Goal: Task Accomplishment & Management: Complete application form

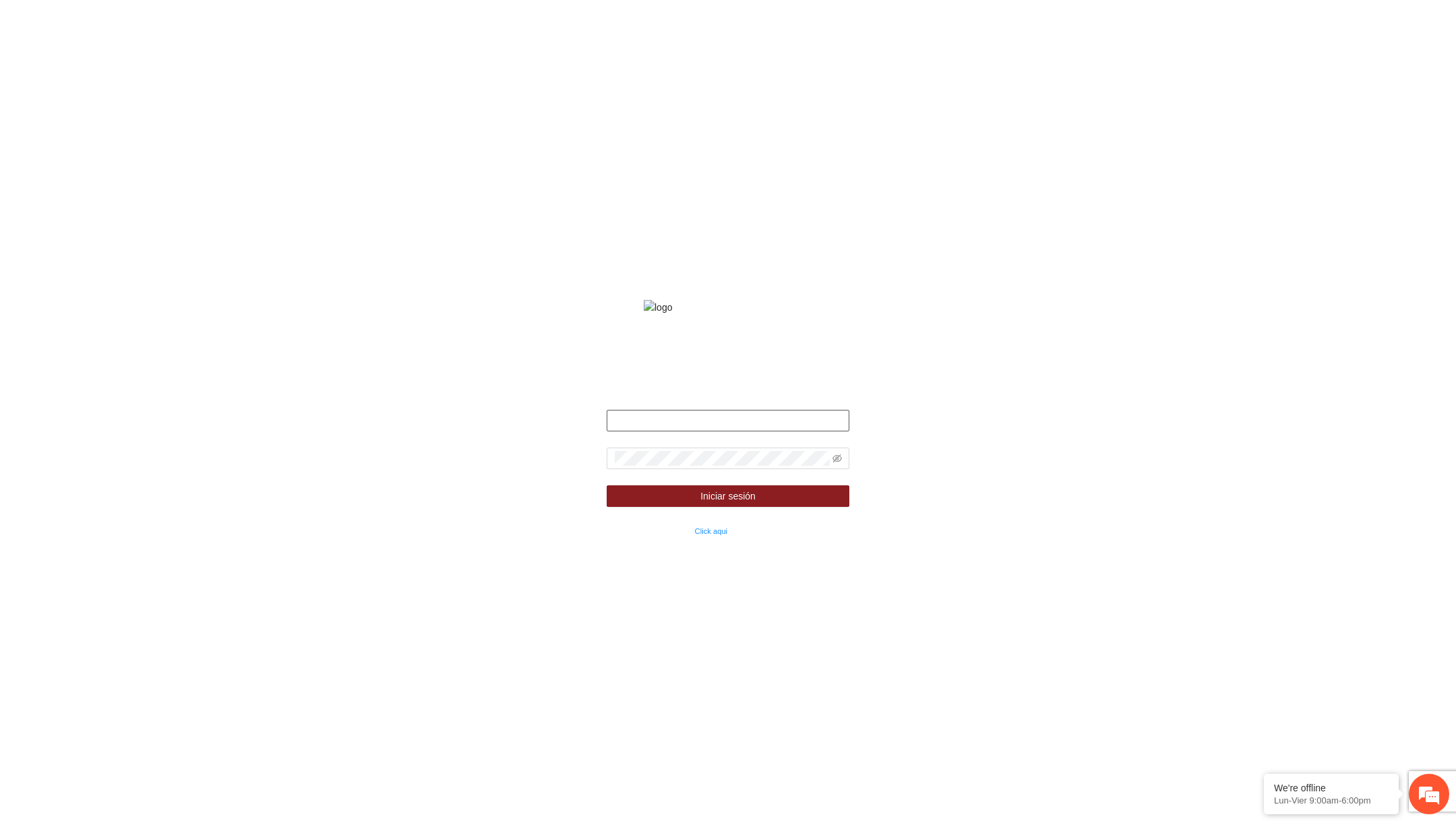
click at [751, 431] on input "text" at bounding box center [728, 421] width 243 height 22
type input "**********"
click at [839, 462] on icon "eye-invisible" at bounding box center [837, 458] width 9 height 8
click at [761, 506] on button "Iniciar sesión" at bounding box center [728, 496] width 243 height 22
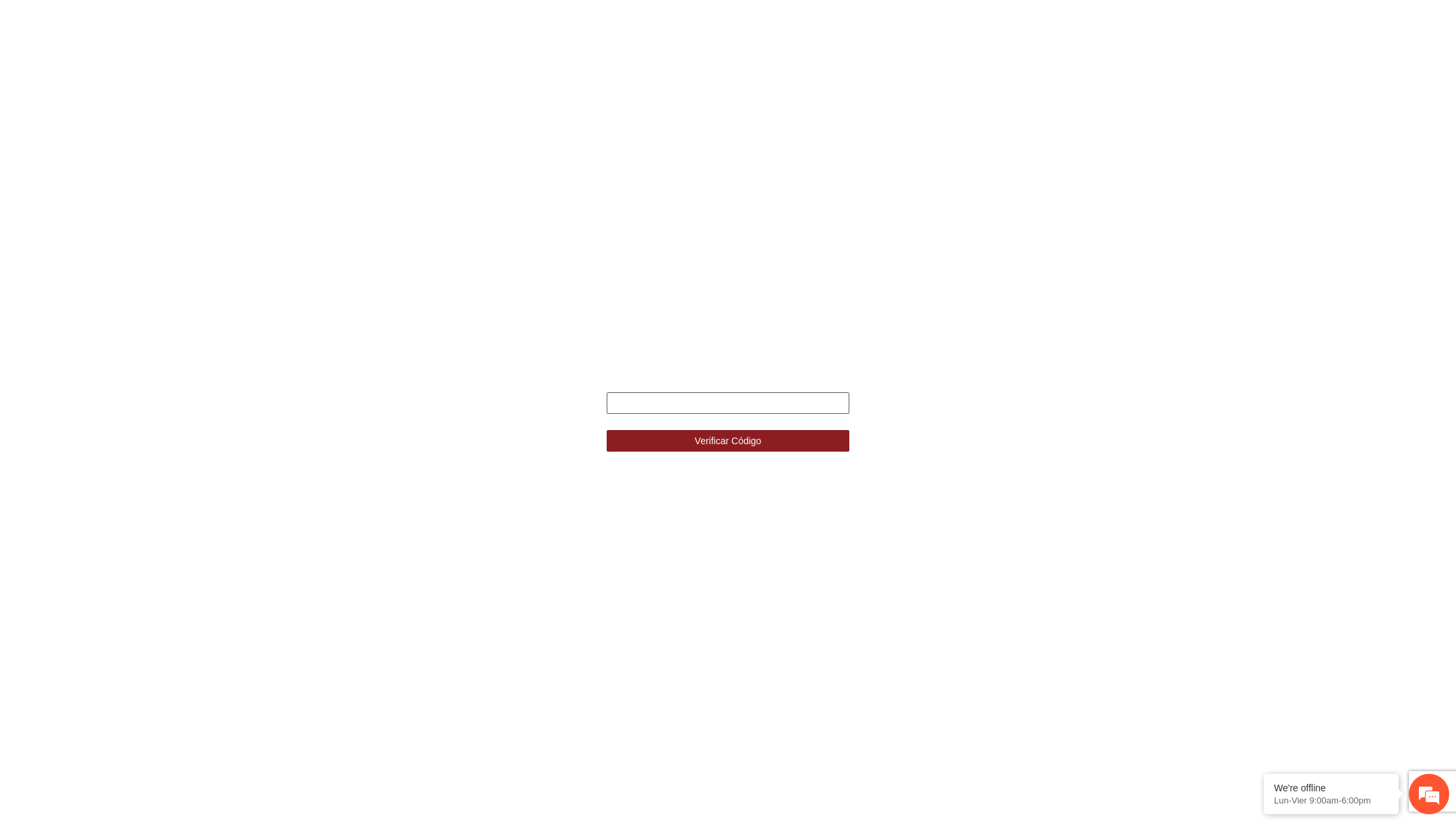
click at [753, 403] on input "text" at bounding box center [728, 403] width 243 height 22
type input "******"
click at [607, 430] on button "Verificar Código" at bounding box center [728, 441] width 243 height 22
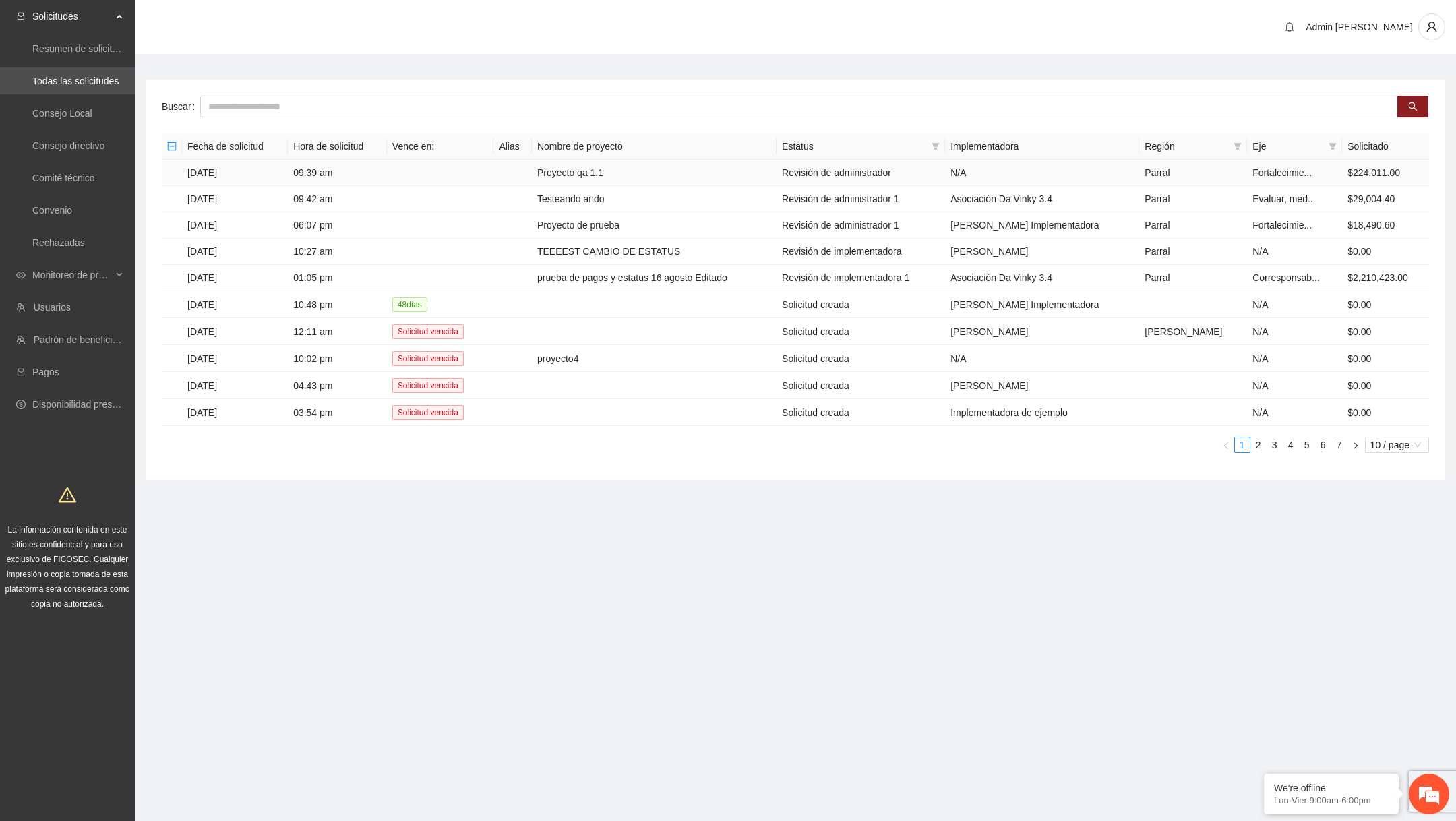
click at [661, 174] on td "Proyecto qa 1.1" at bounding box center [654, 172] width 245 height 26
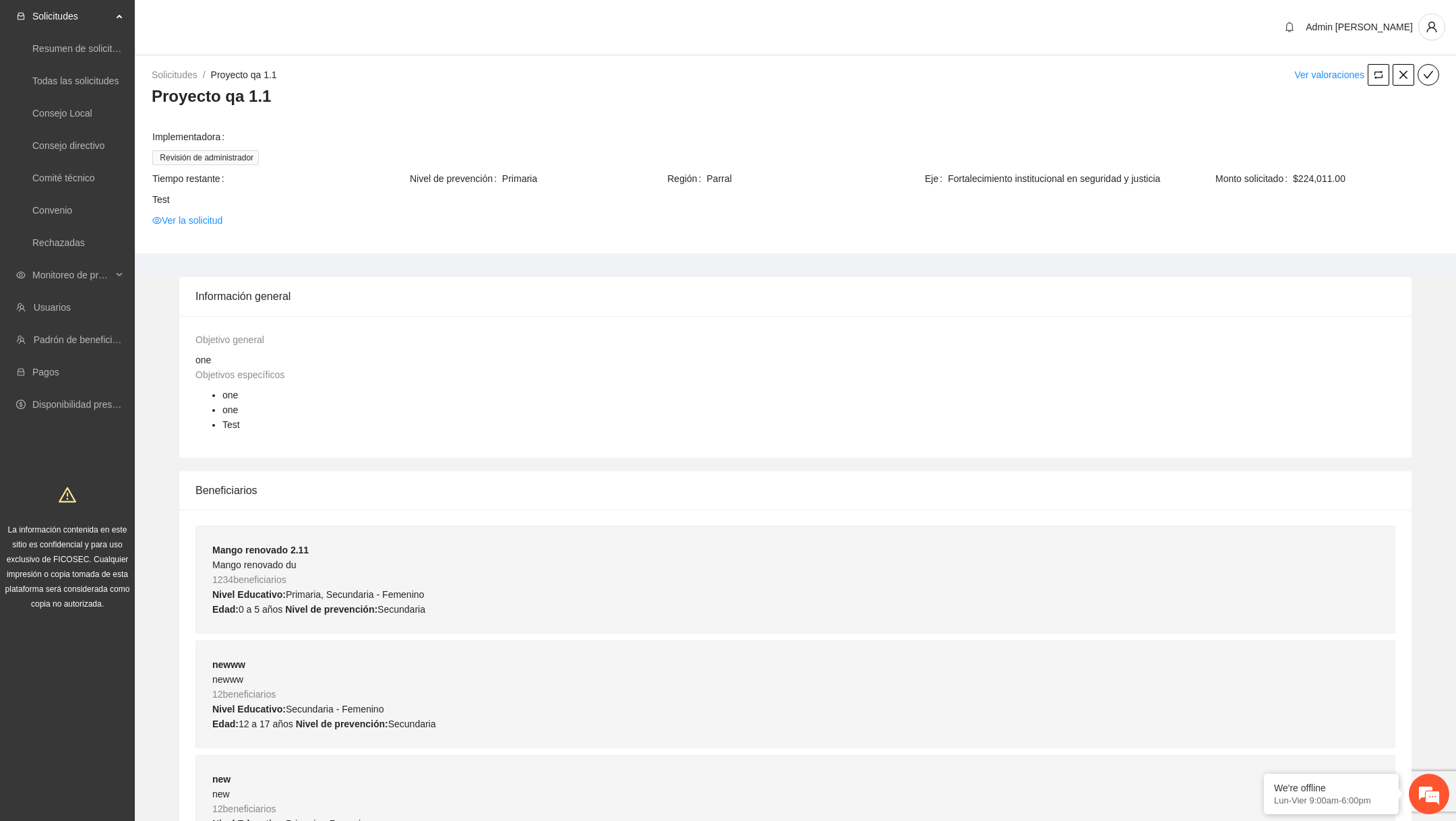
click at [209, 229] on td "Ver la solicitud" at bounding box center [795, 222] width 1288 height 21
click at [219, 219] on link "Ver la solicitud" at bounding box center [187, 220] width 70 height 15
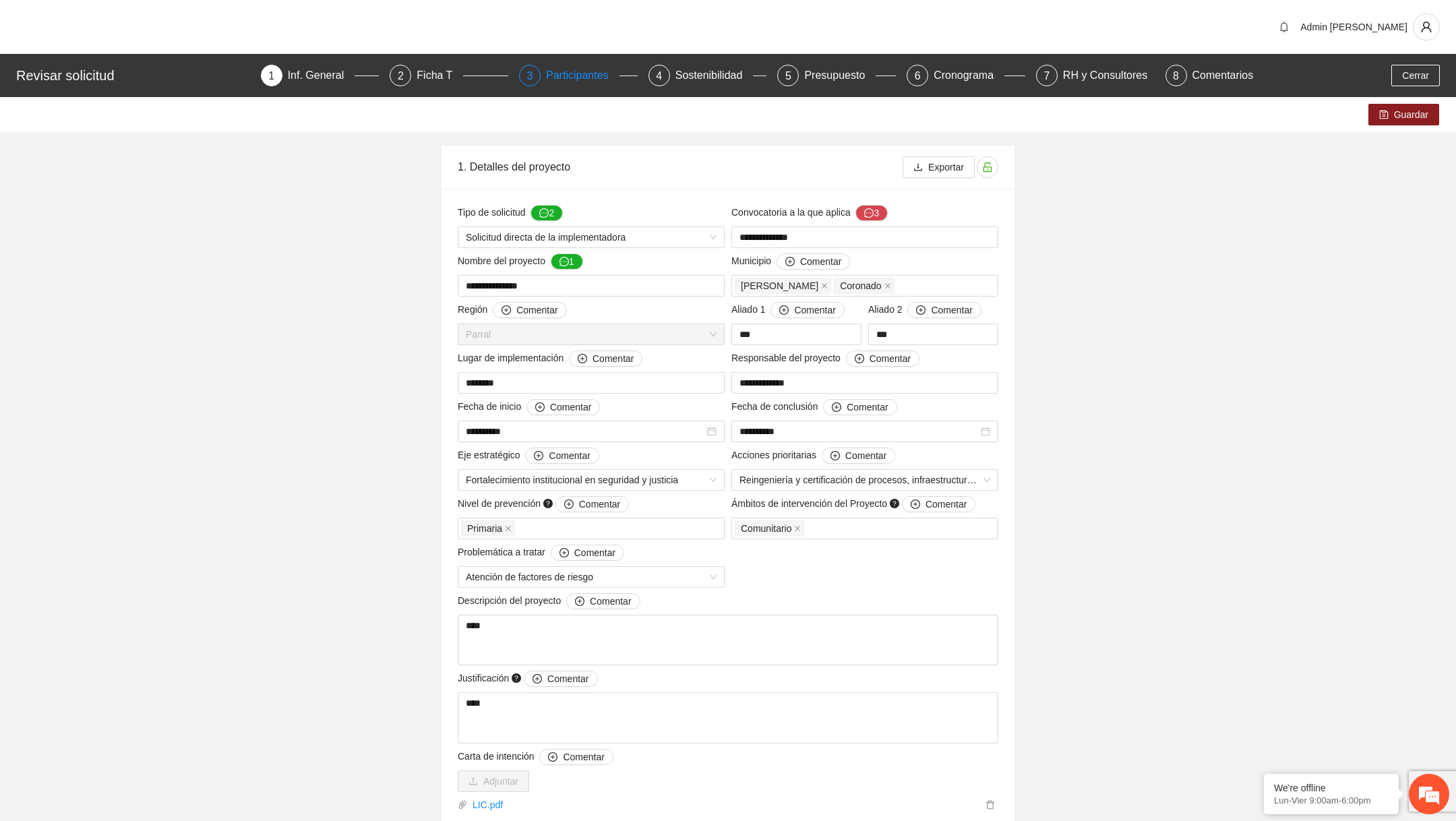
click at [572, 78] on div "Participantes" at bounding box center [583, 76] width 74 height 22
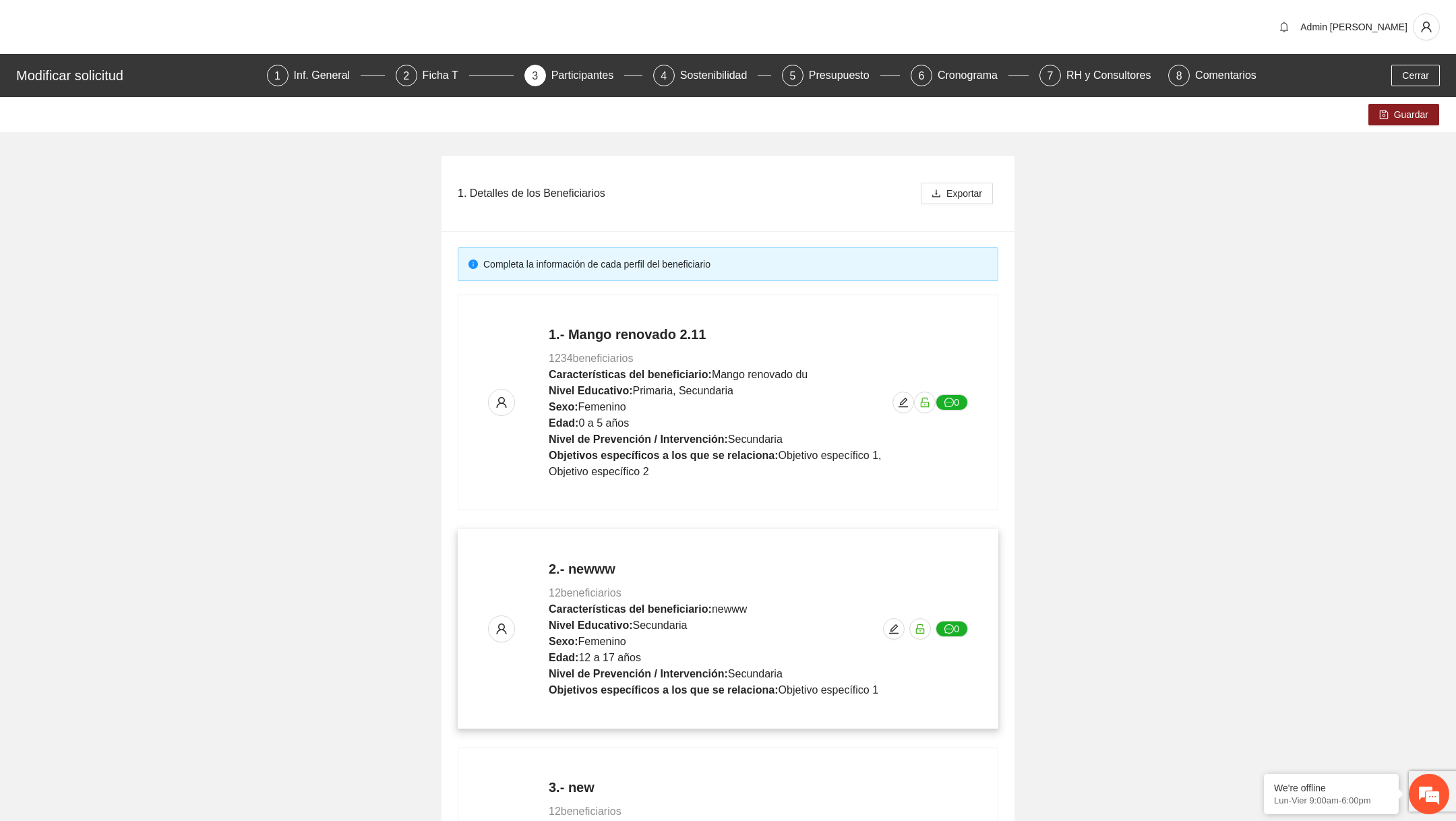
scroll to position [455, 0]
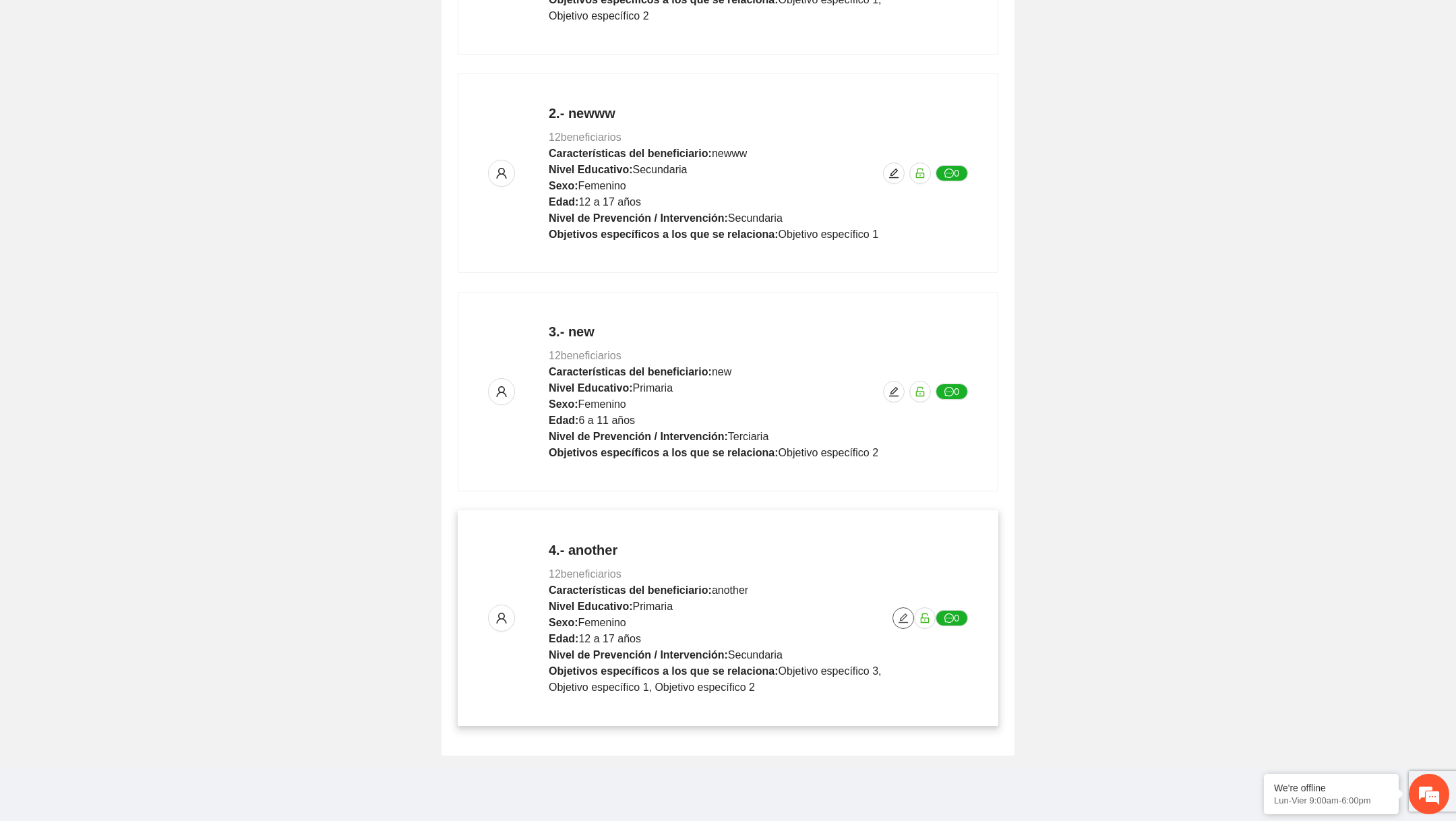
click at [899, 617] on icon "edit" at bounding box center [903, 618] width 11 height 11
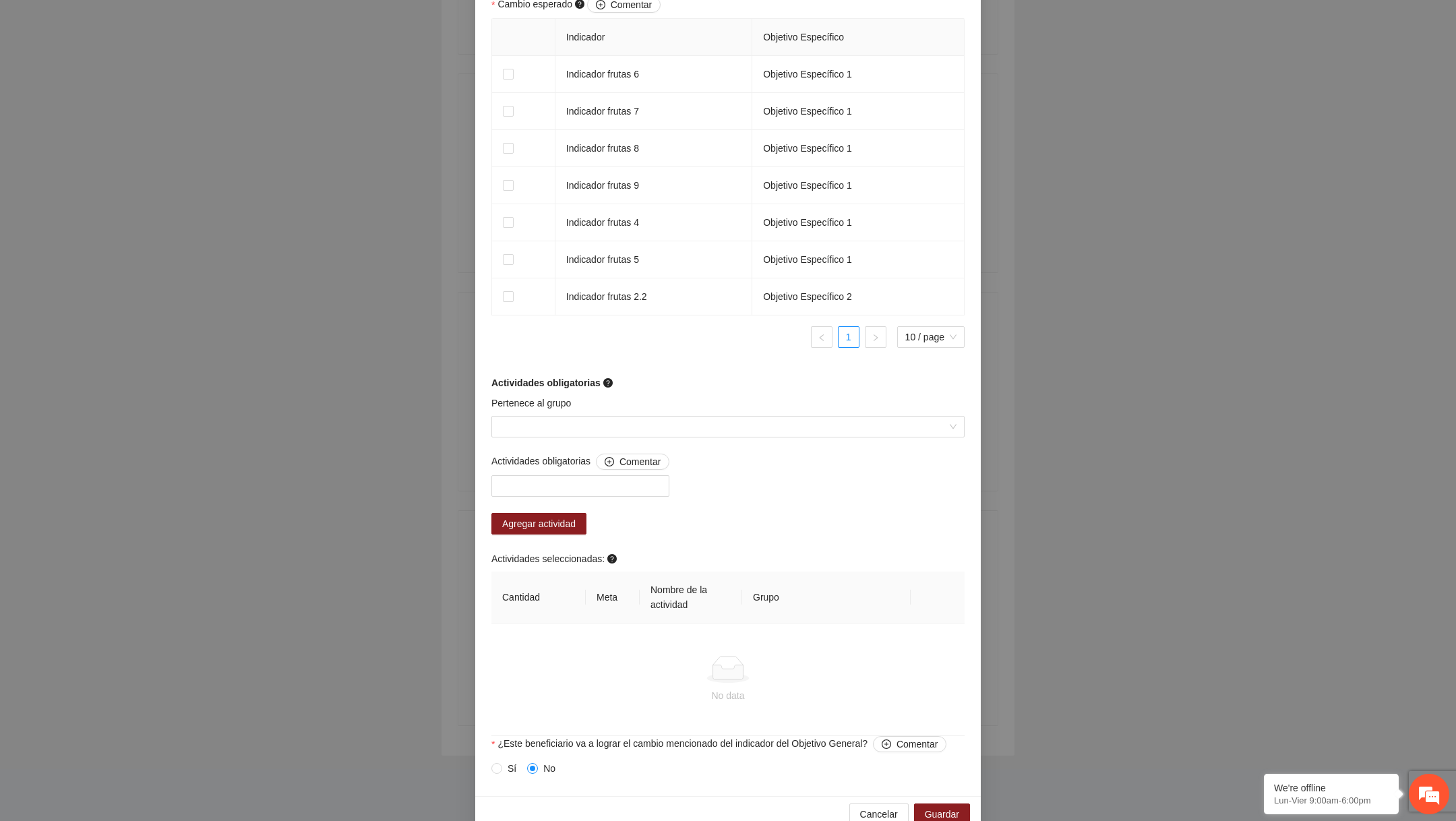
scroll to position [886, 0]
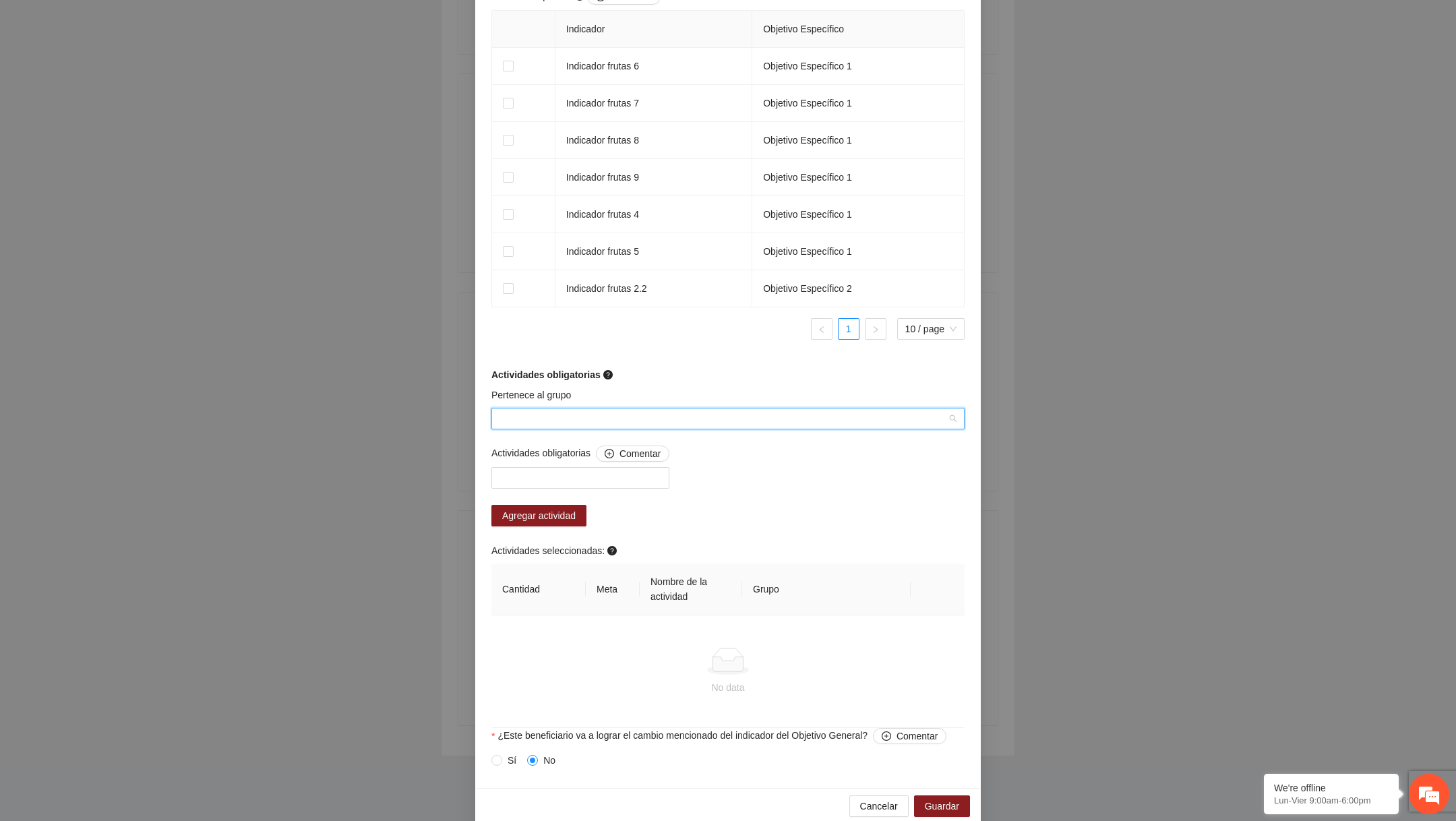
click at [702, 419] on input "Pertenece al grupo" at bounding box center [723, 418] width 448 height 20
click at [689, 387] on div "Pertenece al grupo" at bounding box center [728, 398] width 474 height 20
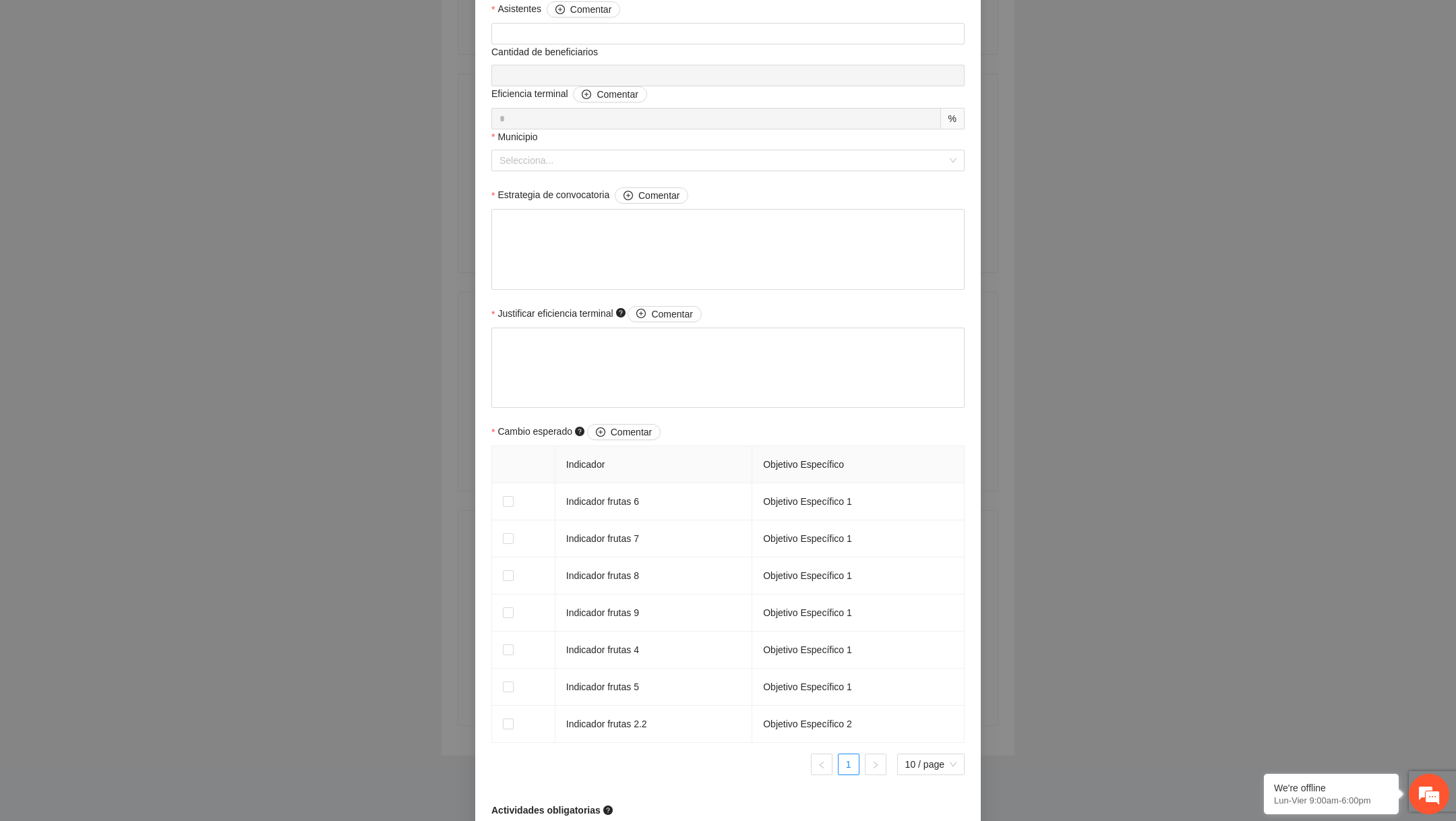
scroll to position [74, 0]
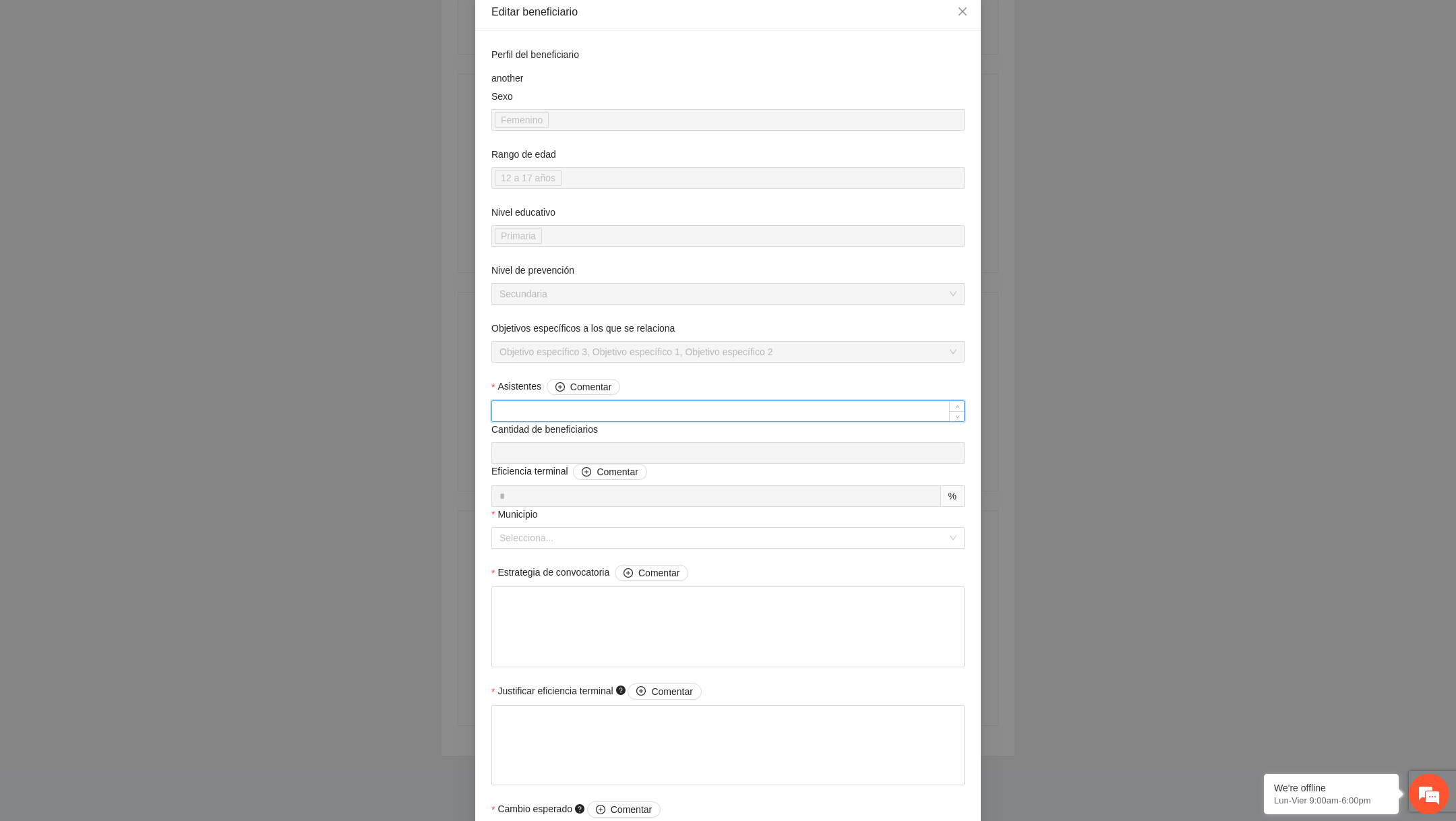
click at [634, 413] on input "Asistentes Comentar" at bounding box center [728, 411] width 472 height 20
type input "**"
type input "***"
type input "**"
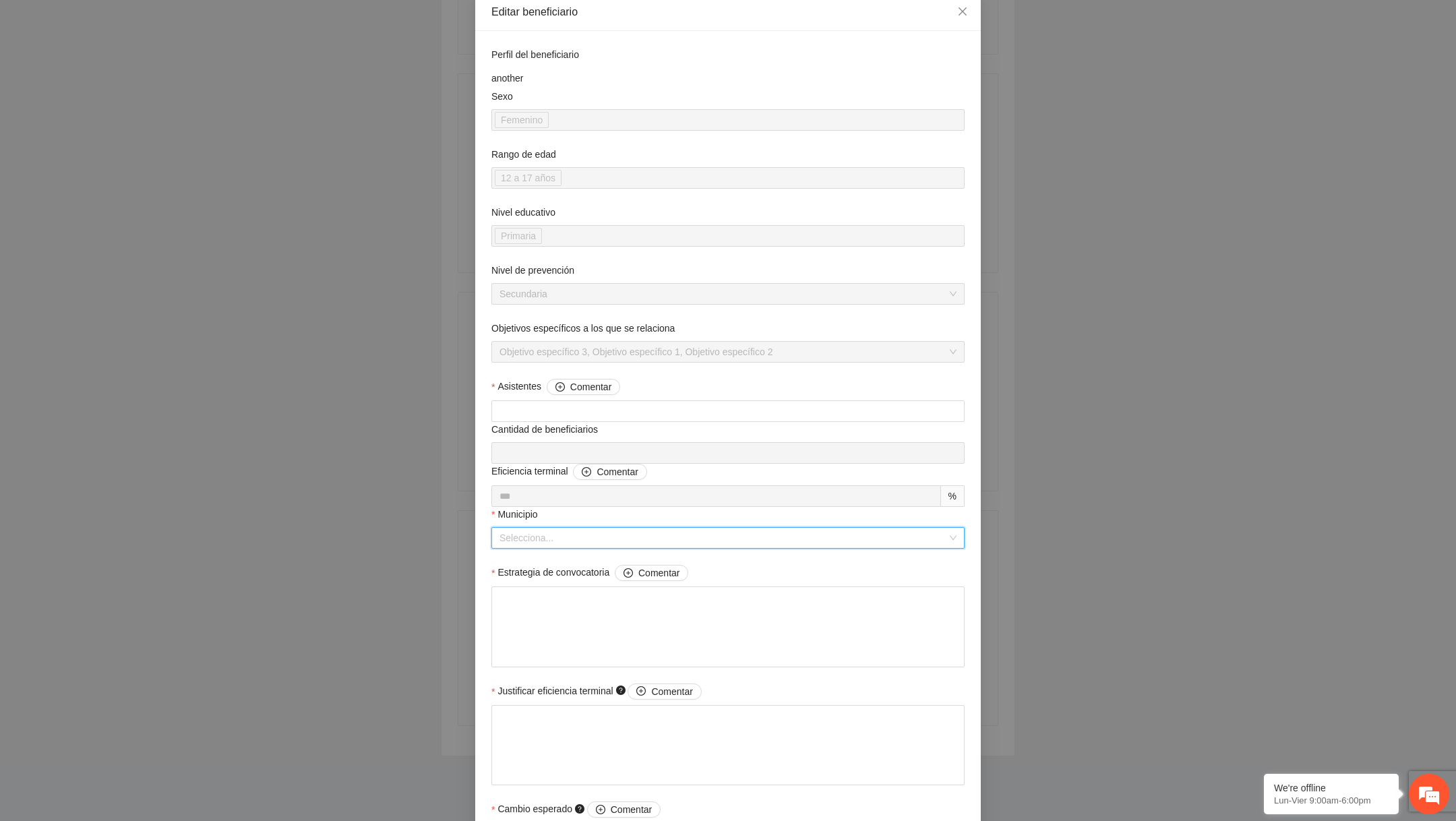
click at [574, 537] on input "Municipio" at bounding box center [723, 537] width 448 height 20
click at [572, 579] on div "Coronado" at bounding box center [728, 586] width 457 height 15
click at [559, 611] on textarea "Estrategia de convocatoria Comentar" at bounding box center [728, 627] width 474 height 81
type textarea "*"
click at [552, 737] on textarea "Justificar eficiencia terminal Comentar" at bounding box center [728, 745] width 474 height 81
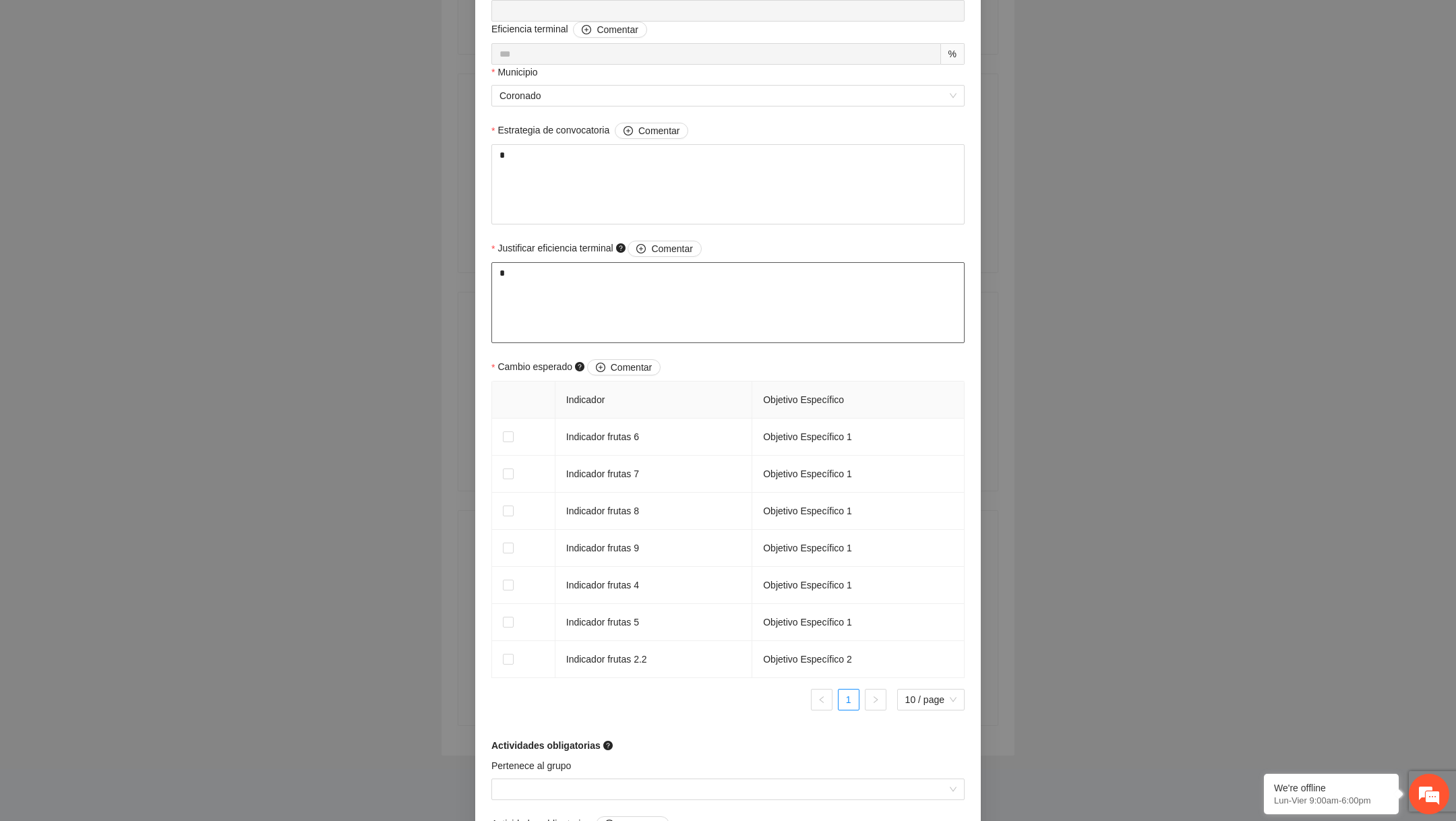
scroll to position [597, 0]
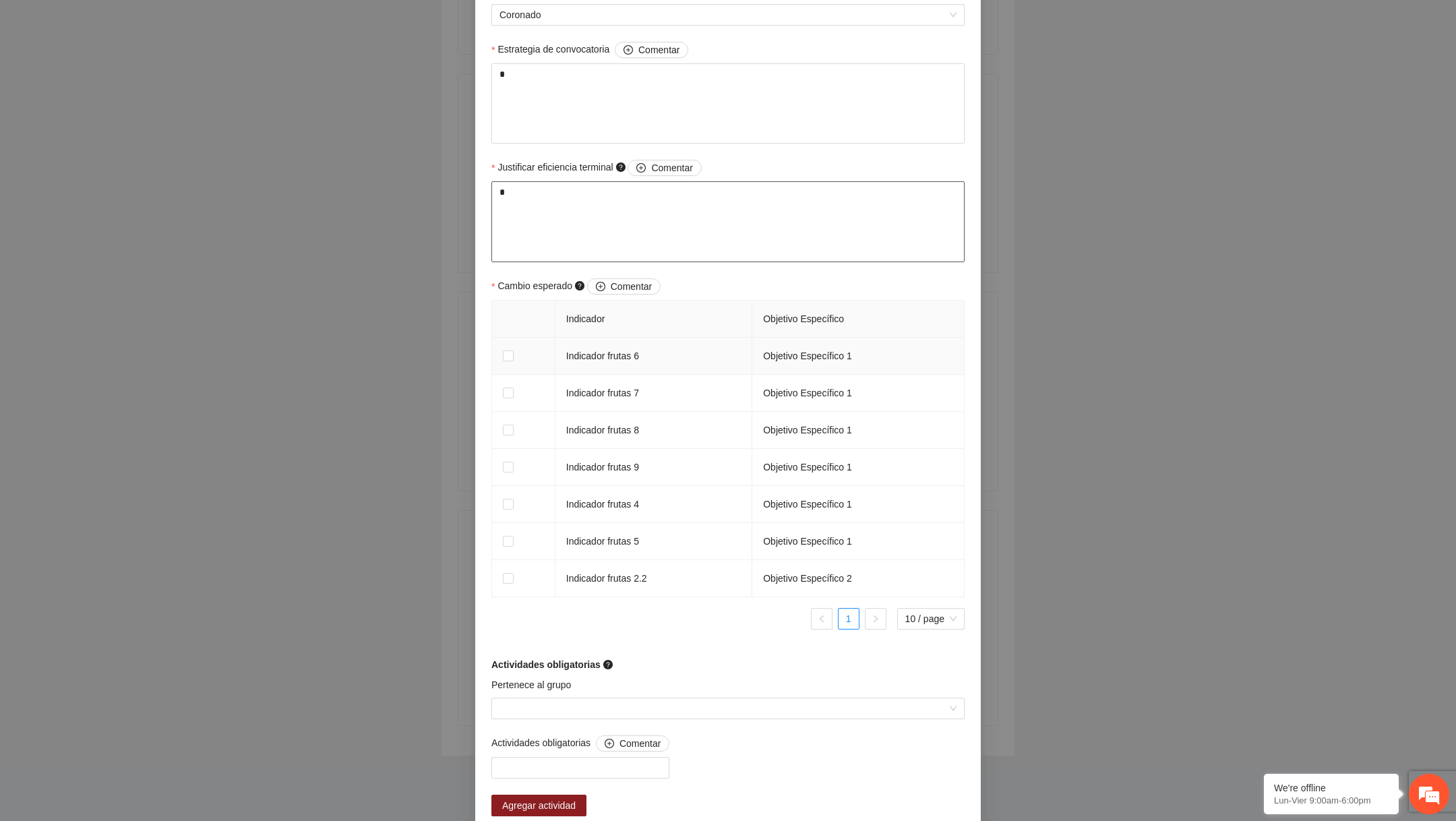
type textarea "*"
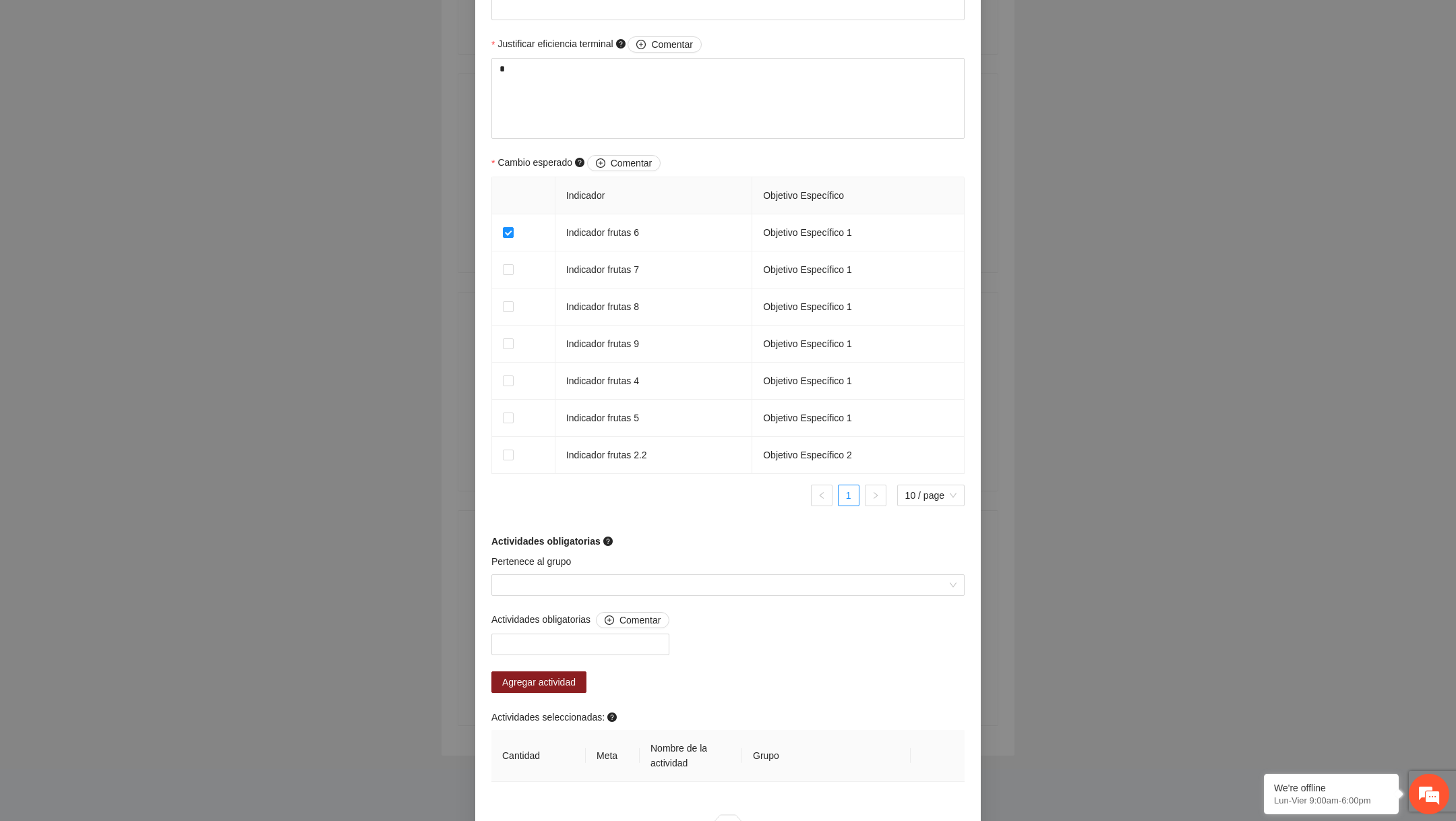
scroll to position [904, 0]
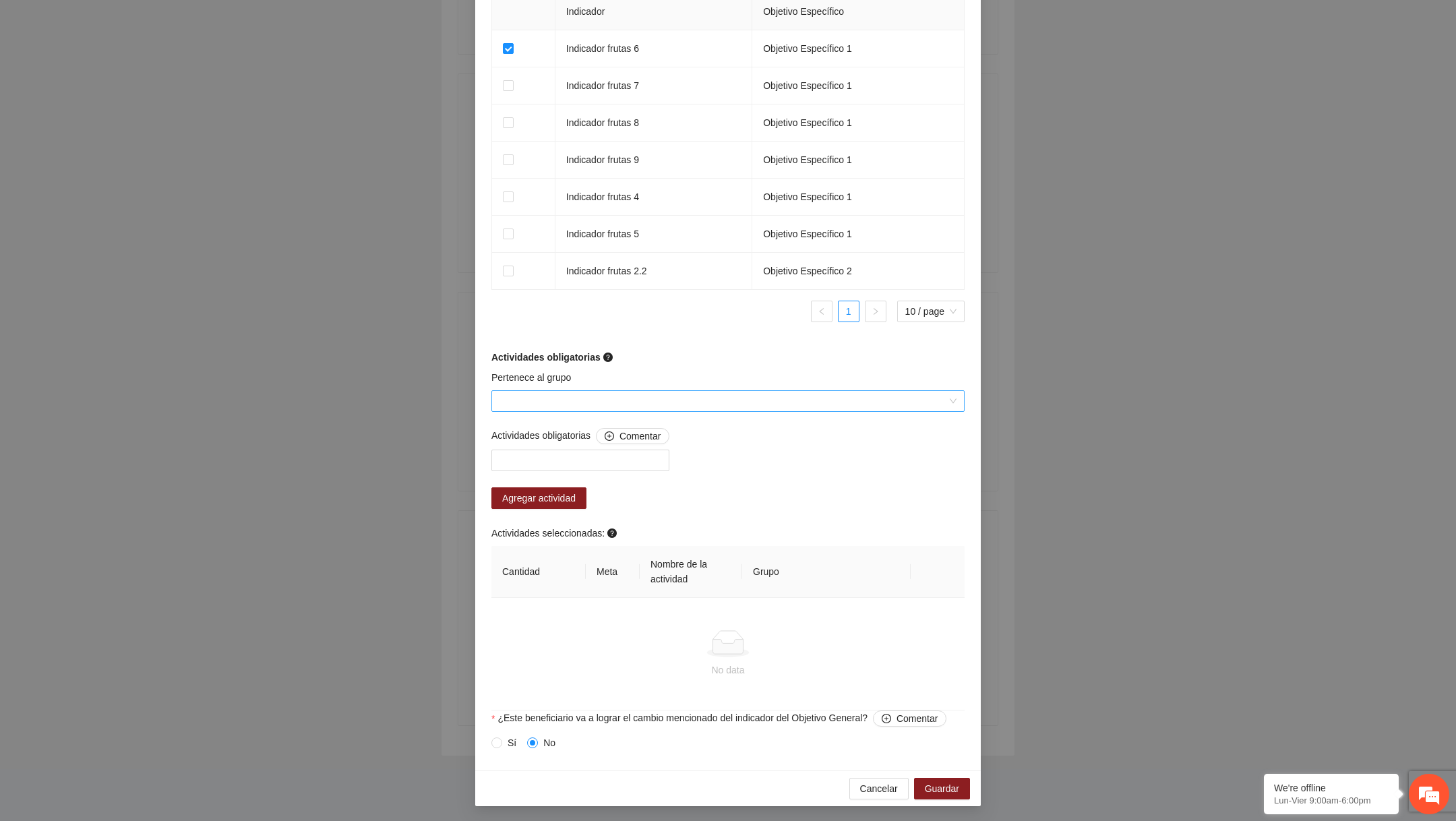
click at [564, 399] on input "Pertenece al grupo" at bounding box center [723, 401] width 448 height 20
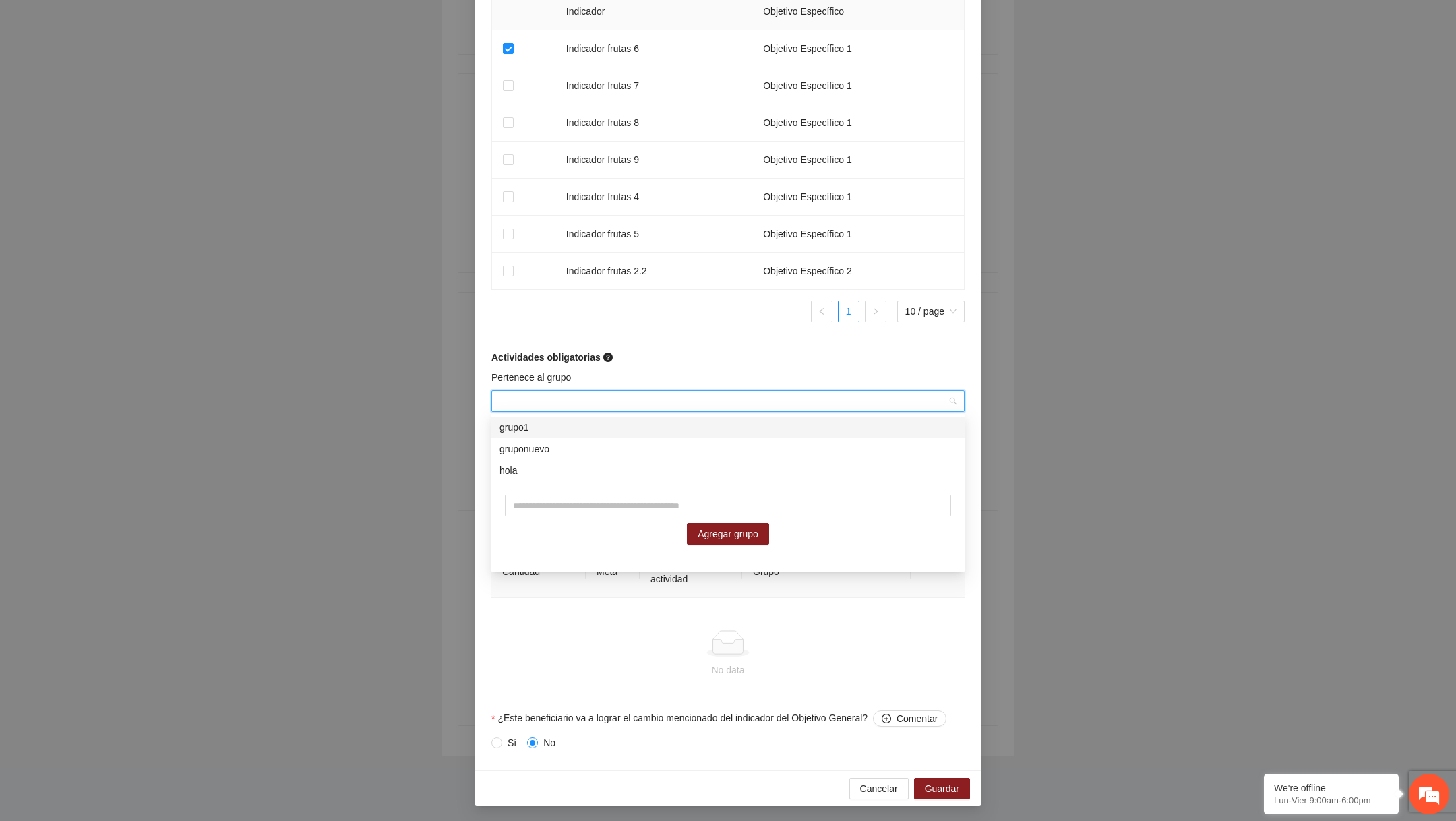
click at [553, 422] on div "grupo1" at bounding box center [728, 427] width 457 height 15
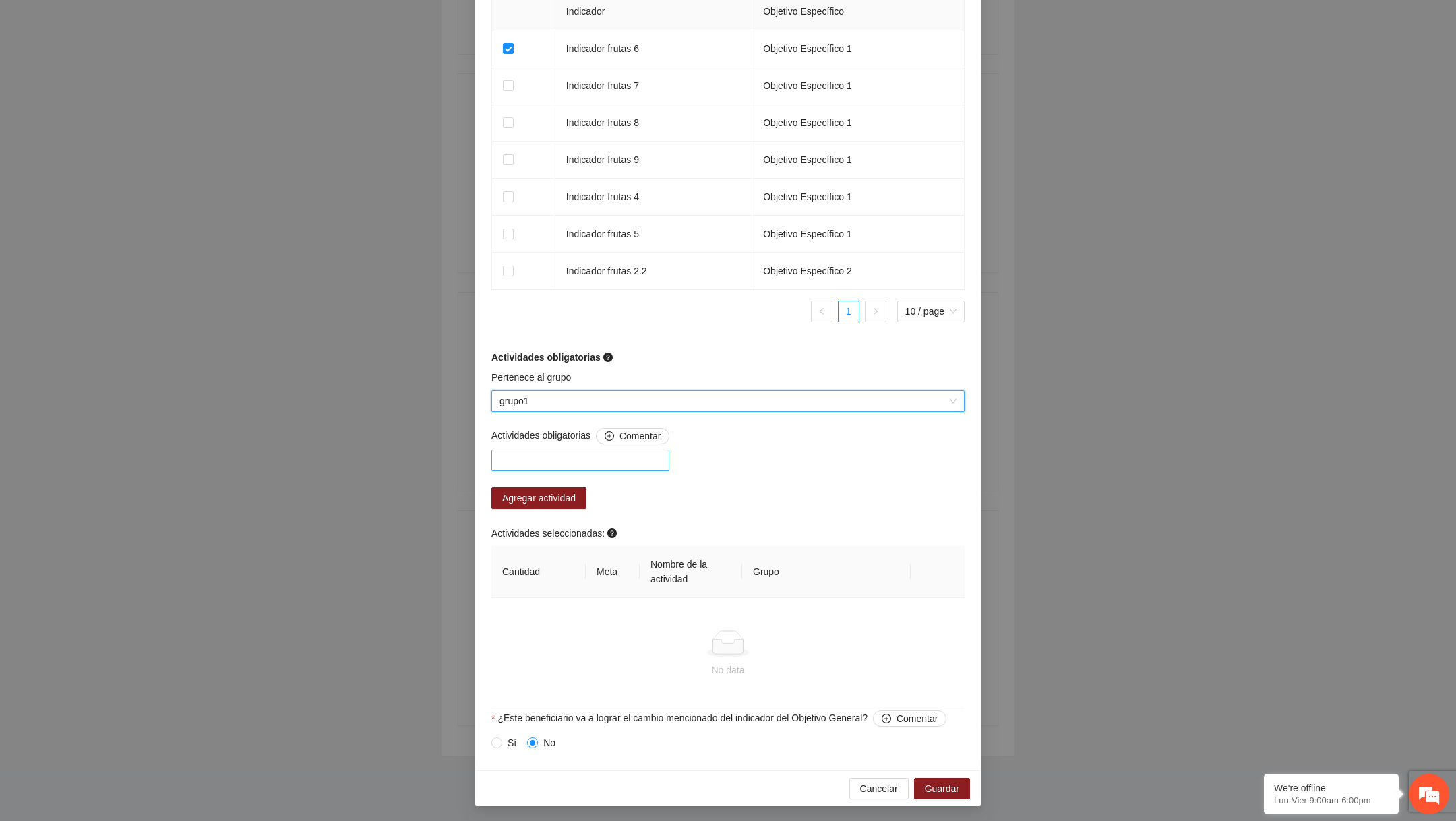
click at [570, 467] on div at bounding box center [580, 460] width 178 height 22
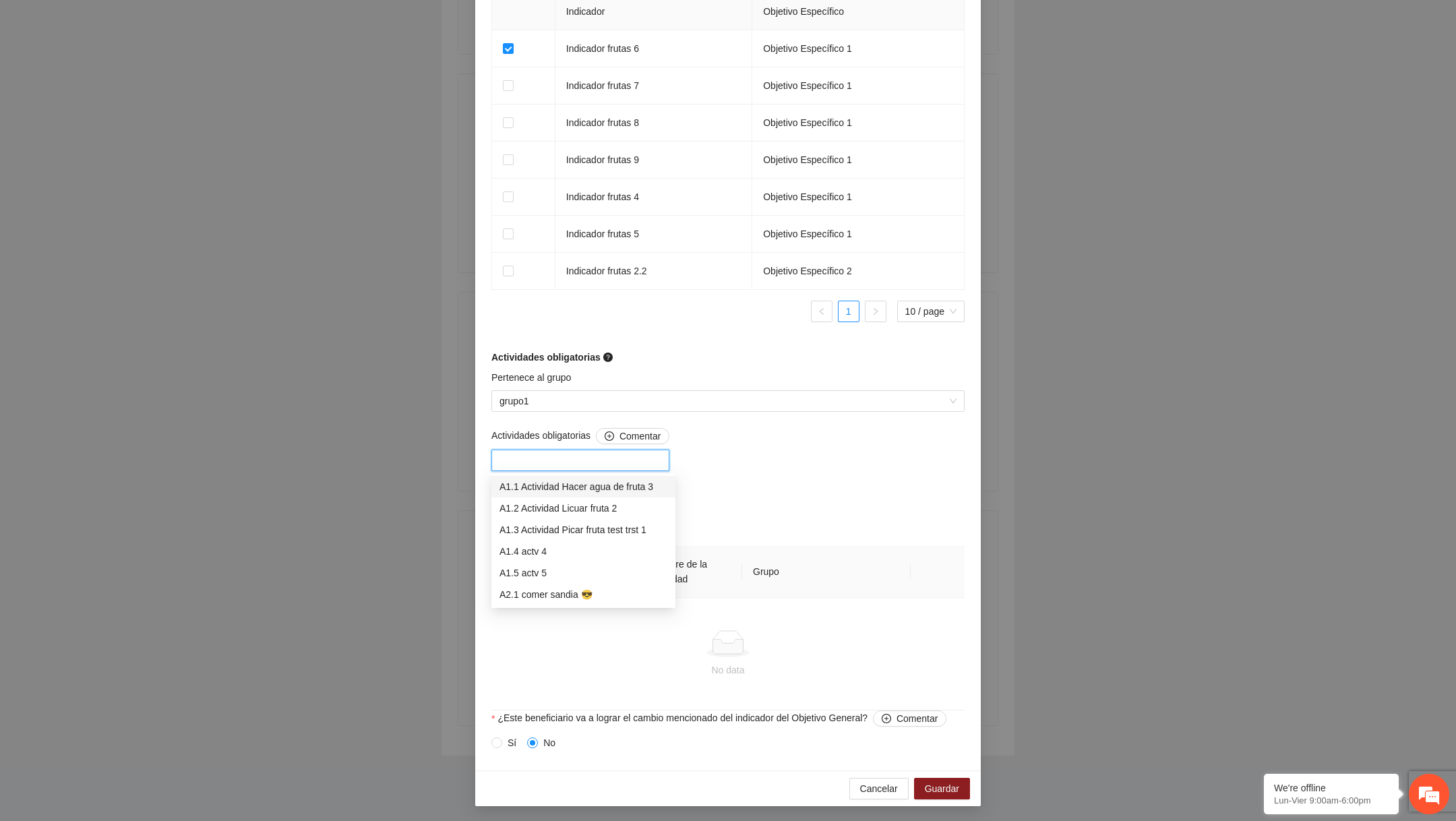
click at [565, 485] on div "A1.1 Actividad Hacer agua de fruta 3" at bounding box center [583, 486] width 168 height 15
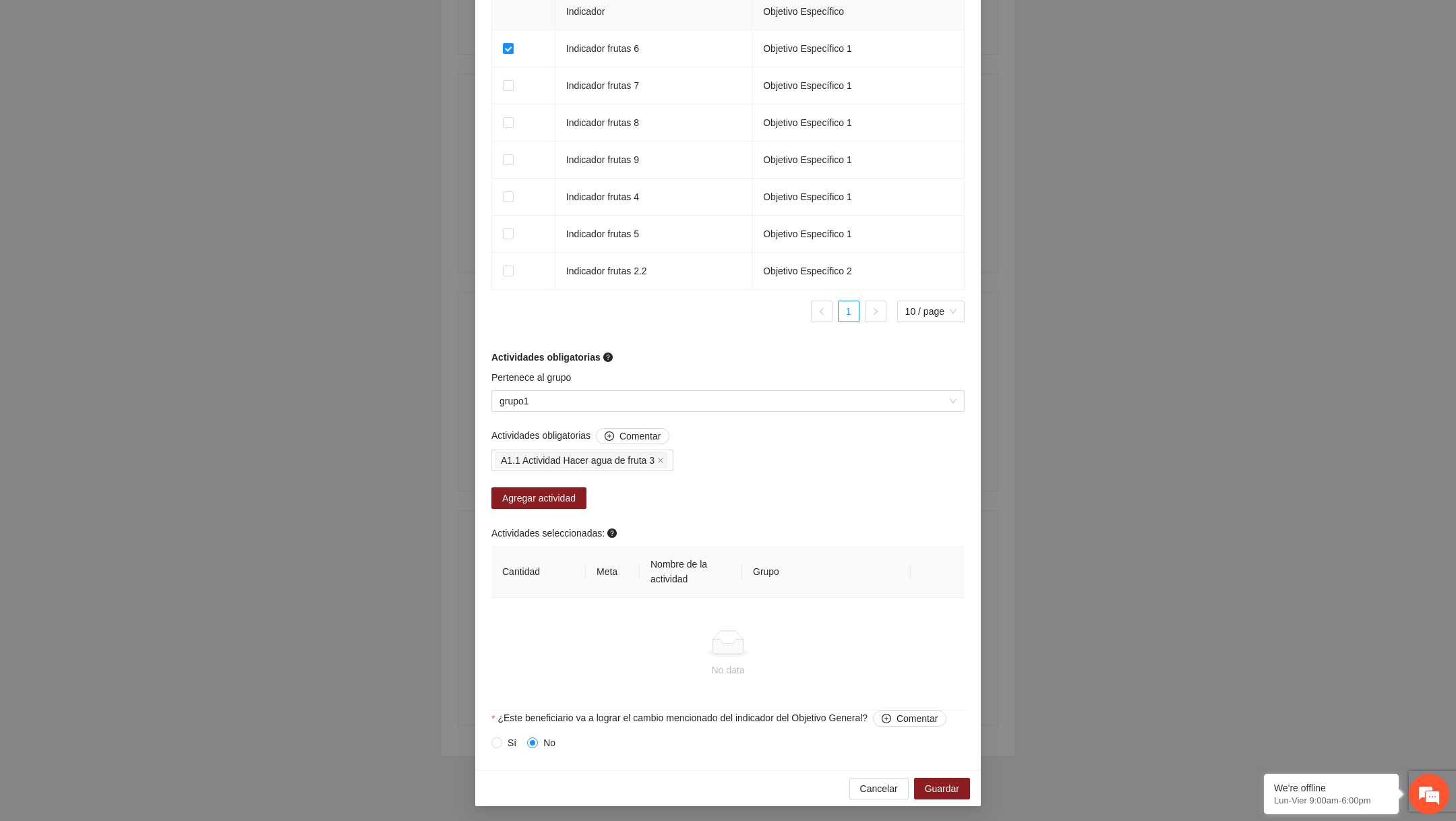
click at [780, 492] on div "Actividades obligatorias Comentar A1.1 Actividad Hacer agua de fruta 3 Agregar …" at bounding box center [728, 568] width 480 height 282
click at [573, 496] on span "Agregar actividad" at bounding box center [539, 498] width 74 height 15
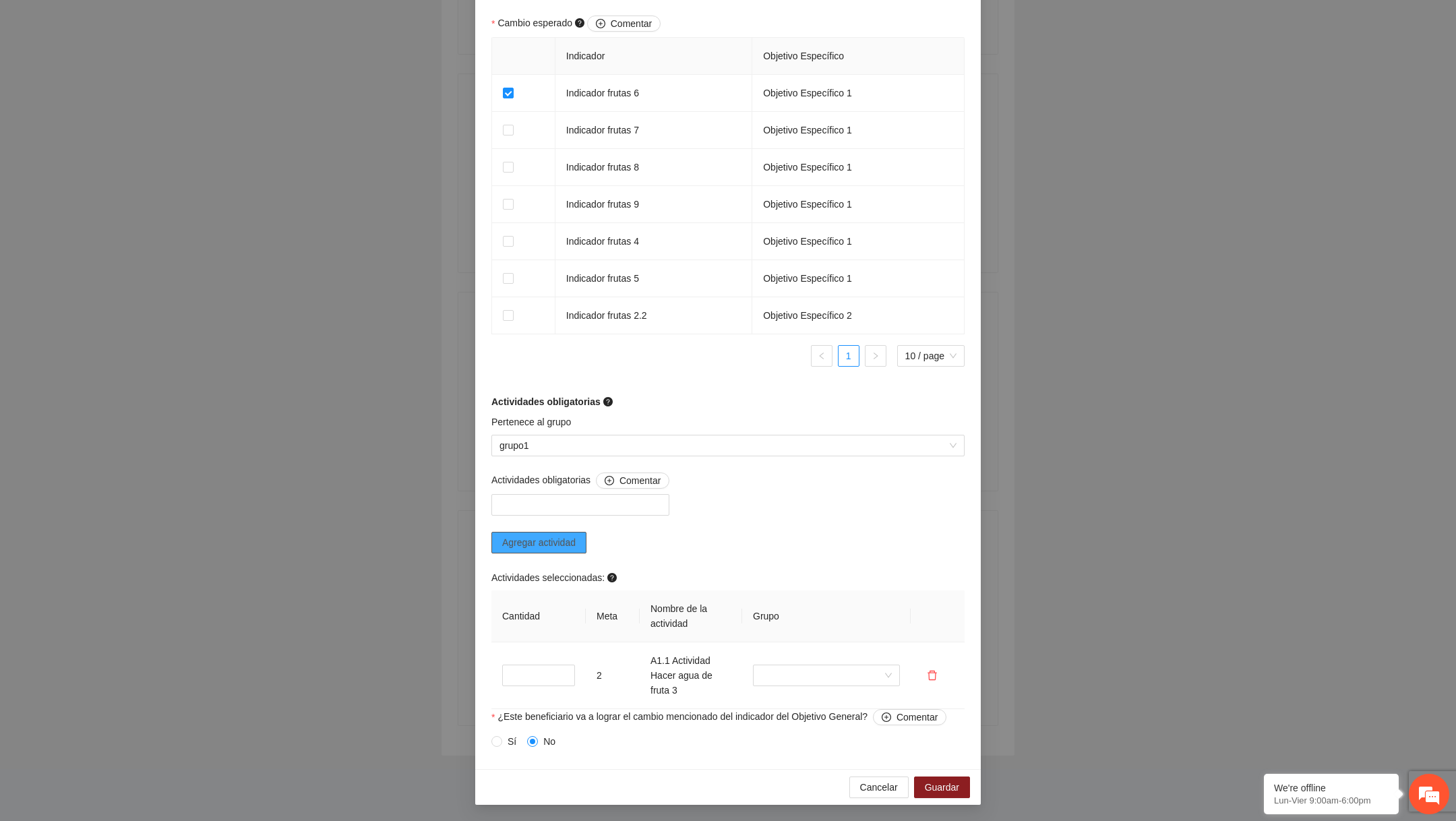
scroll to position [858, 0]
click at [866, 797] on button "Cancelar" at bounding box center [879, 789] width 59 height 22
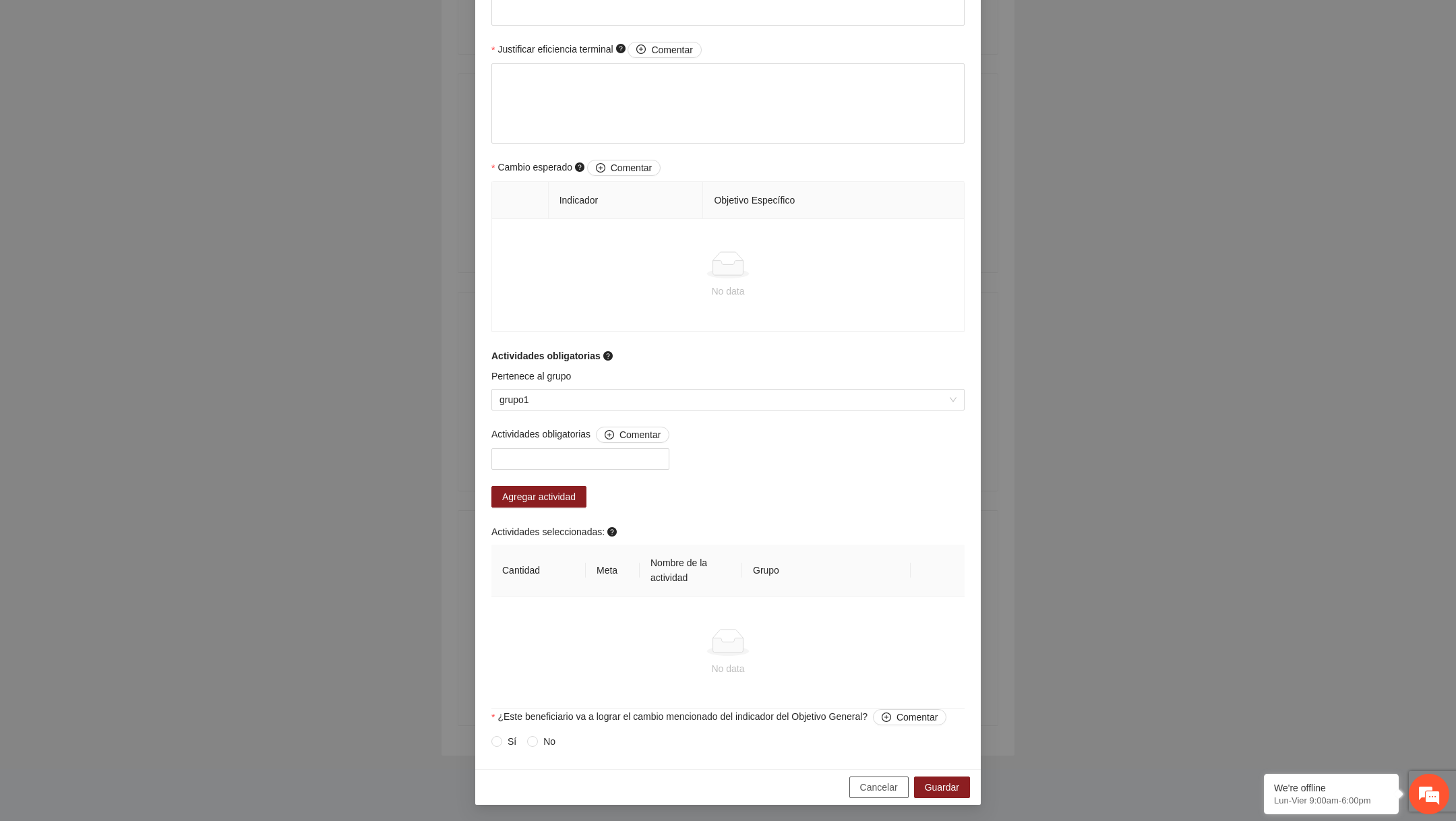
scroll to position [646, 0]
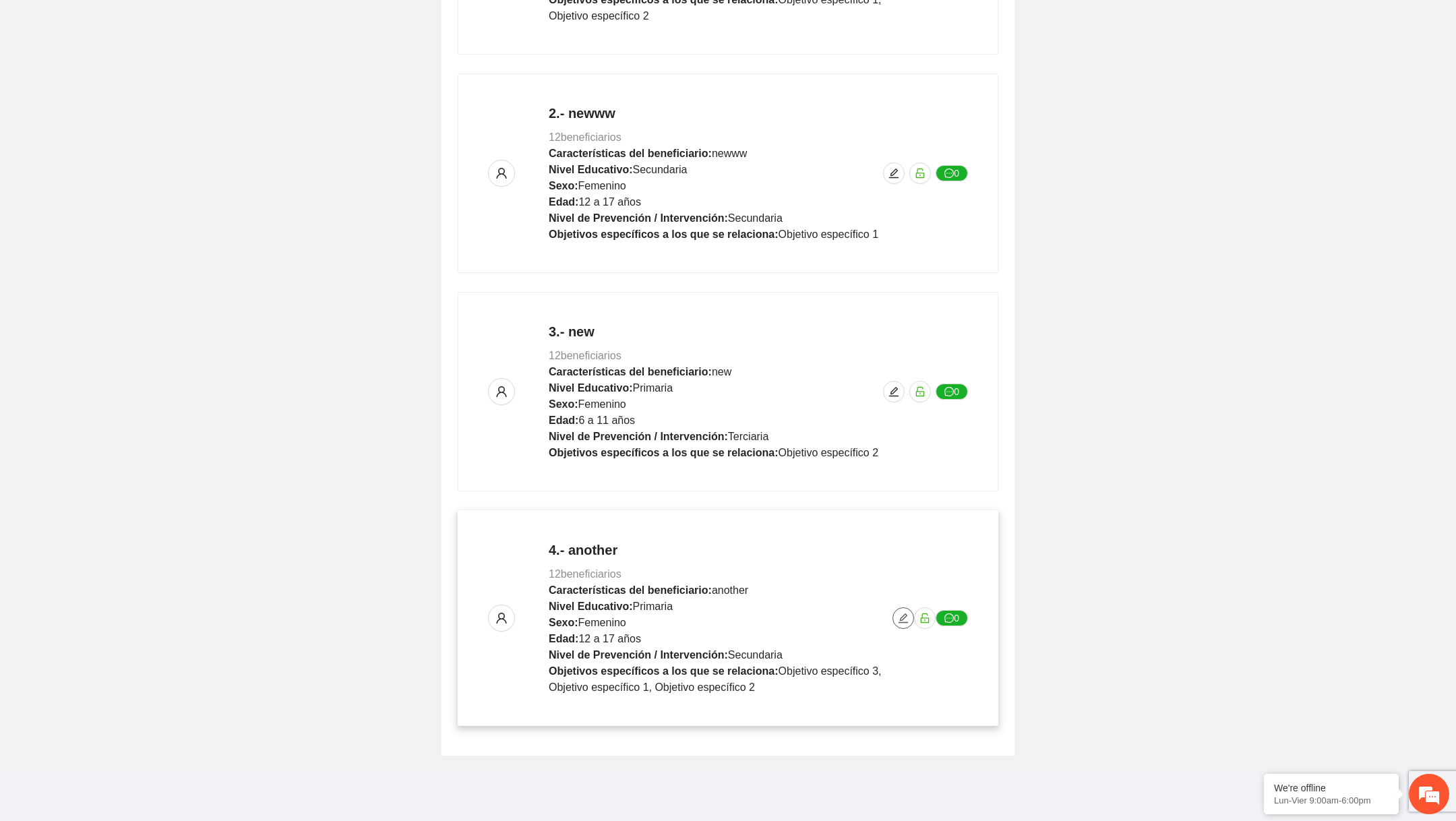
click at [902, 613] on icon "edit" at bounding box center [903, 618] width 11 height 11
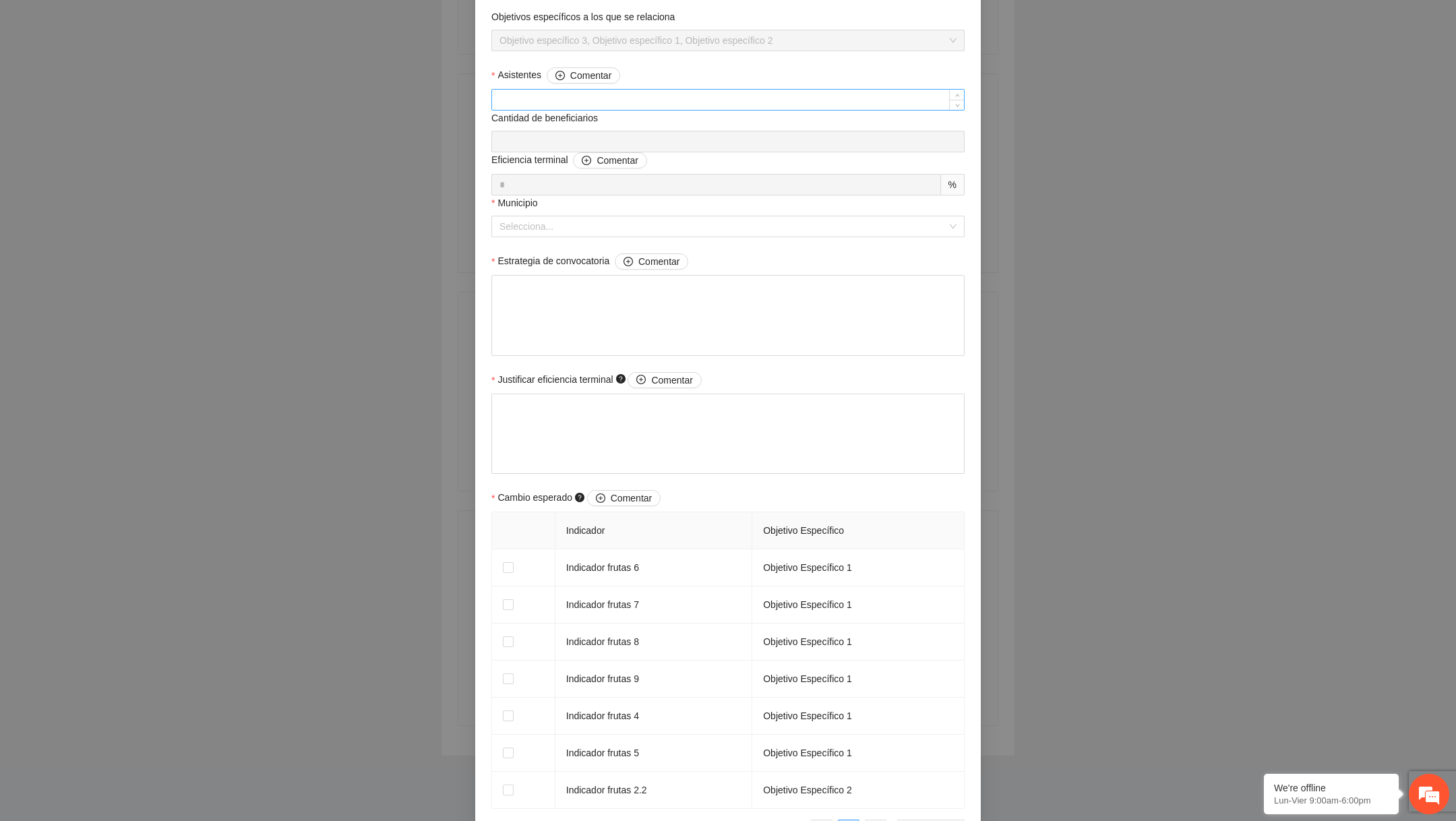
scroll to position [904, 0]
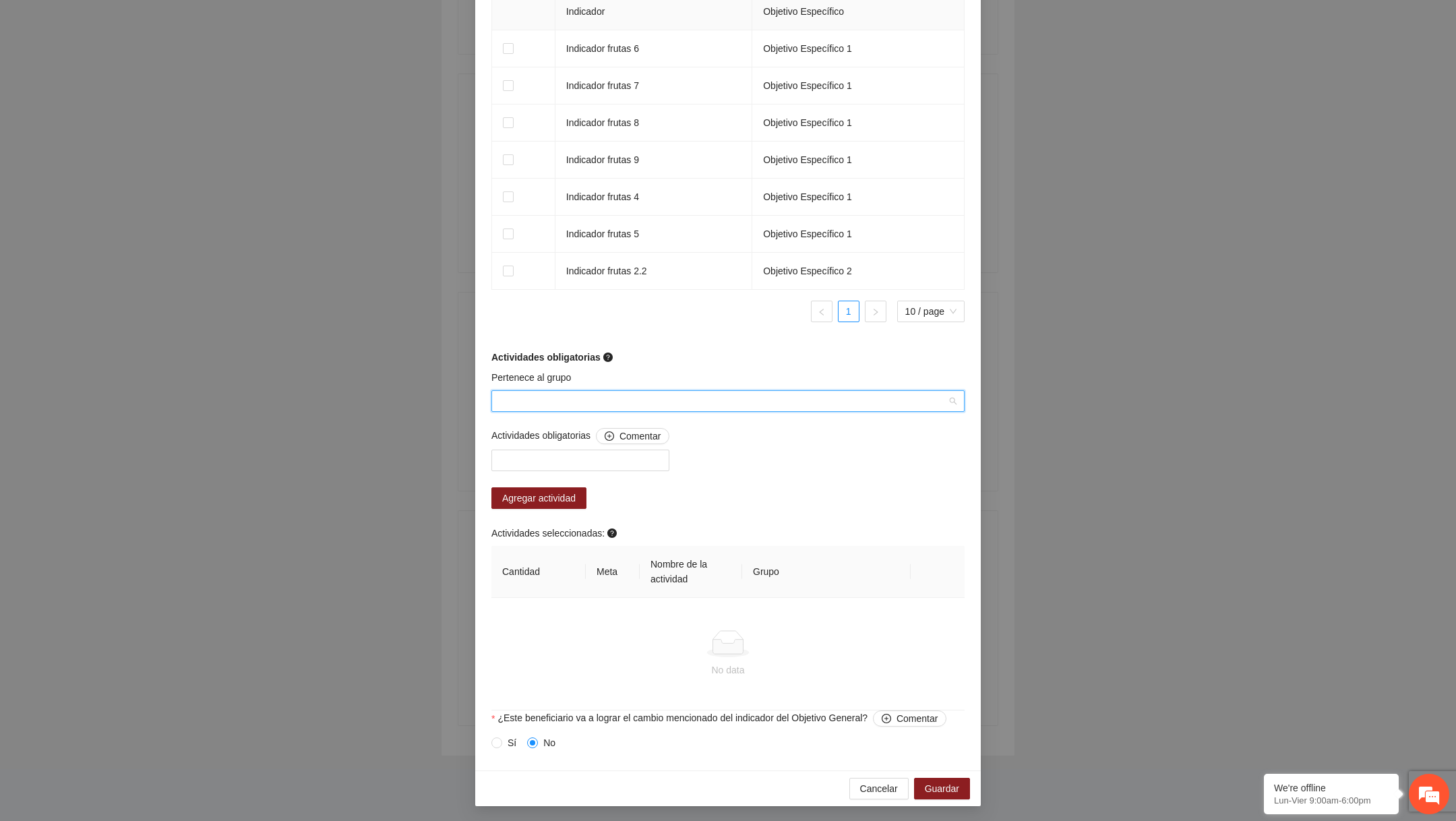
click at [623, 405] on input "Pertenece al grupo" at bounding box center [723, 401] width 448 height 20
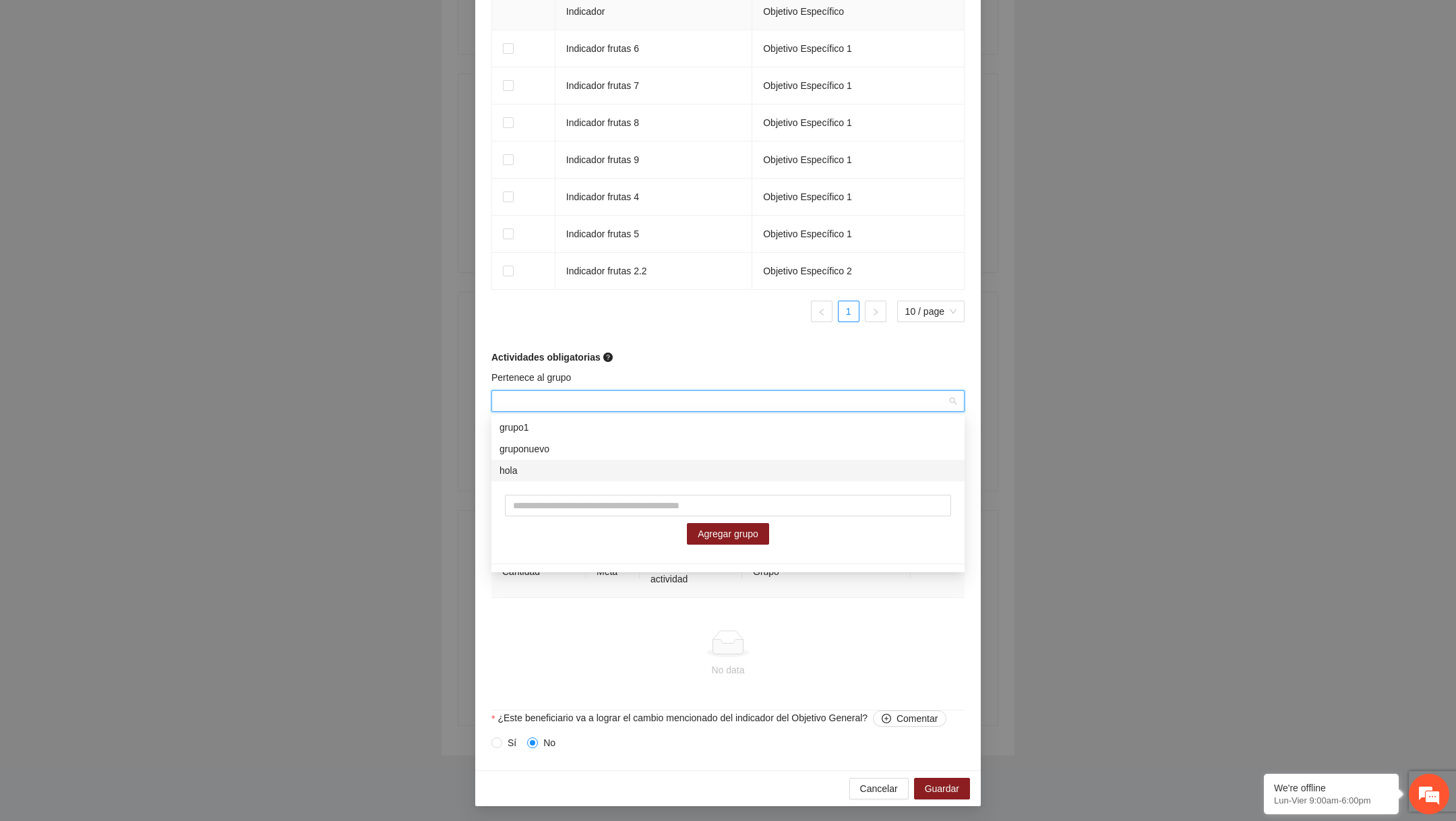
click at [591, 516] on div "Agregar grupo" at bounding box center [728, 519] width 474 height 76
click at [593, 510] on input "text" at bounding box center [728, 506] width 446 height 22
type input "*"
type input "******"
click at [695, 540] on button "Agregar grupo" at bounding box center [728, 534] width 82 height 22
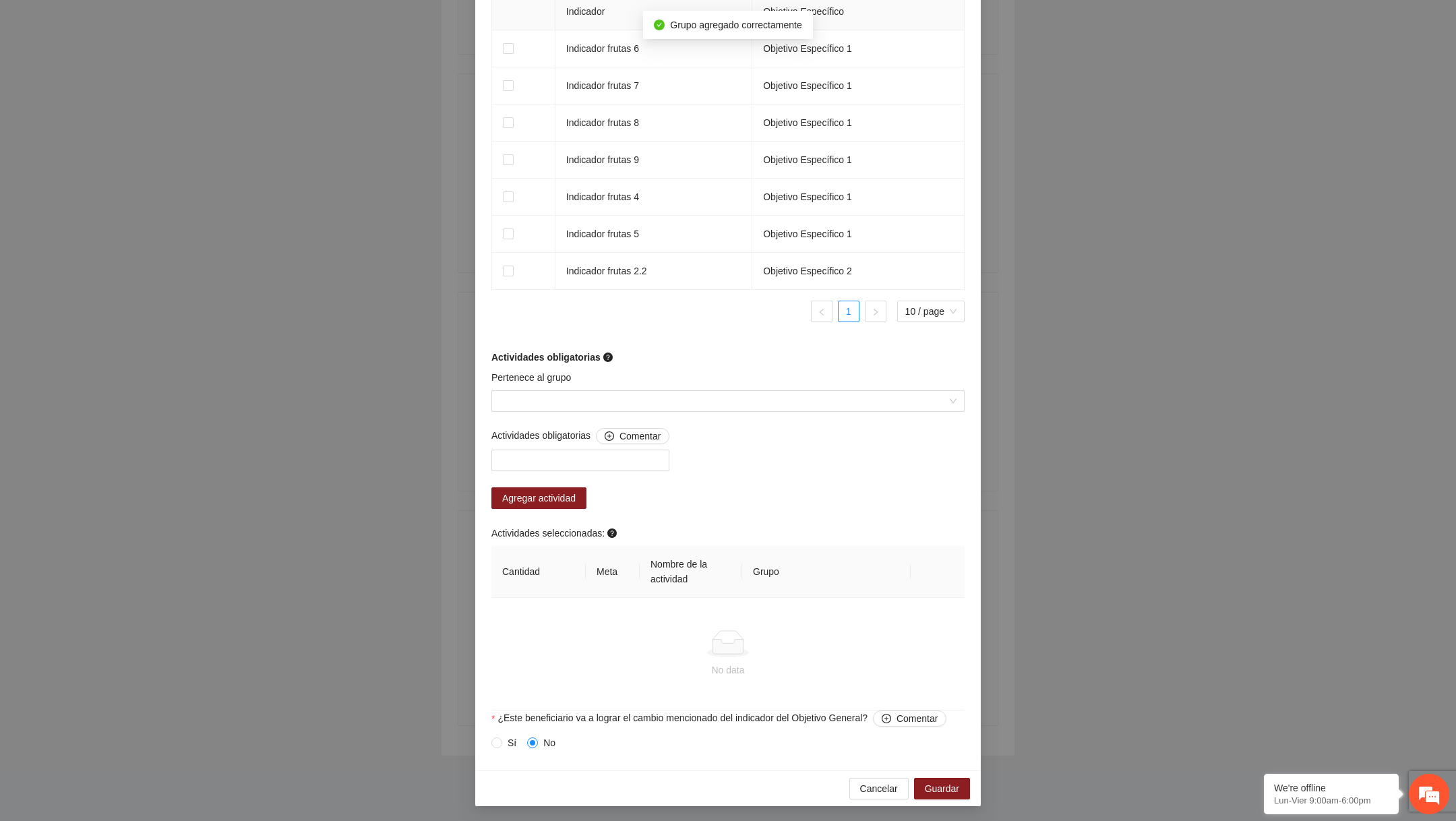
click at [618, 396] on input "Pertenece al grupo" at bounding box center [723, 401] width 448 height 20
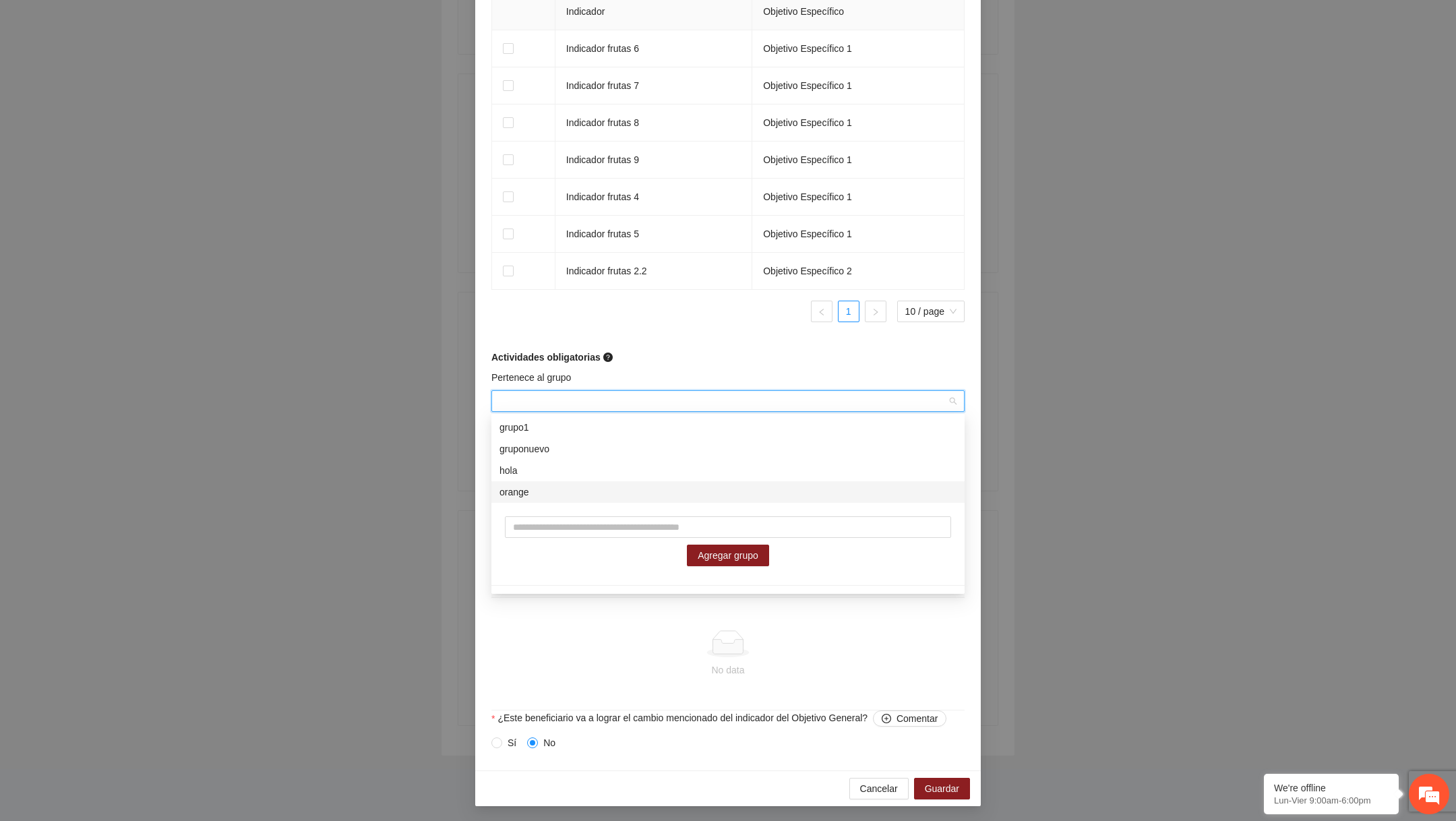
click at [567, 496] on div "orange" at bounding box center [728, 492] width 457 height 15
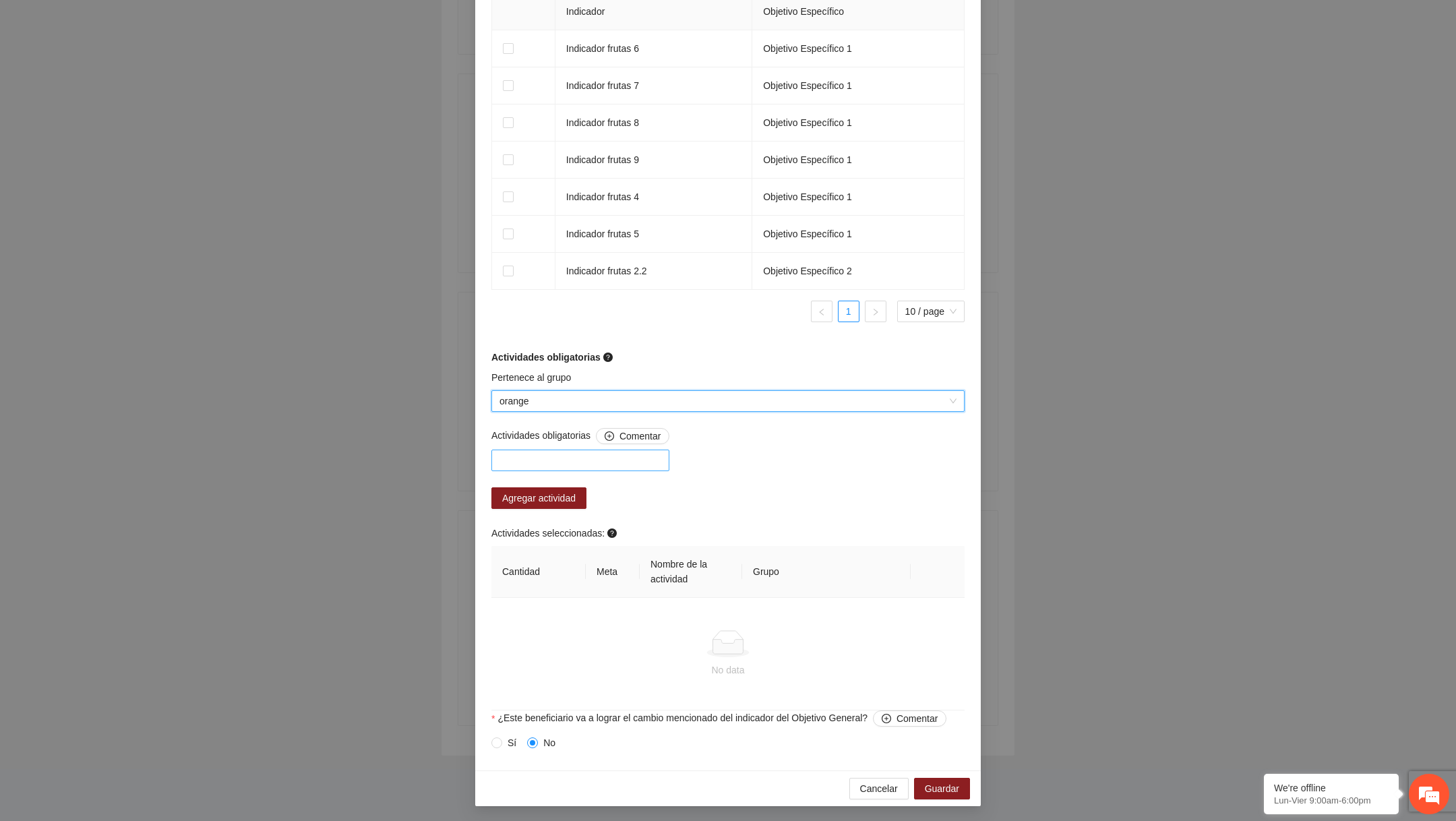
click at [585, 460] on div at bounding box center [580, 460] width 171 height 16
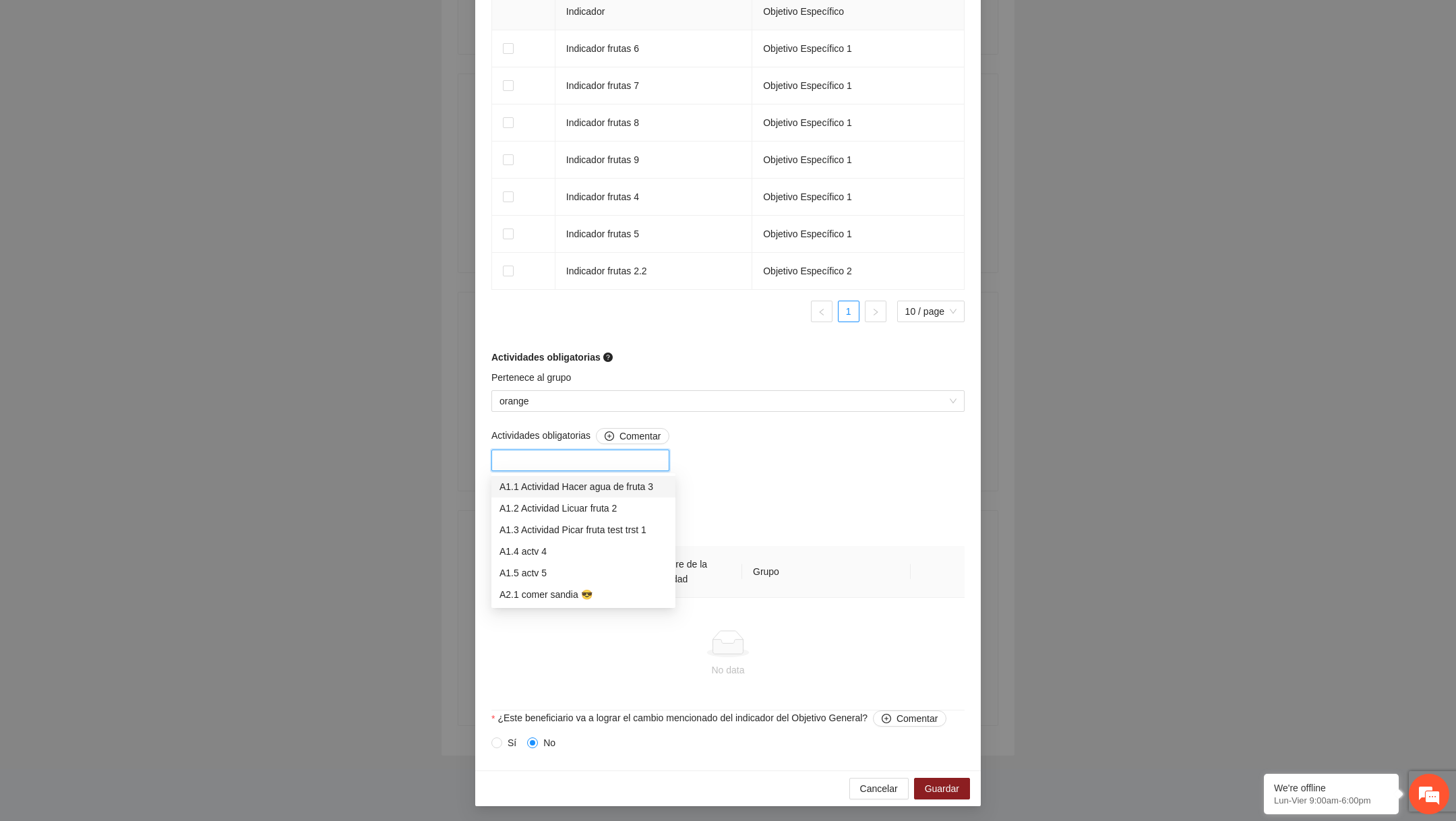
click at [577, 483] on div "A1.1 Actividad Hacer agua de fruta 3" at bounding box center [583, 486] width 168 height 15
click at [739, 483] on div "Actividades obligatorias Comentar A1.1 Actividad Hacer agua de fruta 3 Agregar …" at bounding box center [728, 568] width 480 height 282
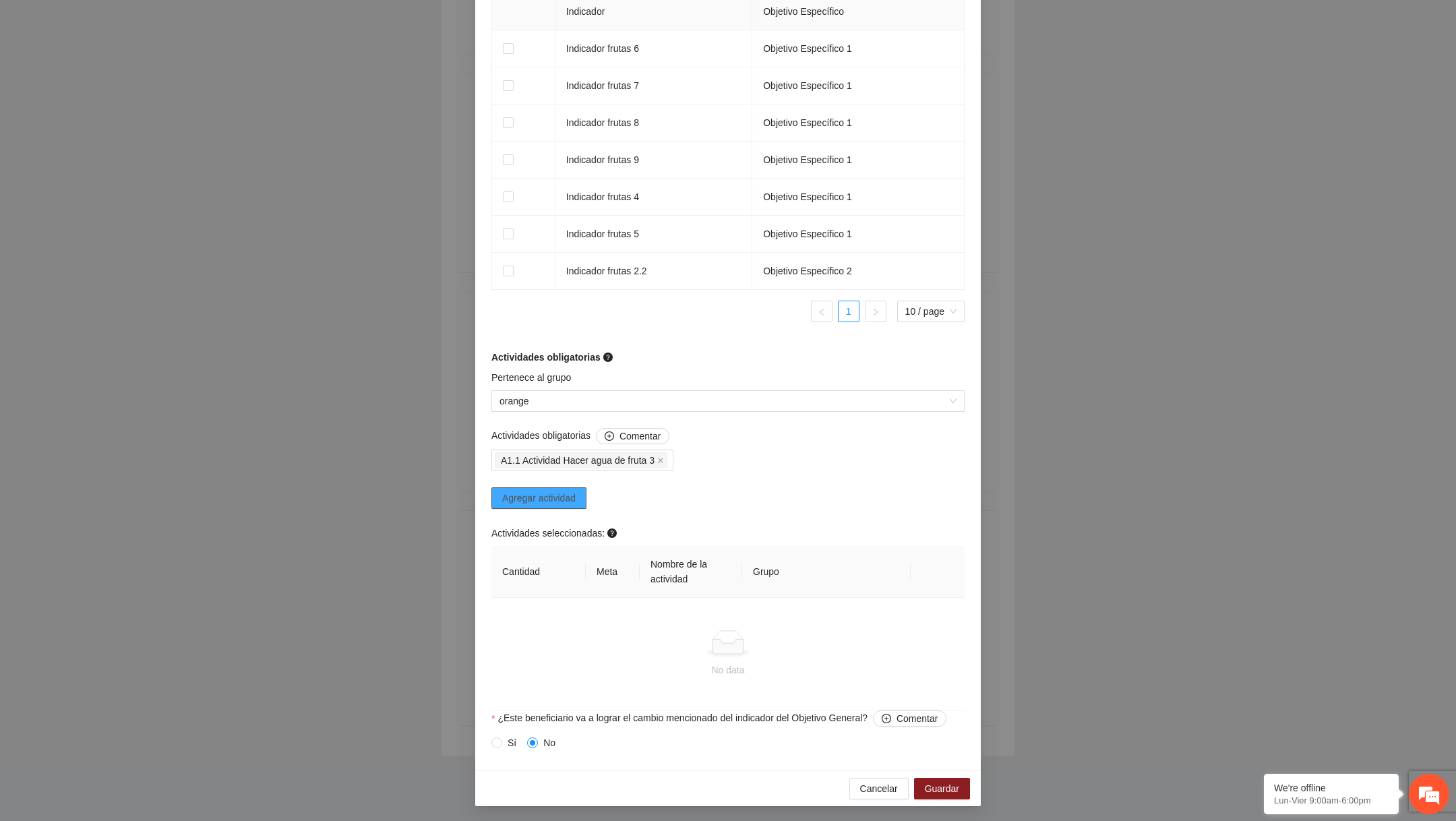
click at [576, 497] on span "Agregar actividad" at bounding box center [539, 498] width 74 height 15
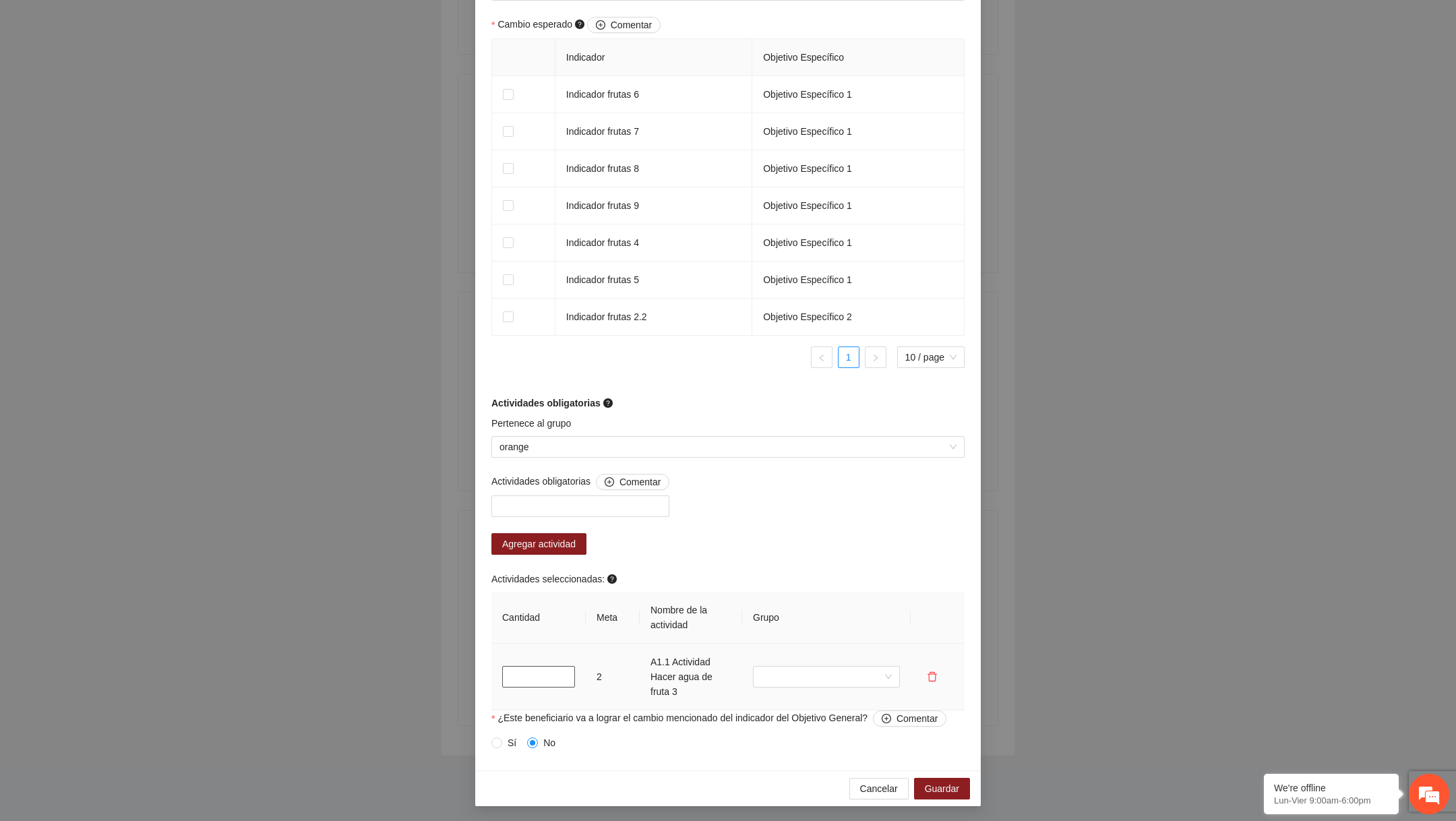
click at [512, 675] on input "*" at bounding box center [539, 677] width 73 height 22
type input "*"
click at [782, 676] on input "search" at bounding box center [821, 677] width 121 height 20
click at [777, 721] on div "grupo1" at bounding box center [826, 724] width 131 height 15
click at [790, 673] on span "grupo1" at bounding box center [826, 677] width 131 height 20
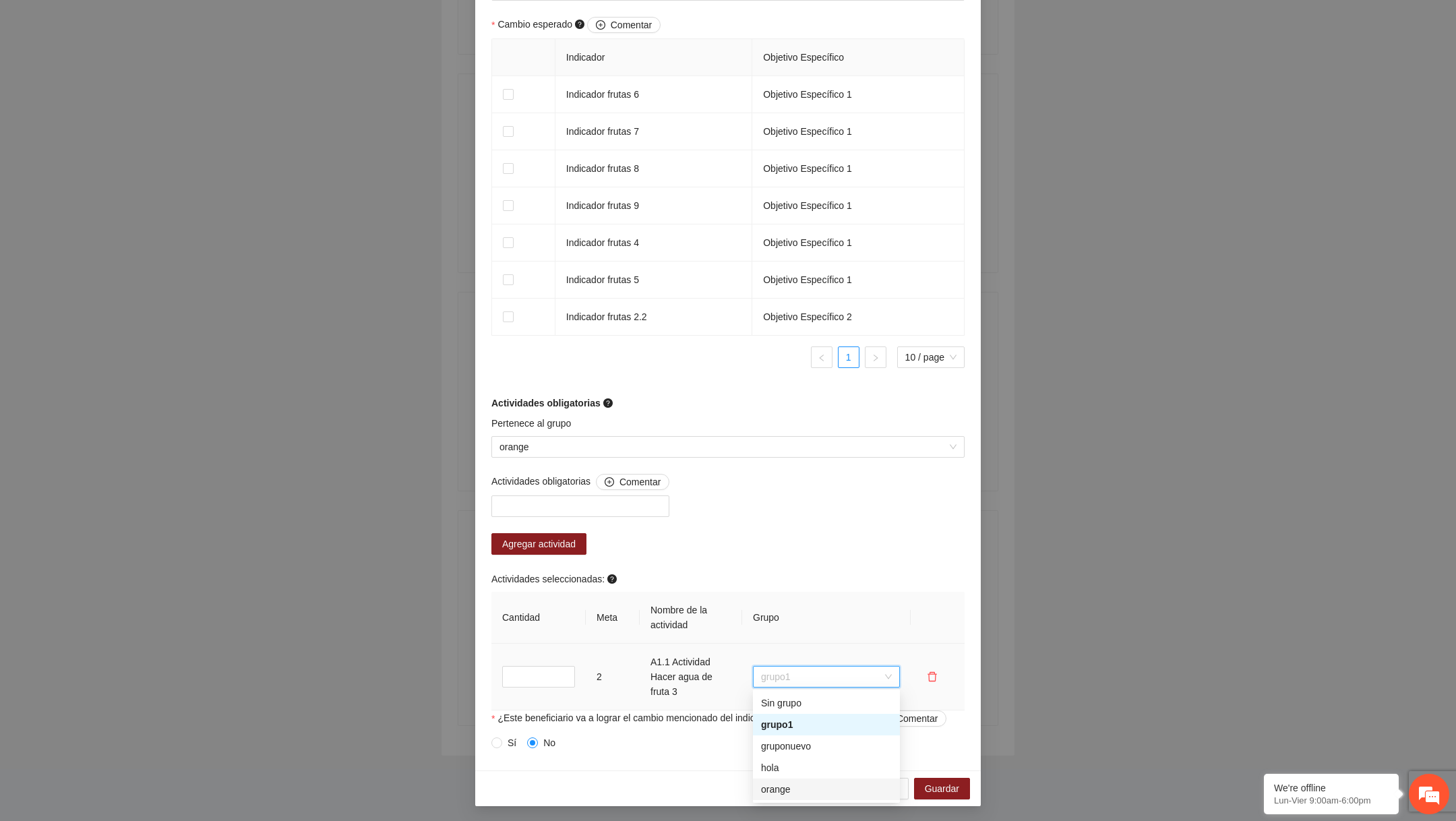
click at [783, 785] on div "orange" at bounding box center [826, 789] width 131 height 15
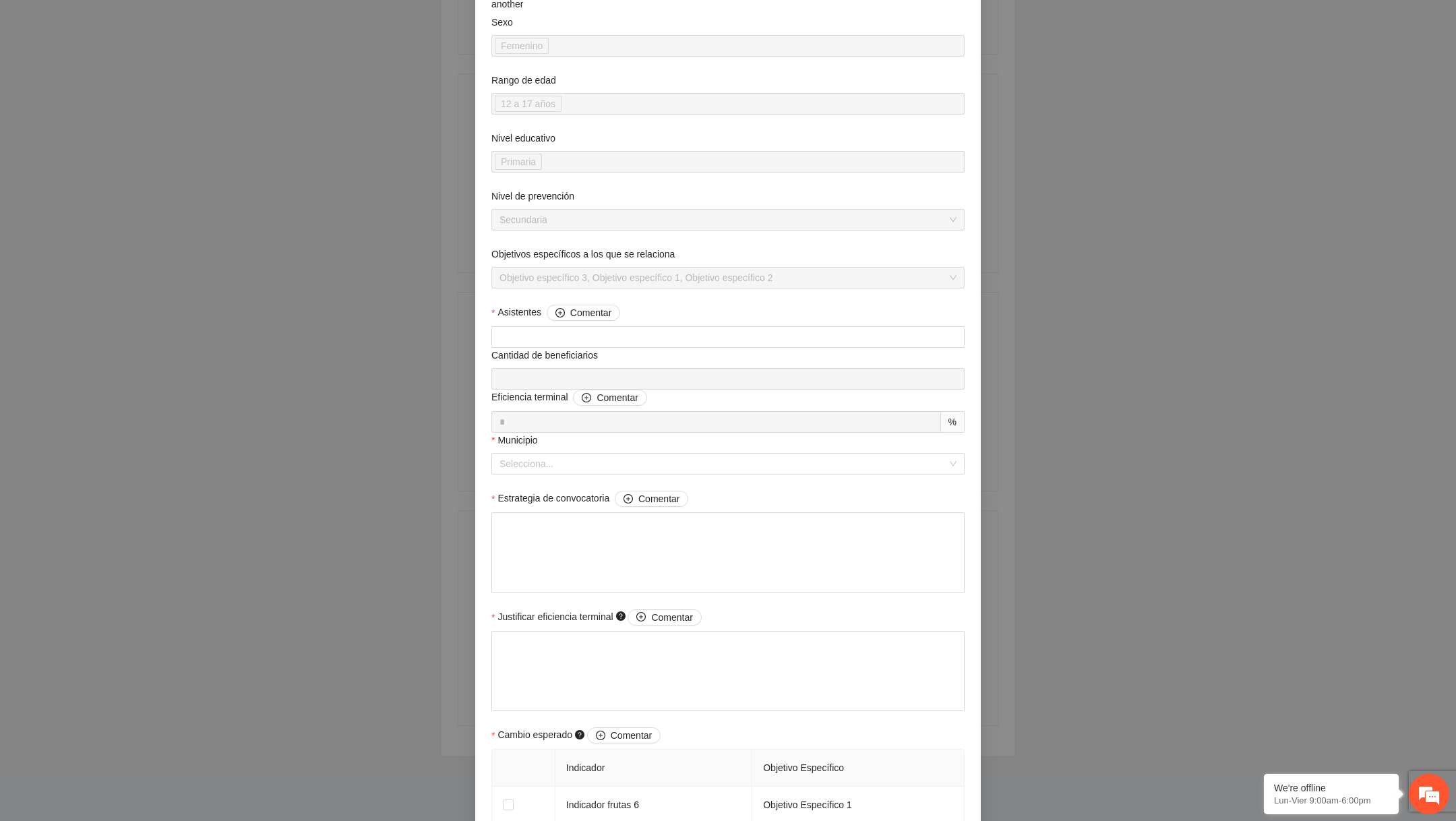
scroll to position [0, 0]
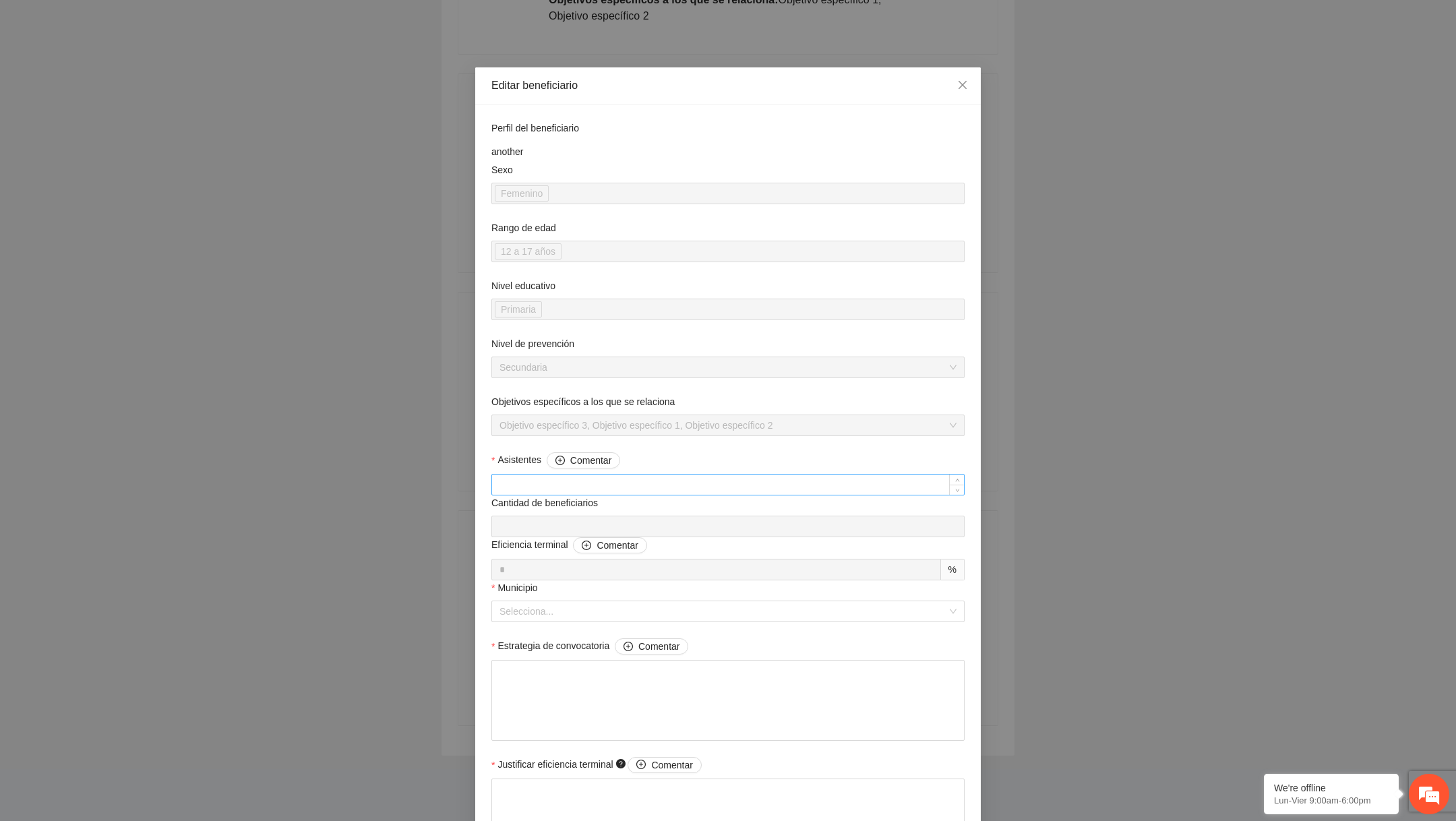
click at [557, 474] on div at bounding box center [728, 485] width 474 height 22
click at [552, 480] on input "Asistentes Comentar" at bounding box center [728, 485] width 472 height 20
type input "**"
type input "***"
type input "**"
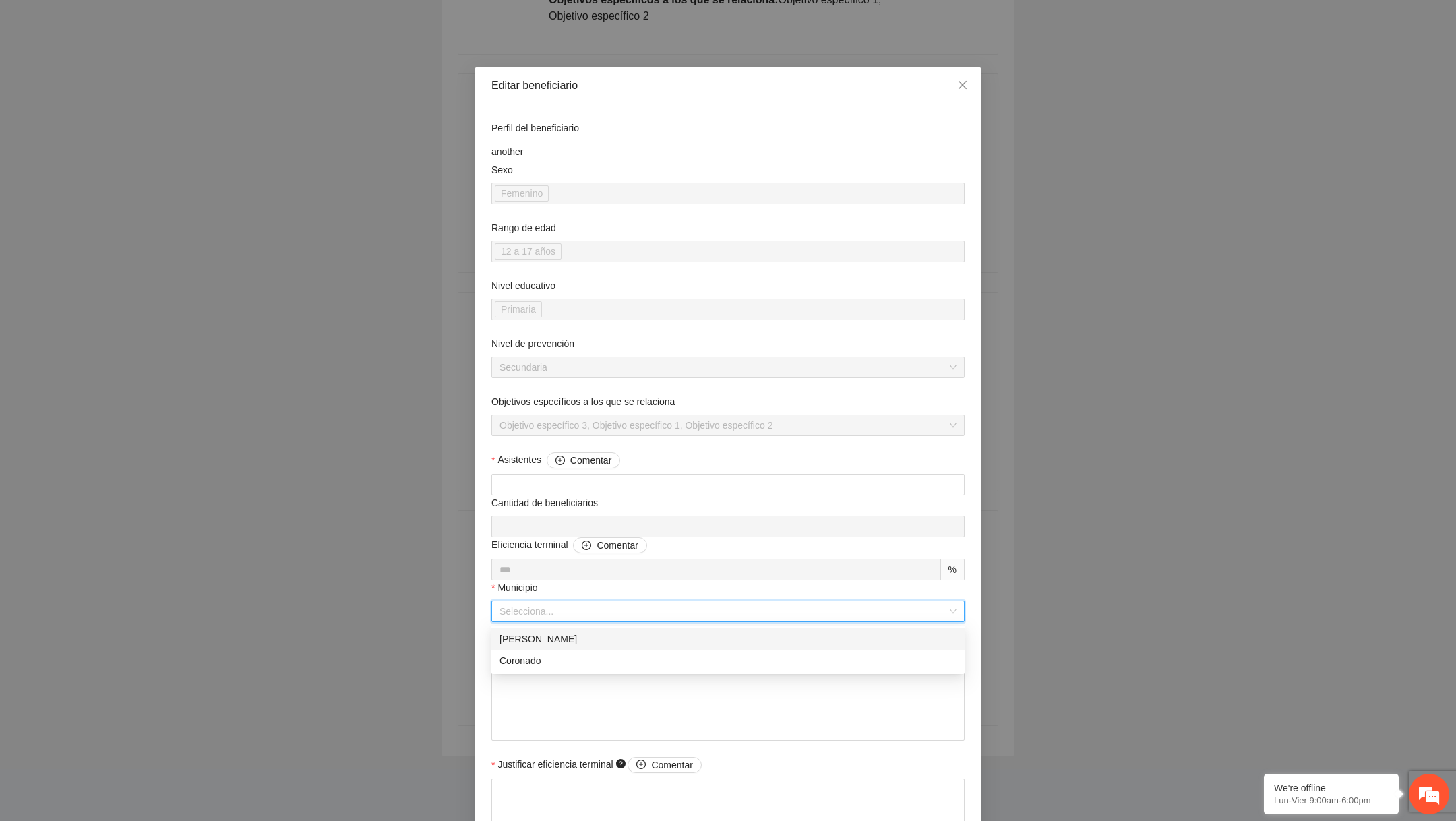
click at [531, 602] on input "Municipio" at bounding box center [723, 611] width 448 height 20
click at [532, 643] on div "[PERSON_NAME]" at bounding box center [728, 638] width 457 height 15
click at [531, 661] on textarea "Estrategia de convocatoria Comentar" at bounding box center [728, 700] width 474 height 81
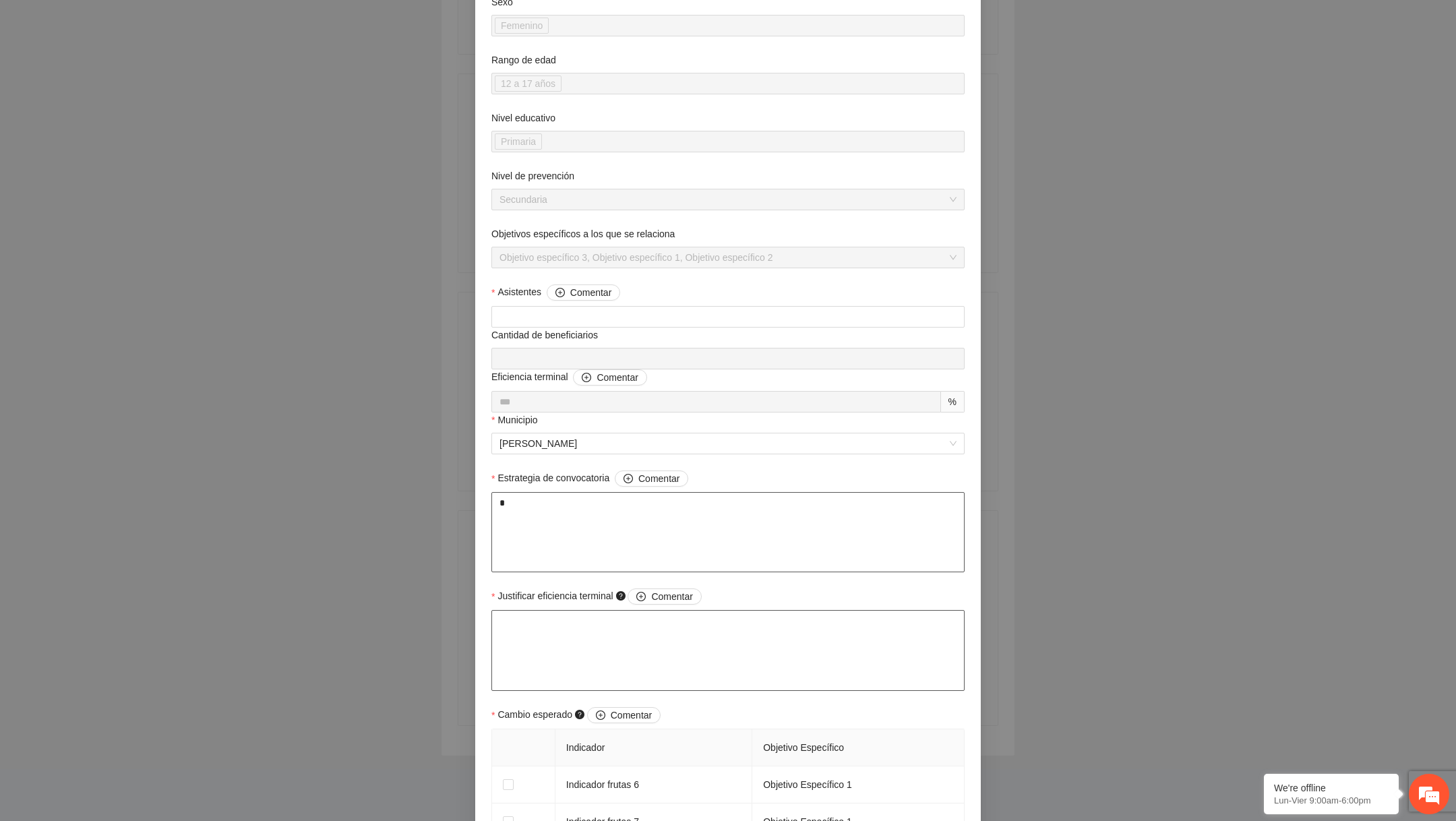
scroll to position [169, 0]
type textarea "*"
click at [550, 625] on textarea "Justificar eficiencia terminal Comentar" at bounding box center [728, 649] width 474 height 81
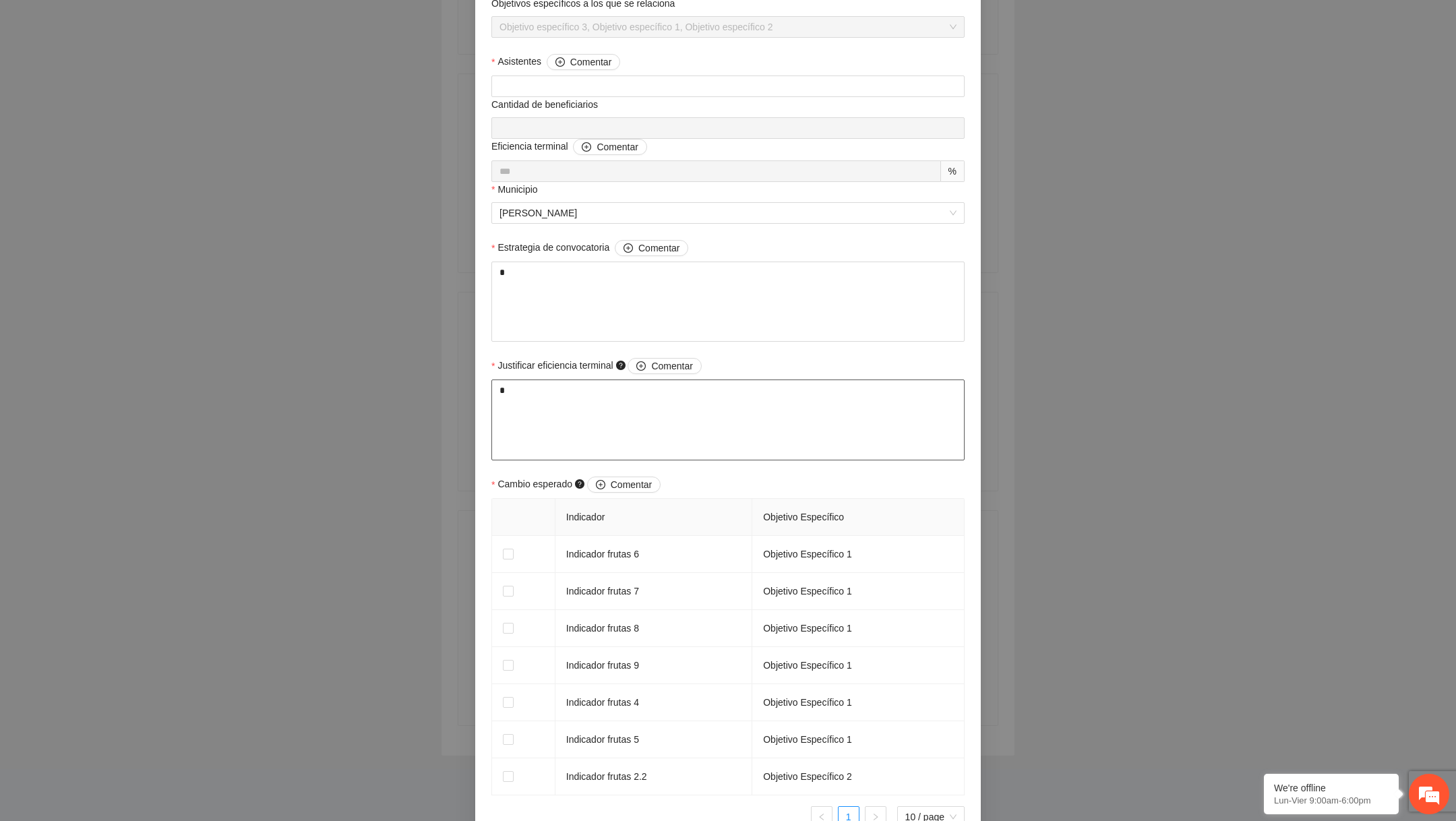
scroll to position [409, 0]
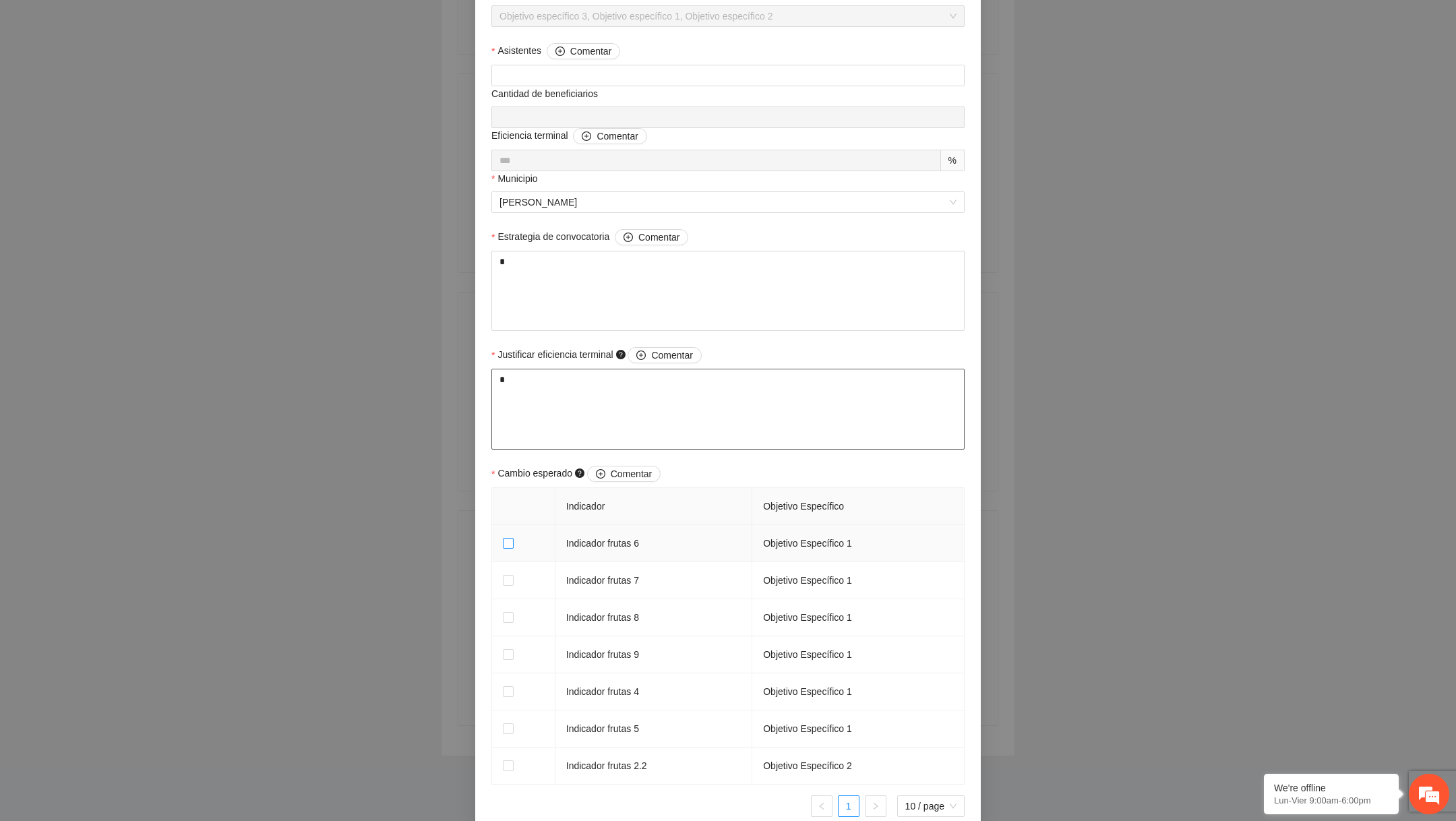
type textarea "*"
click at [507, 587] on td at bounding box center [524, 580] width 64 height 37
click at [510, 573] on label at bounding box center [508, 580] width 11 height 15
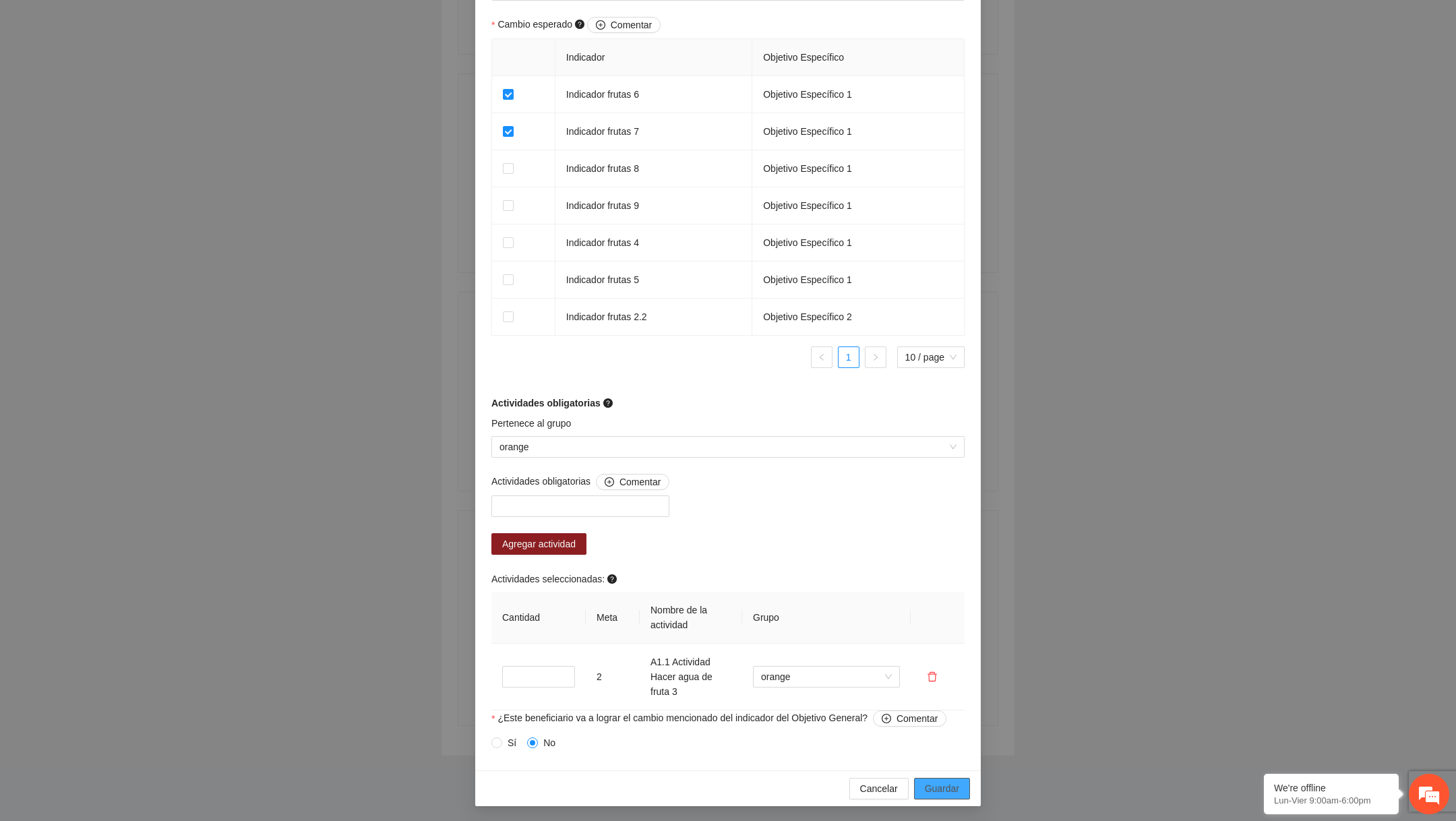
click at [949, 778] on button "Guardar" at bounding box center [943, 789] width 56 height 22
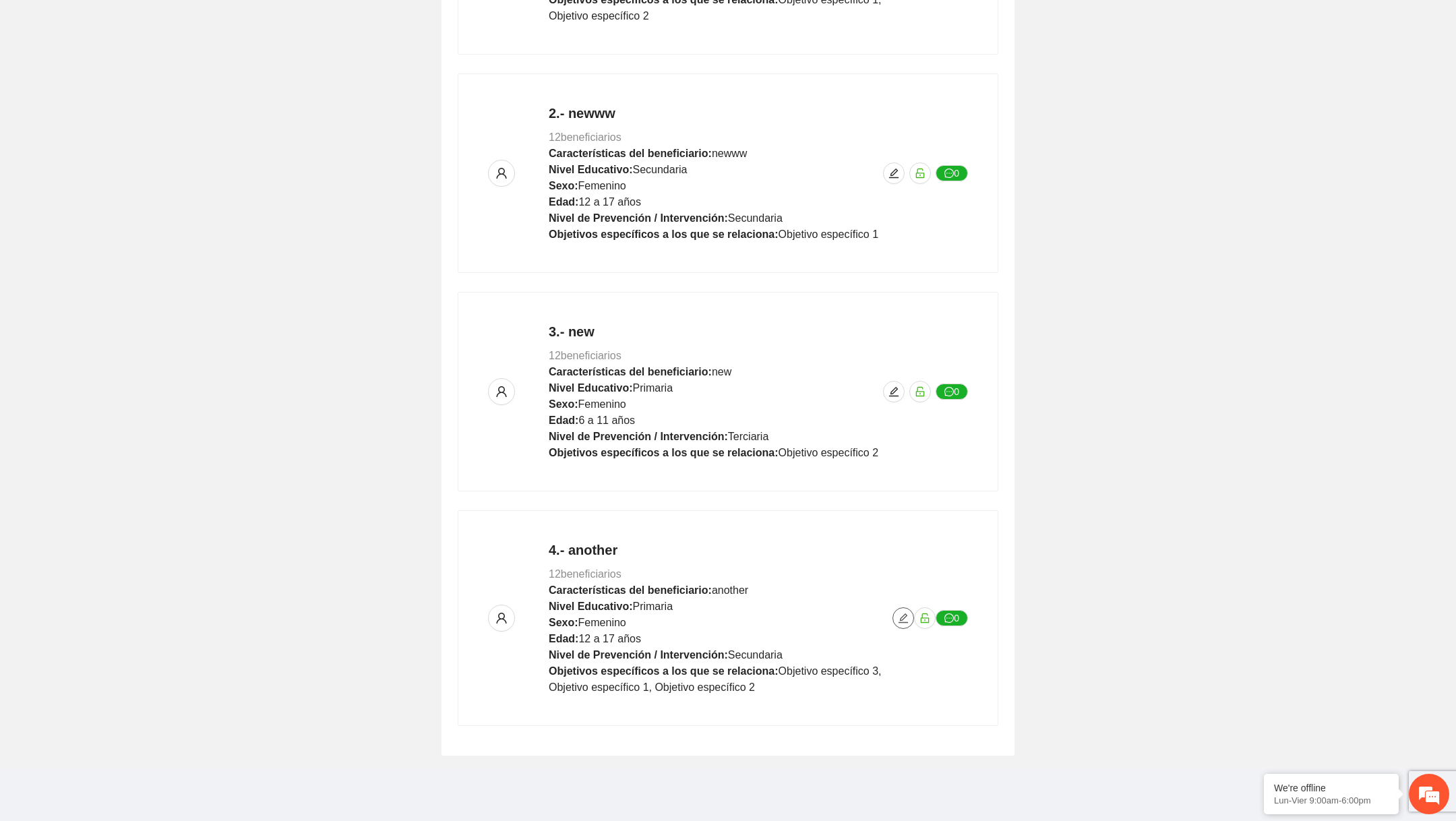
scroll to position [0, 0]
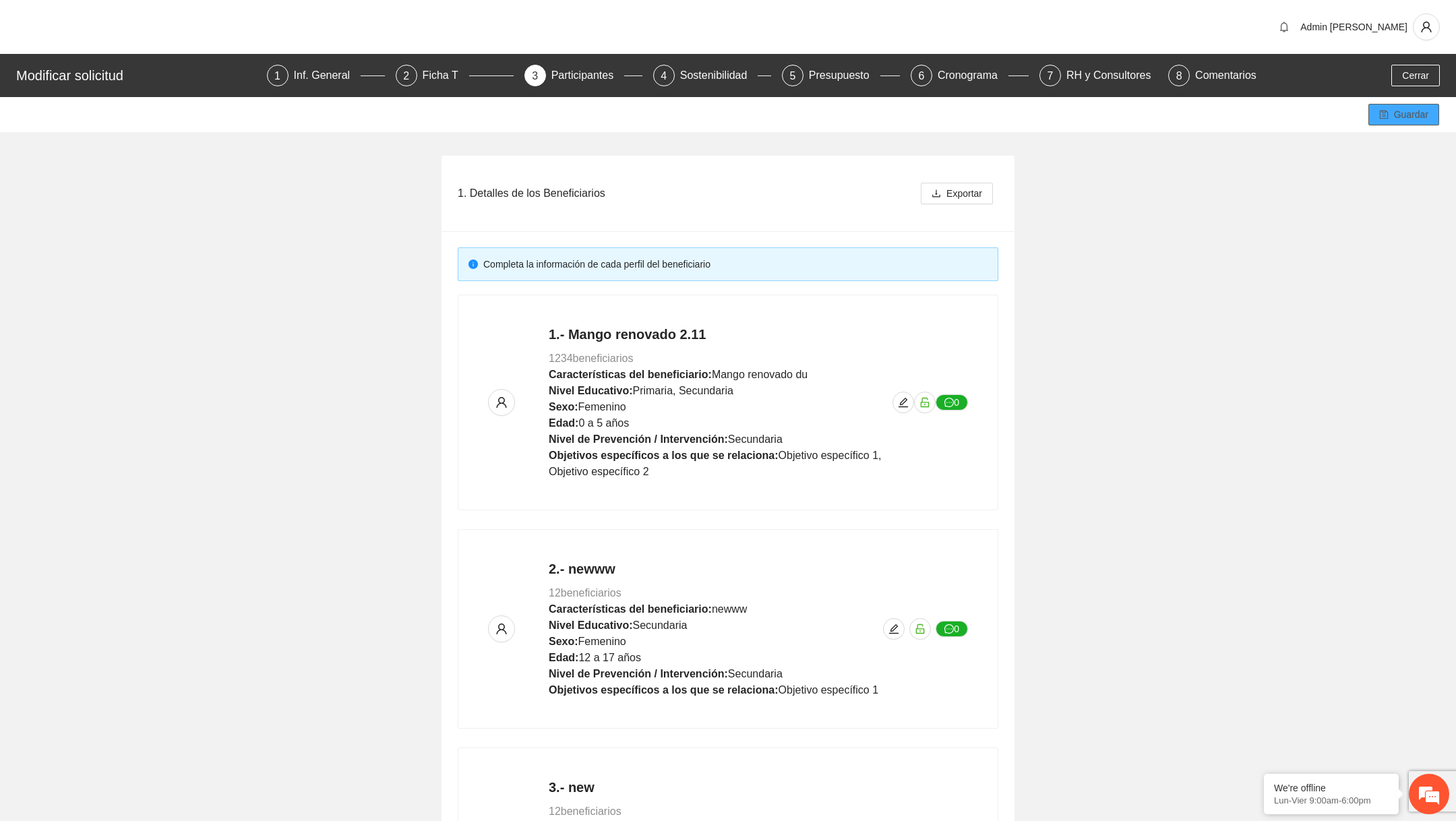
click at [1420, 121] on span "Guardar" at bounding box center [1412, 115] width 35 height 15
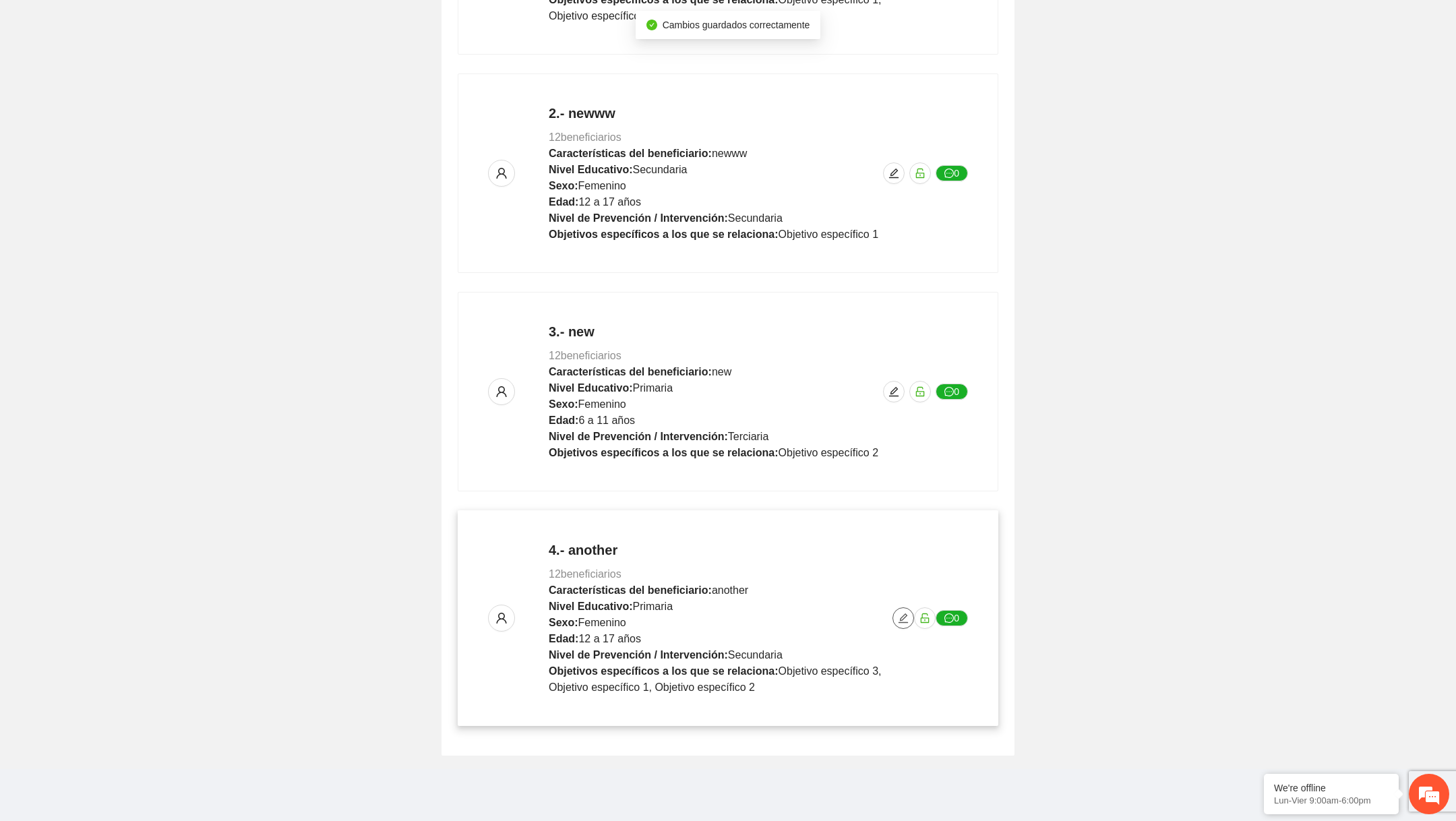
click at [904, 615] on icon "edit" at bounding box center [903, 618] width 11 height 11
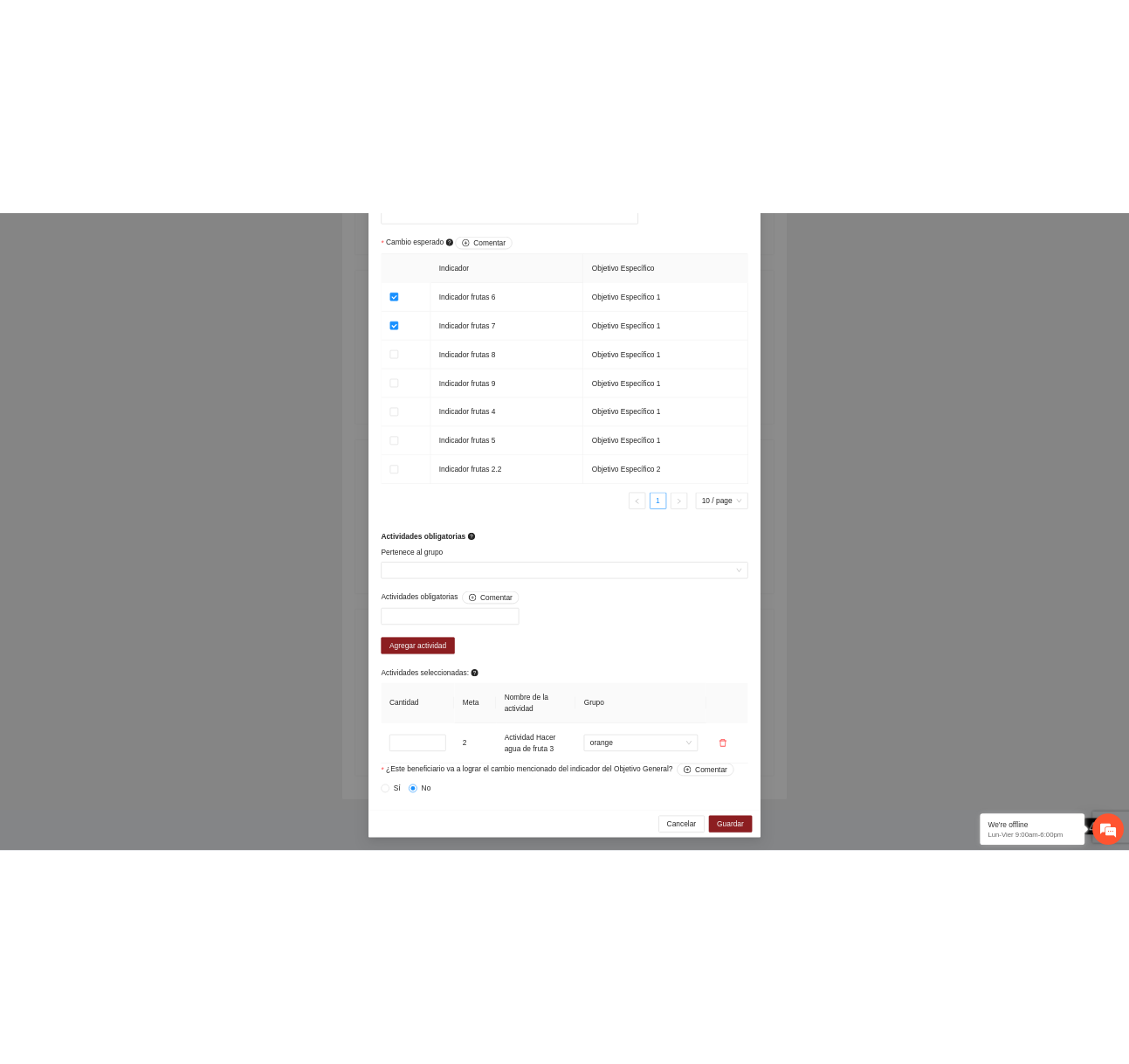
scroll to position [646, 0]
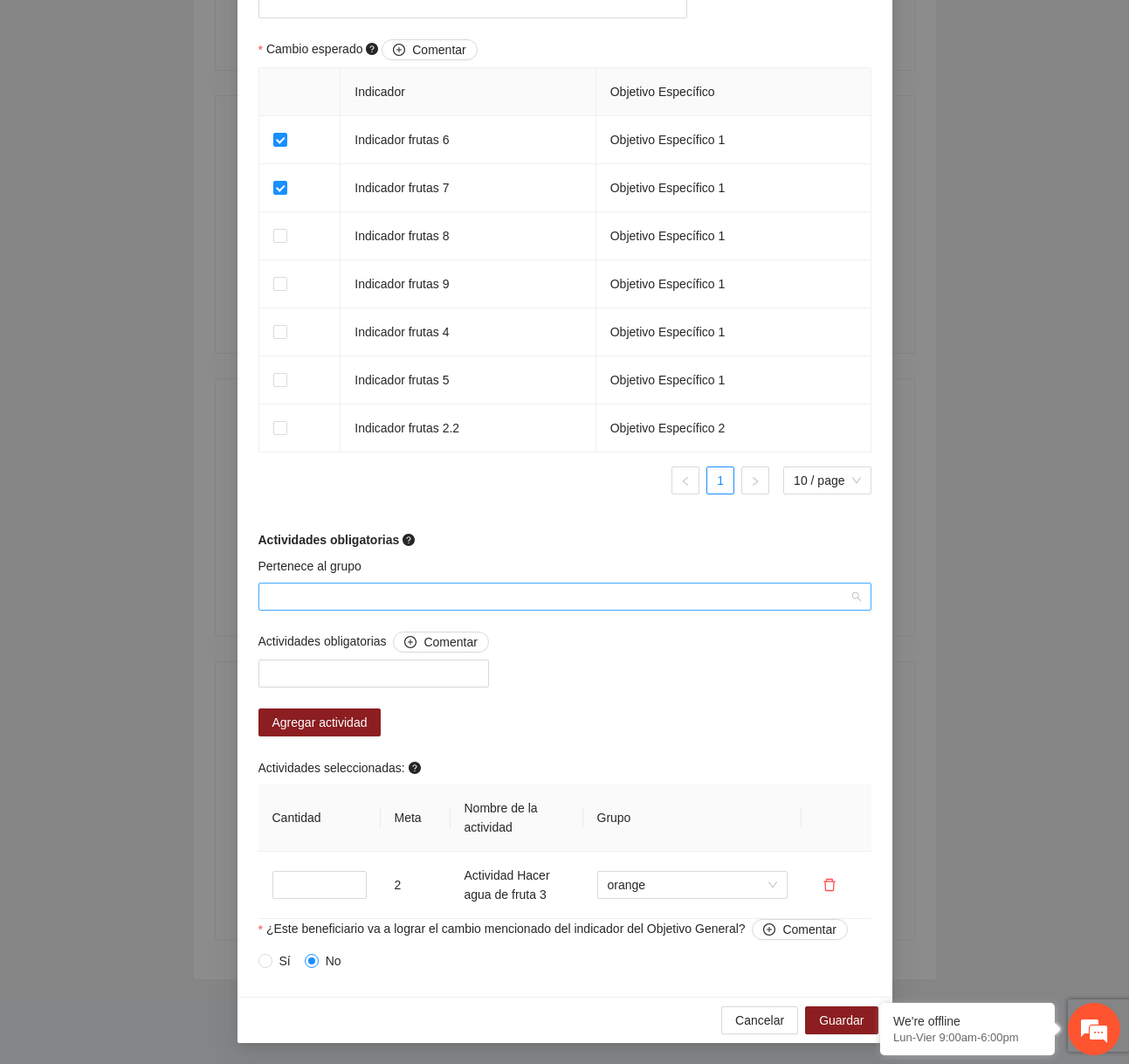
click at [576, 600] on input "Pertenece al grupo" at bounding box center [559, 597] width 579 height 26
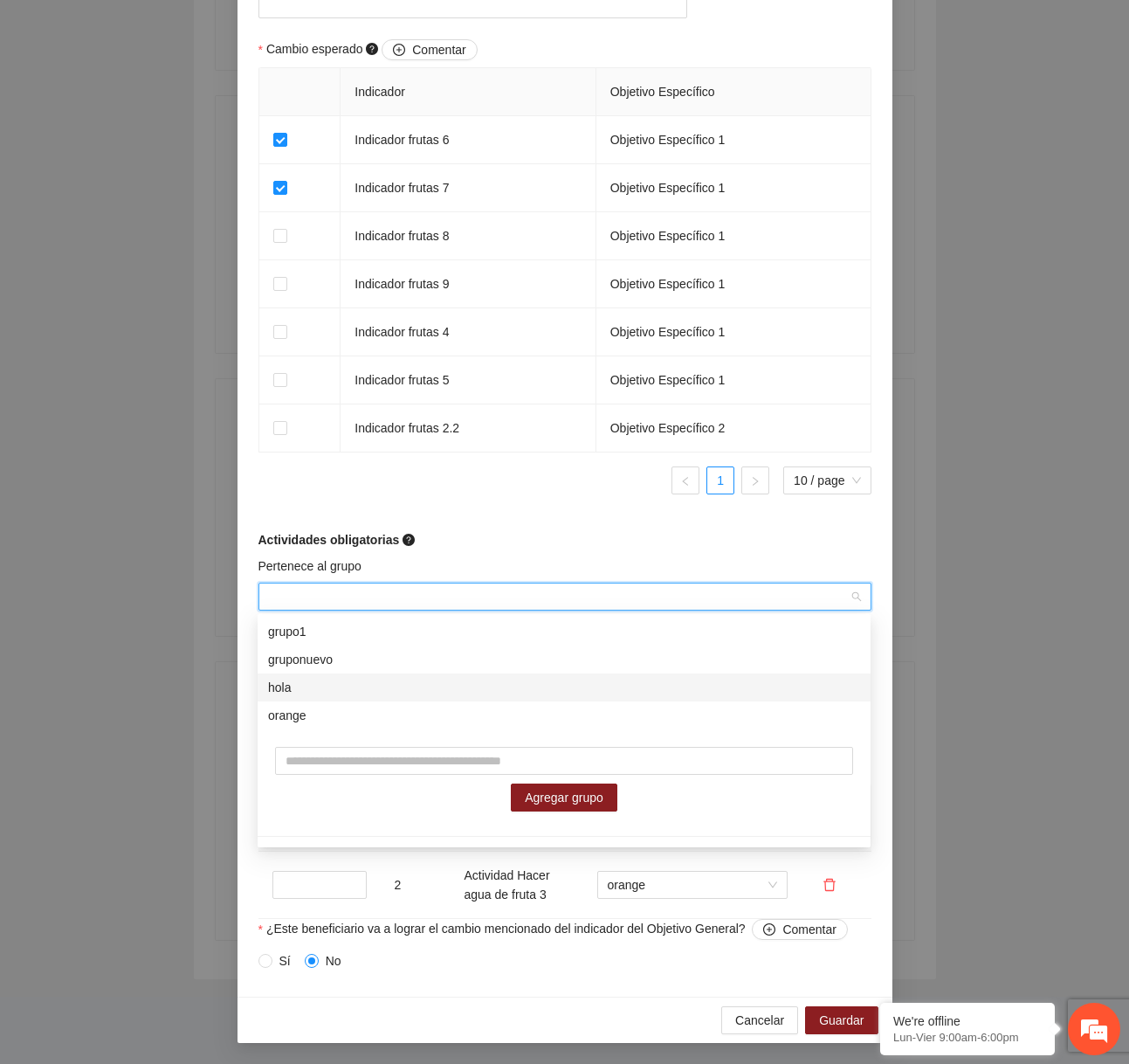
click at [466, 689] on div "hola" at bounding box center [564, 687] width 592 height 20
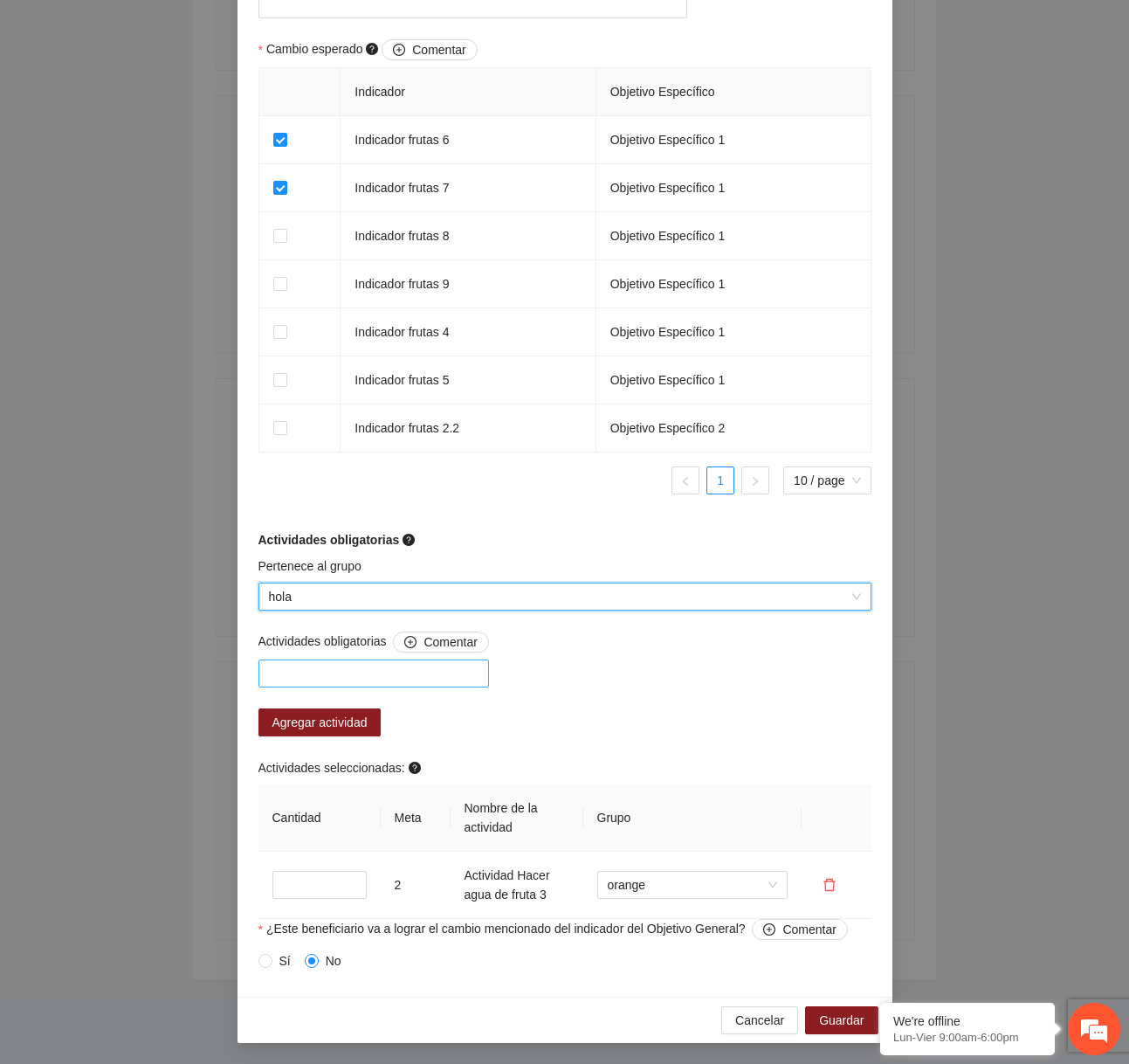
click at [404, 678] on div at bounding box center [373, 673] width 222 height 21
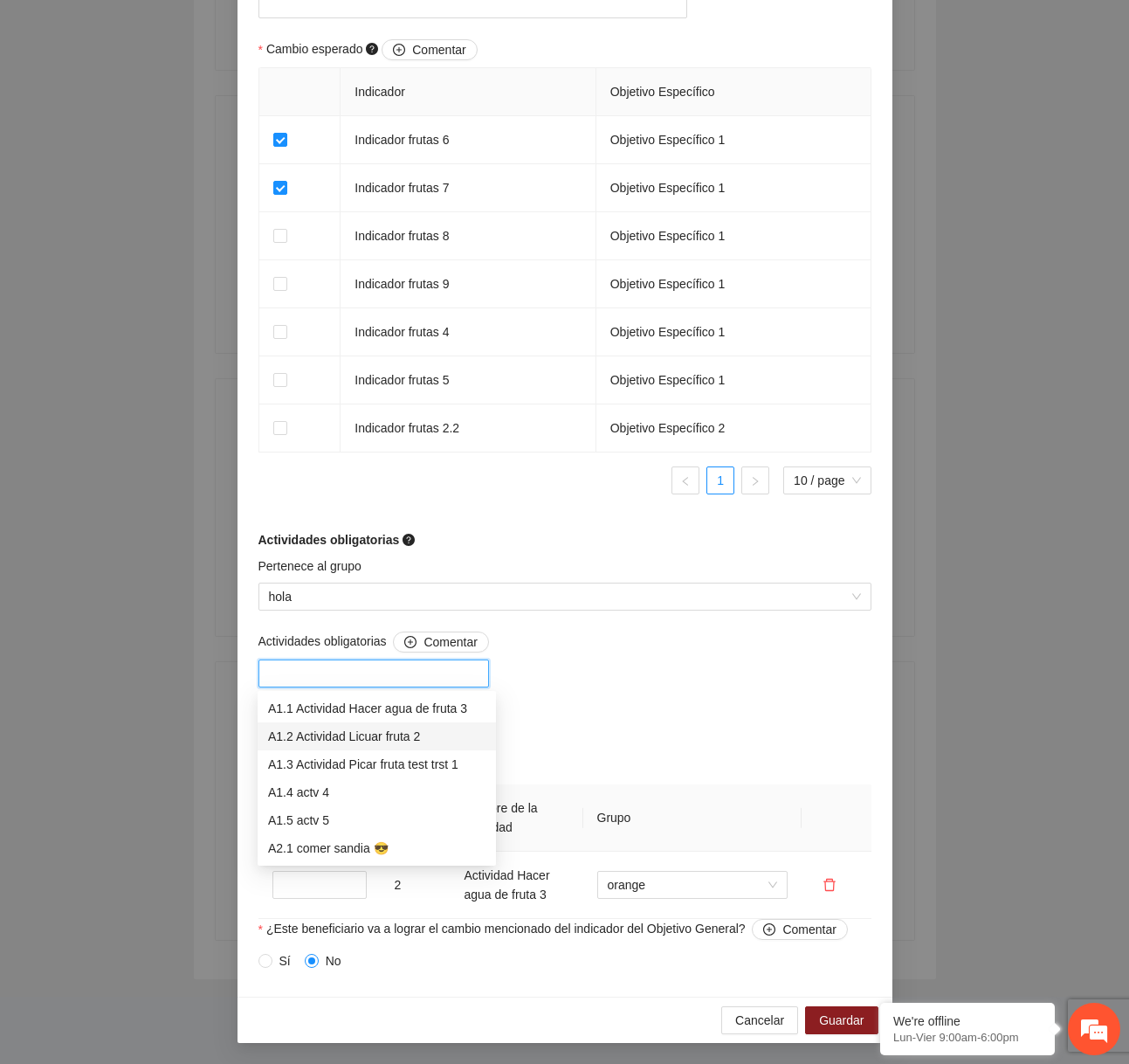
click at [375, 741] on div "A1.2 Actividad Licuar fruta 2" at bounding box center [377, 736] width 218 height 20
click at [756, 785] on th "Grupo" at bounding box center [693, 818] width 219 height 67
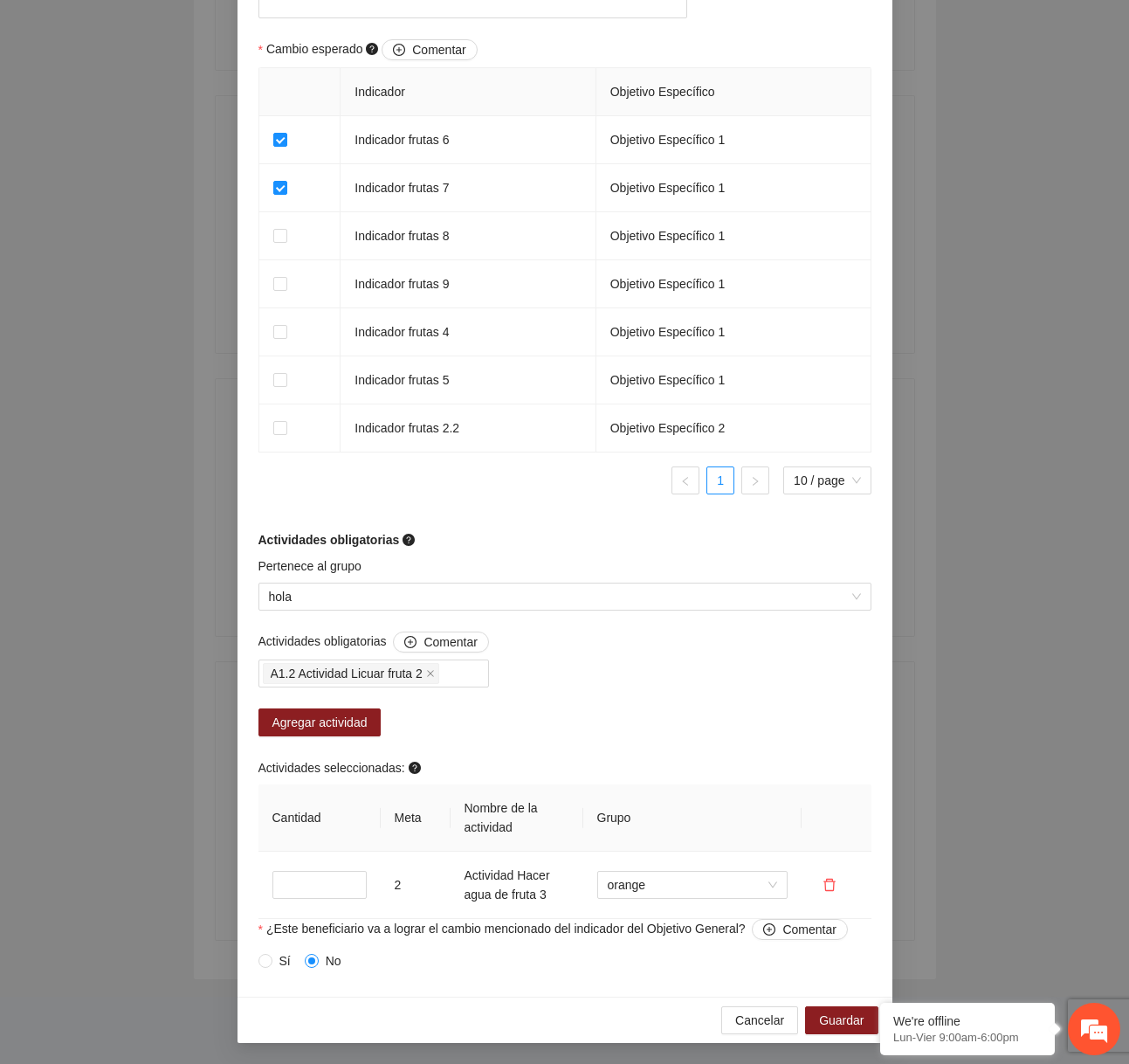
click at [390, 725] on div "Agregar actividad" at bounding box center [373, 722] width 231 height 28
click at [358, 721] on span "Agregar actividad" at bounding box center [320, 722] width 95 height 20
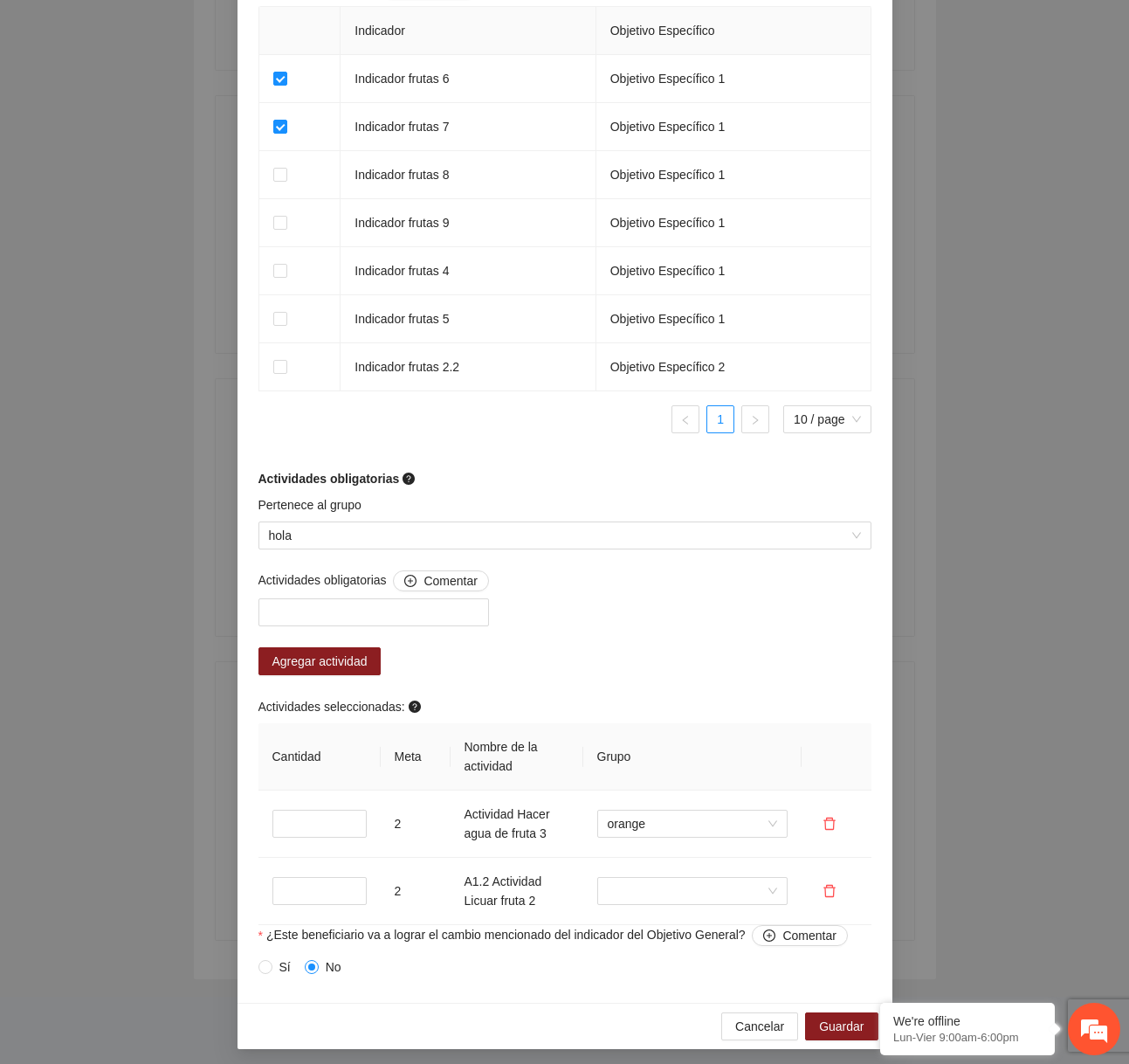
scroll to position [1159, 0]
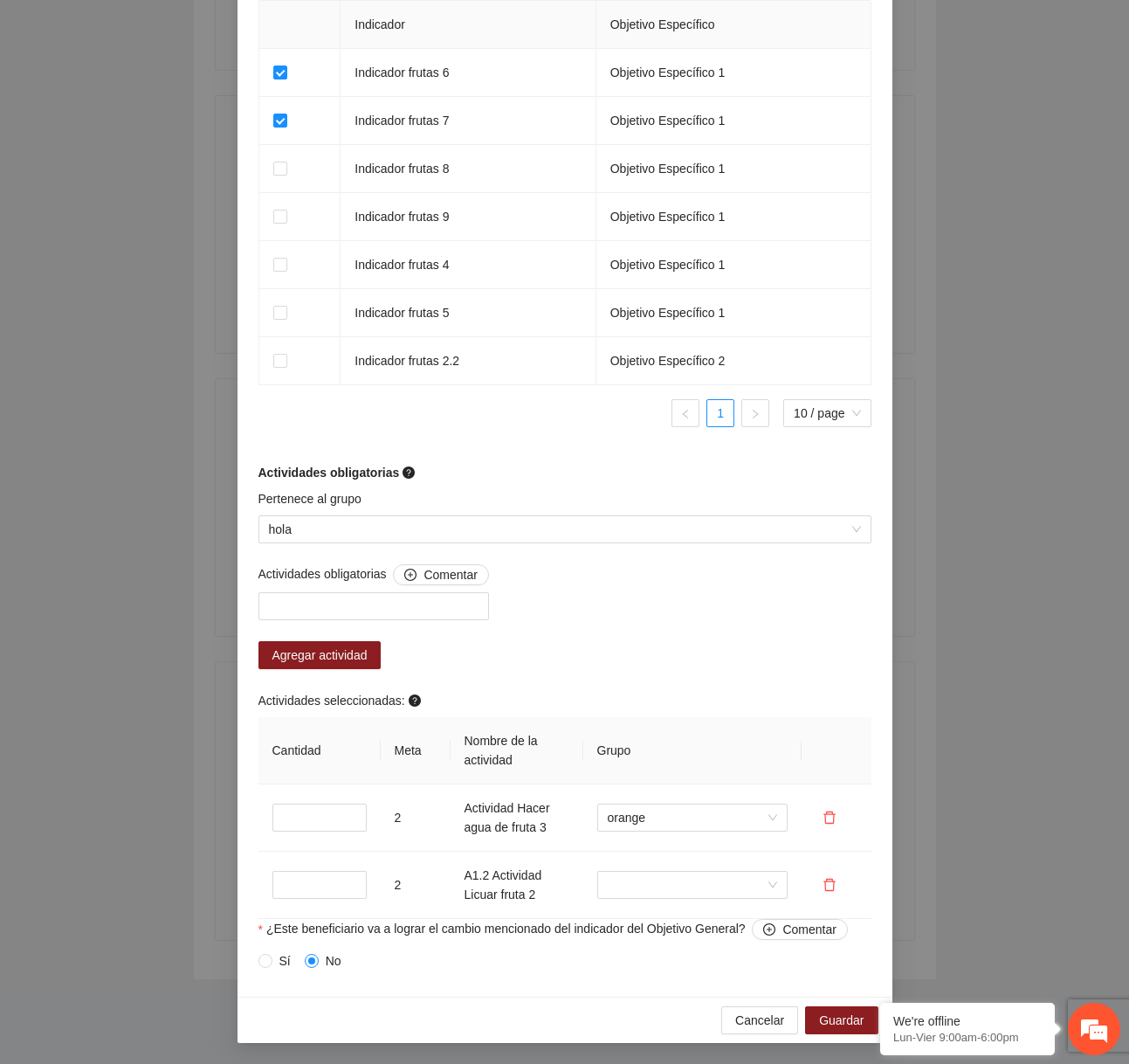
click at [746, 1039] on div "Cancelar Guardar" at bounding box center [564, 1020] width 655 height 47
click at [749, 1019] on span "Cancelar" at bounding box center [759, 1020] width 49 height 20
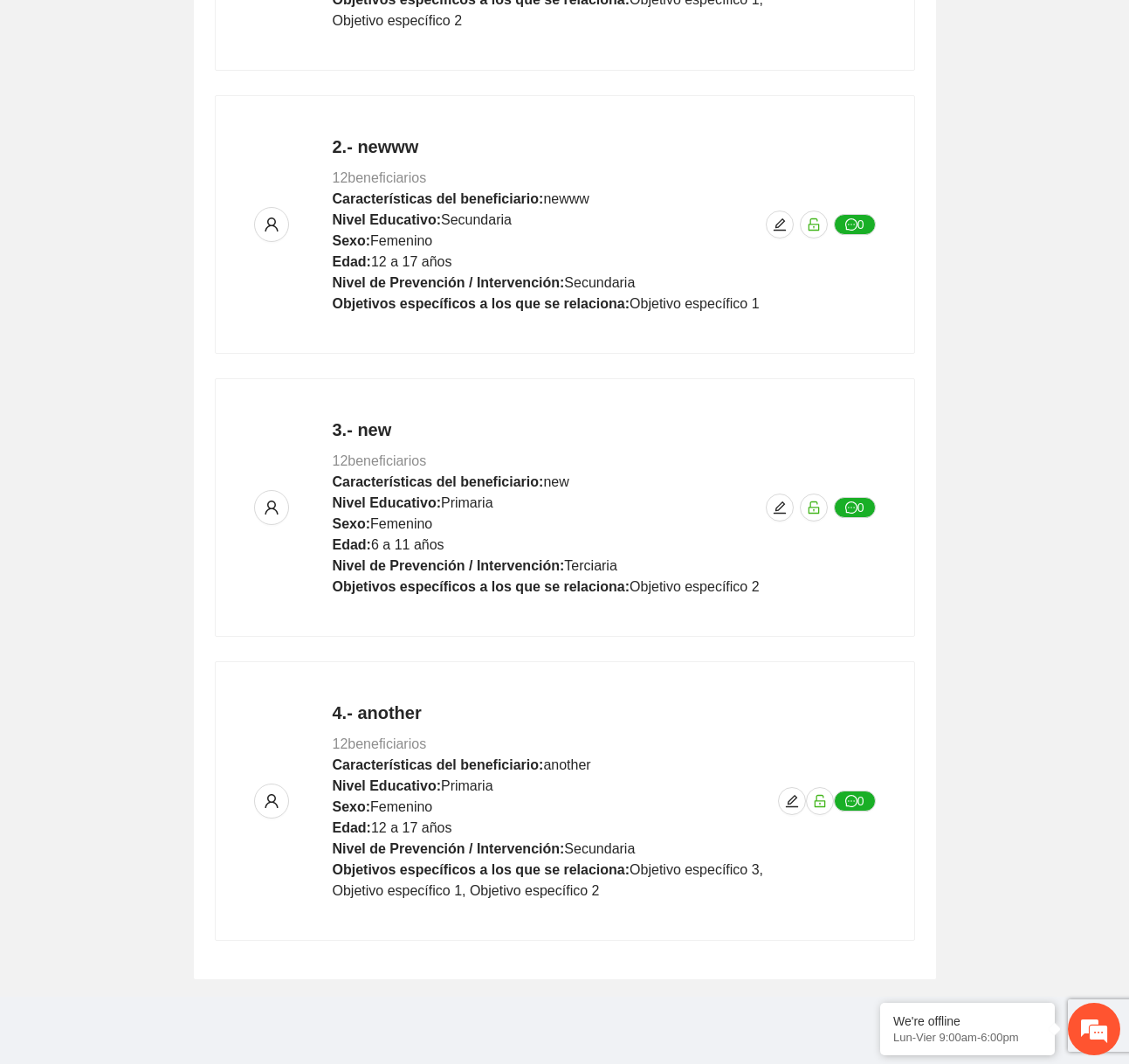
scroll to position [838, 0]
click at [796, 794] on icon "edit" at bounding box center [792, 800] width 14 height 14
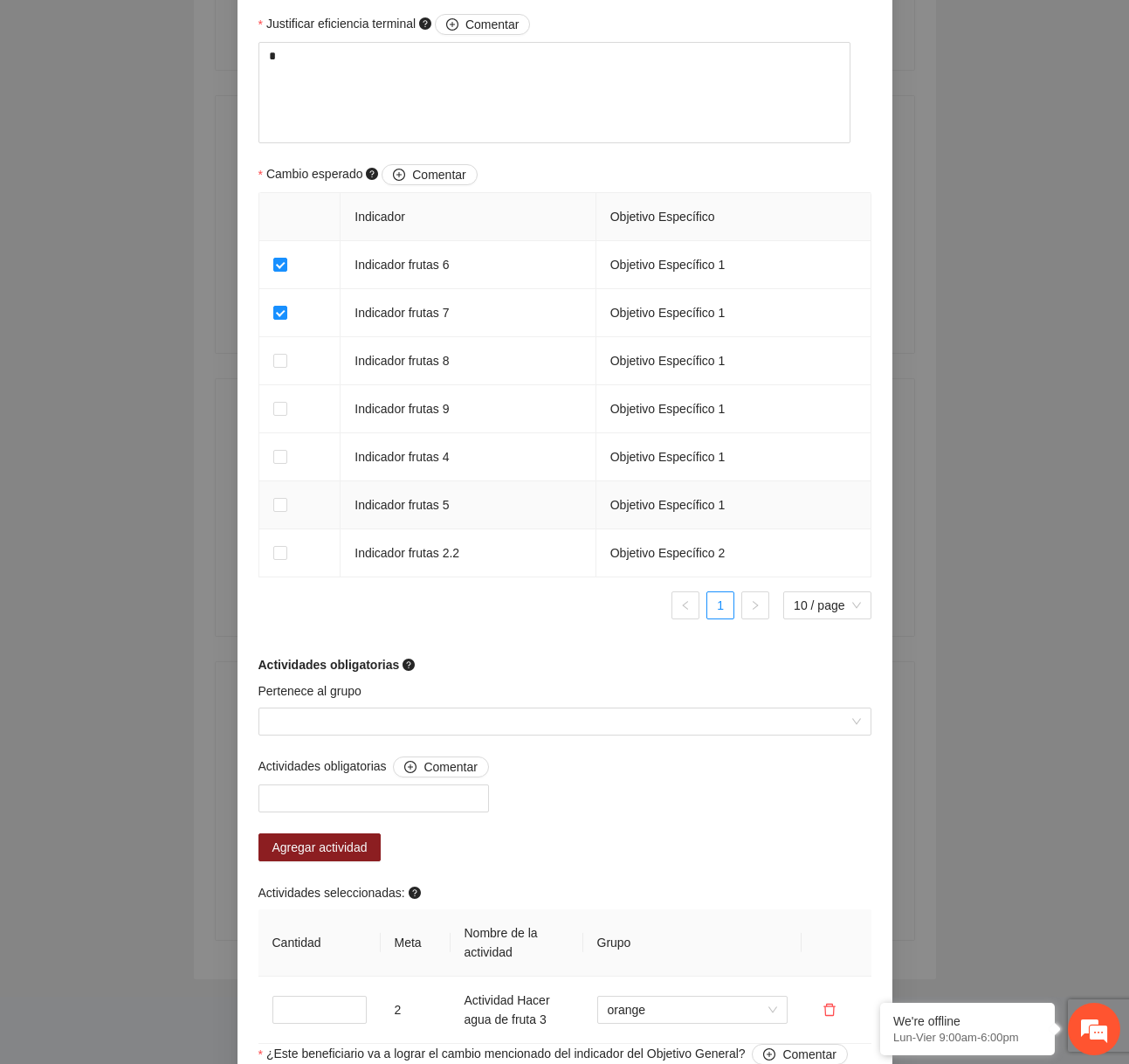
scroll to position [1092, 0]
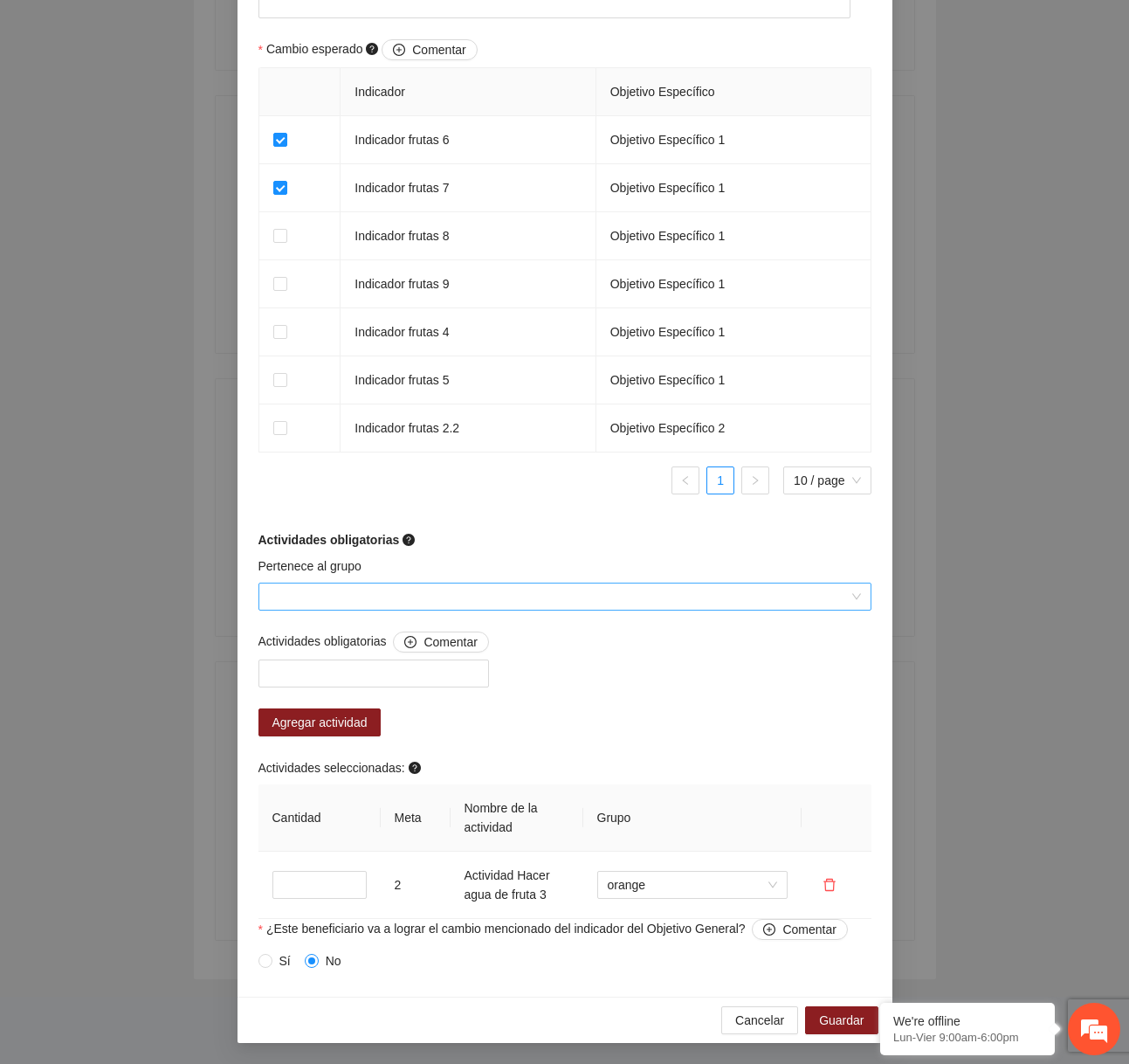
click at [559, 602] on input "Pertenece al grupo" at bounding box center [559, 597] width 579 height 26
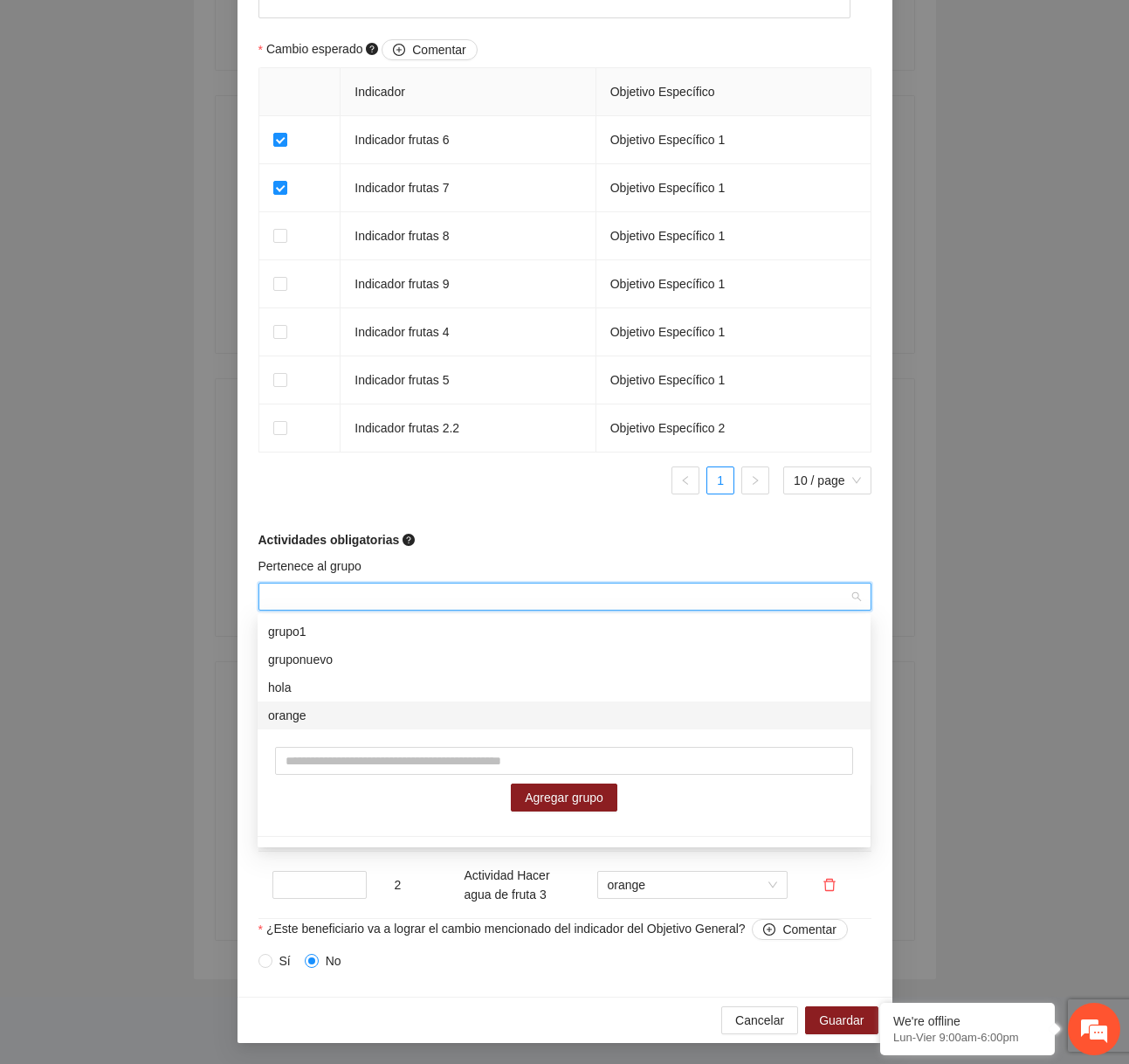
click at [406, 721] on div "orange" at bounding box center [564, 715] width 592 height 20
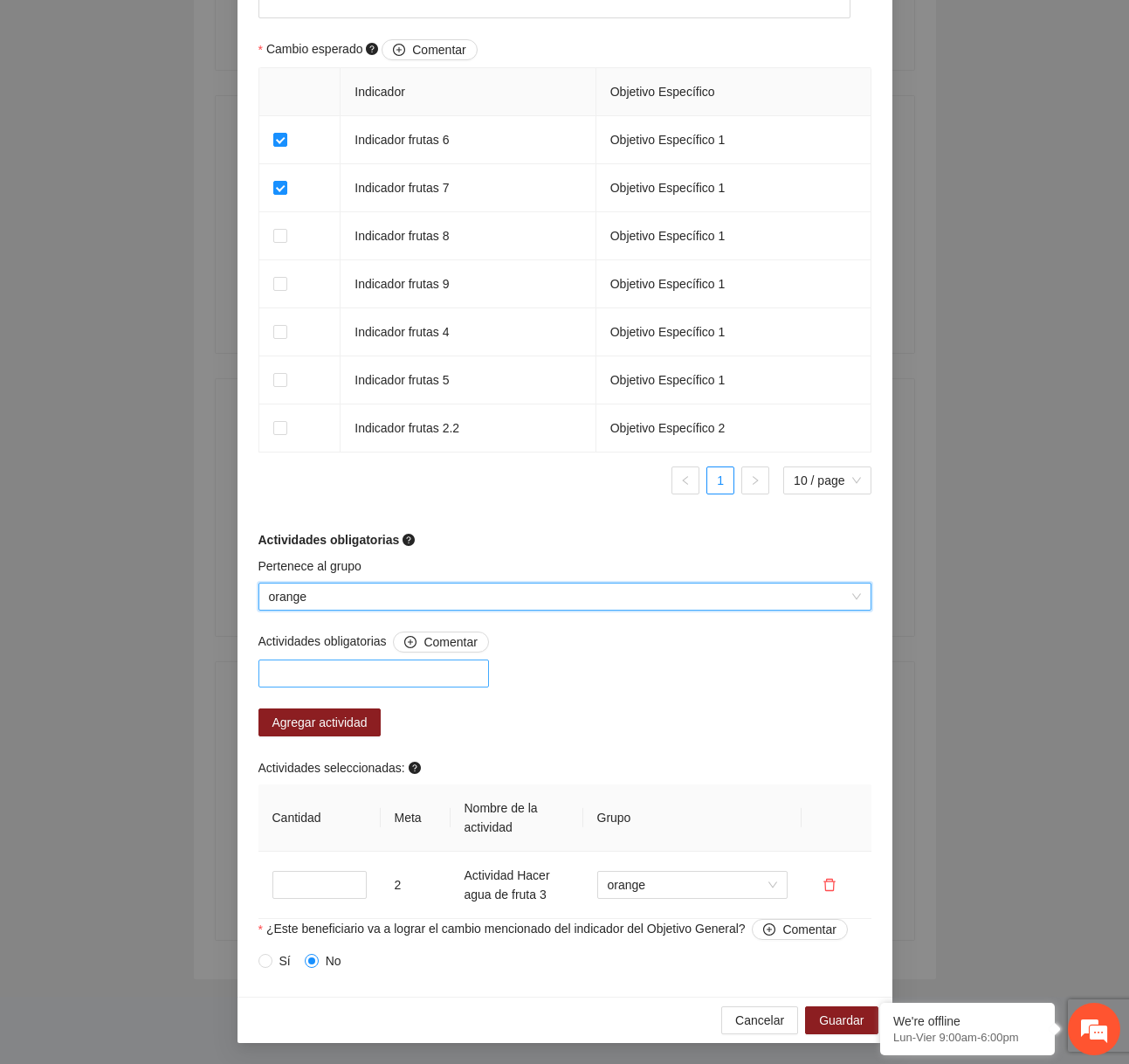
click at [385, 678] on div at bounding box center [373, 673] width 222 height 21
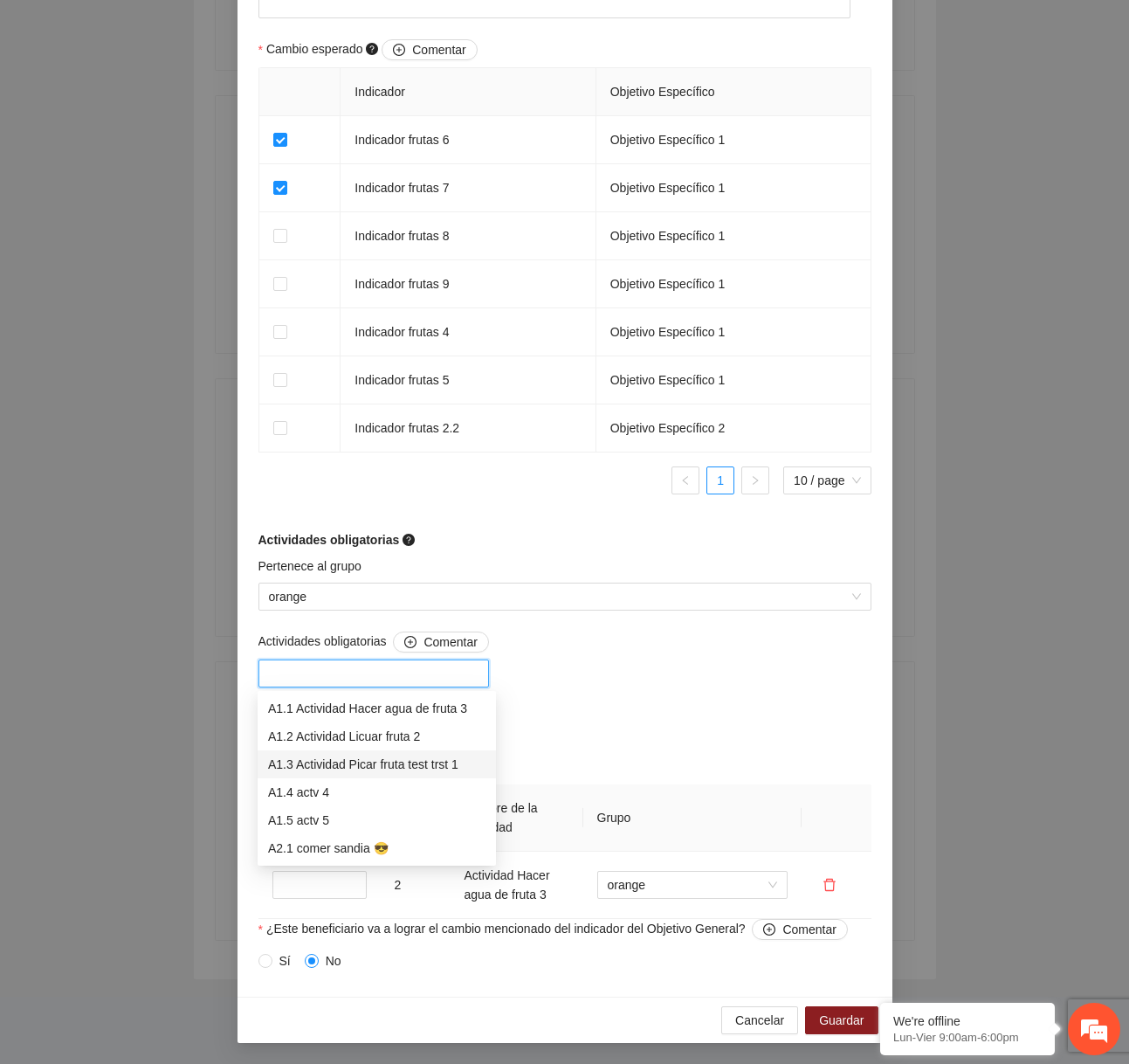
click at [347, 766] on div "A1.3 Actividad Picar fruta test trst 1" at bounding box center [377, 764] width 218 height 20
click at [645, 729] on div "Actividades obligatorias Comentar A1.3 Actividad Picar fruta test trst 1 Agrega…" at bounding box center [564, 774] width 622 height 287
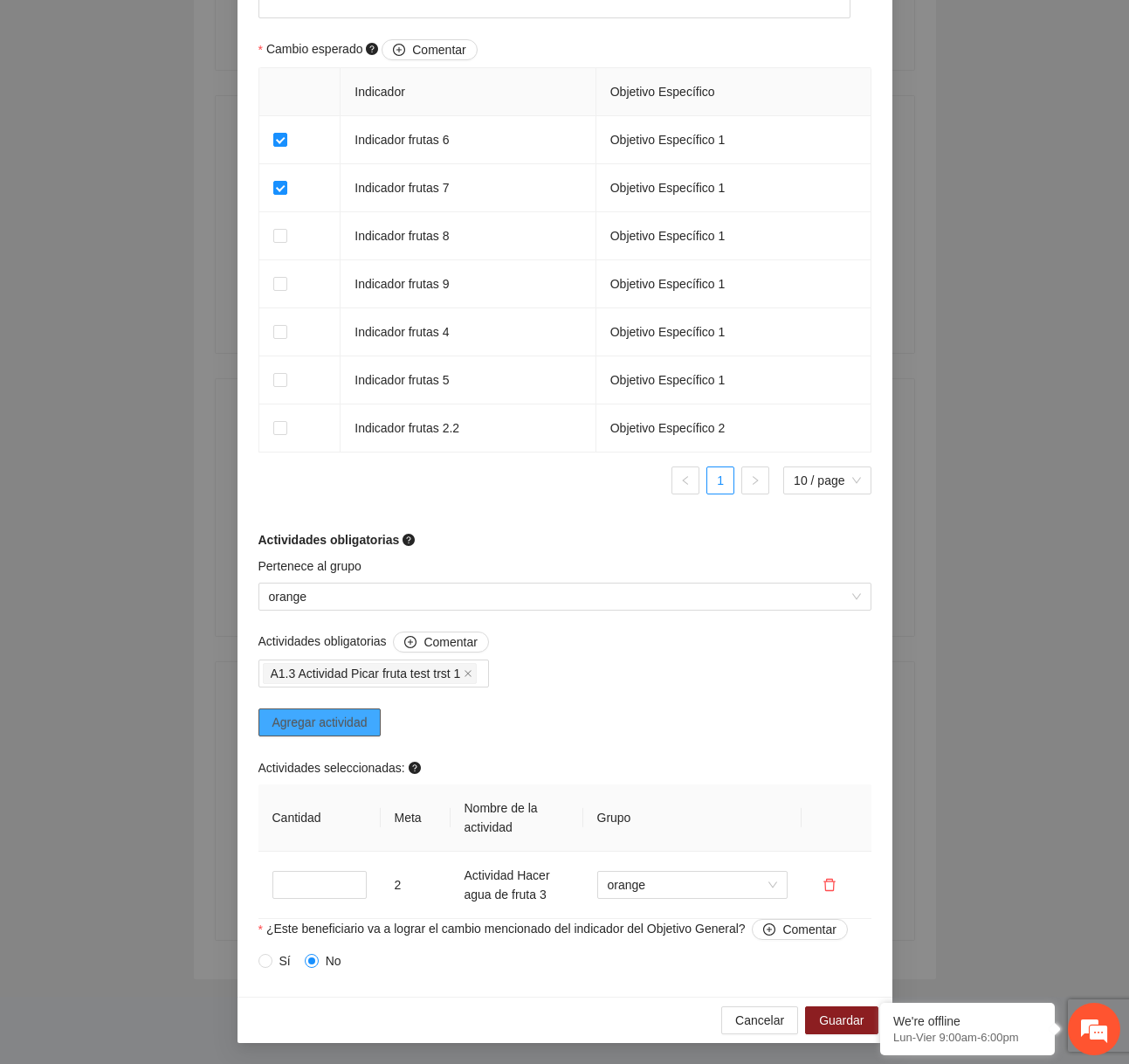
click at [363, 721] on span "Agregar actividad" at bounding box center [320, 722] width 95 height 20
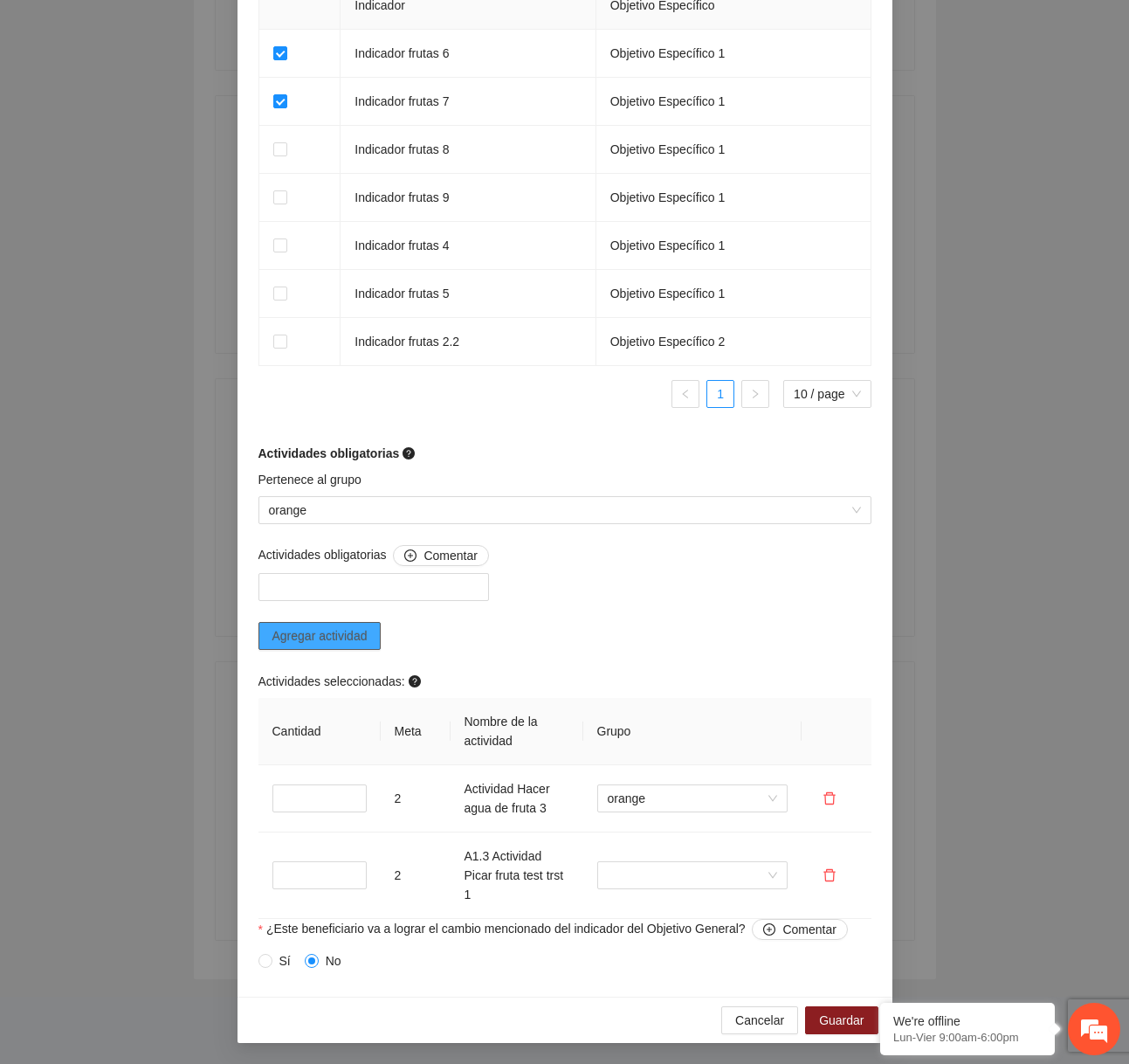
scroll to position [1179, 0]
click at [743, 1016] on span "Cancelar" at bounding box center [759, 1020] width 49 height 20
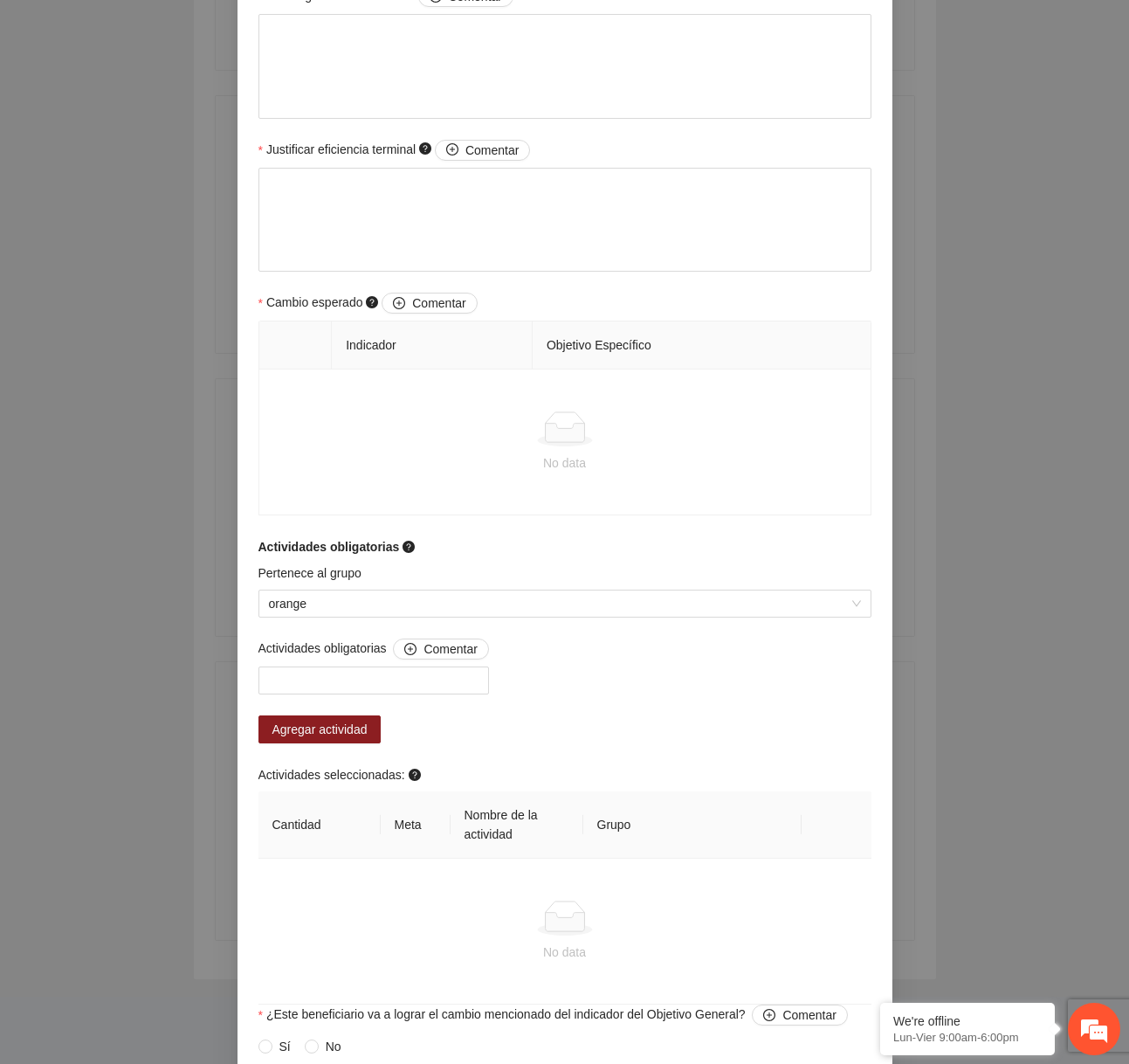
scroll to position [838, 0]
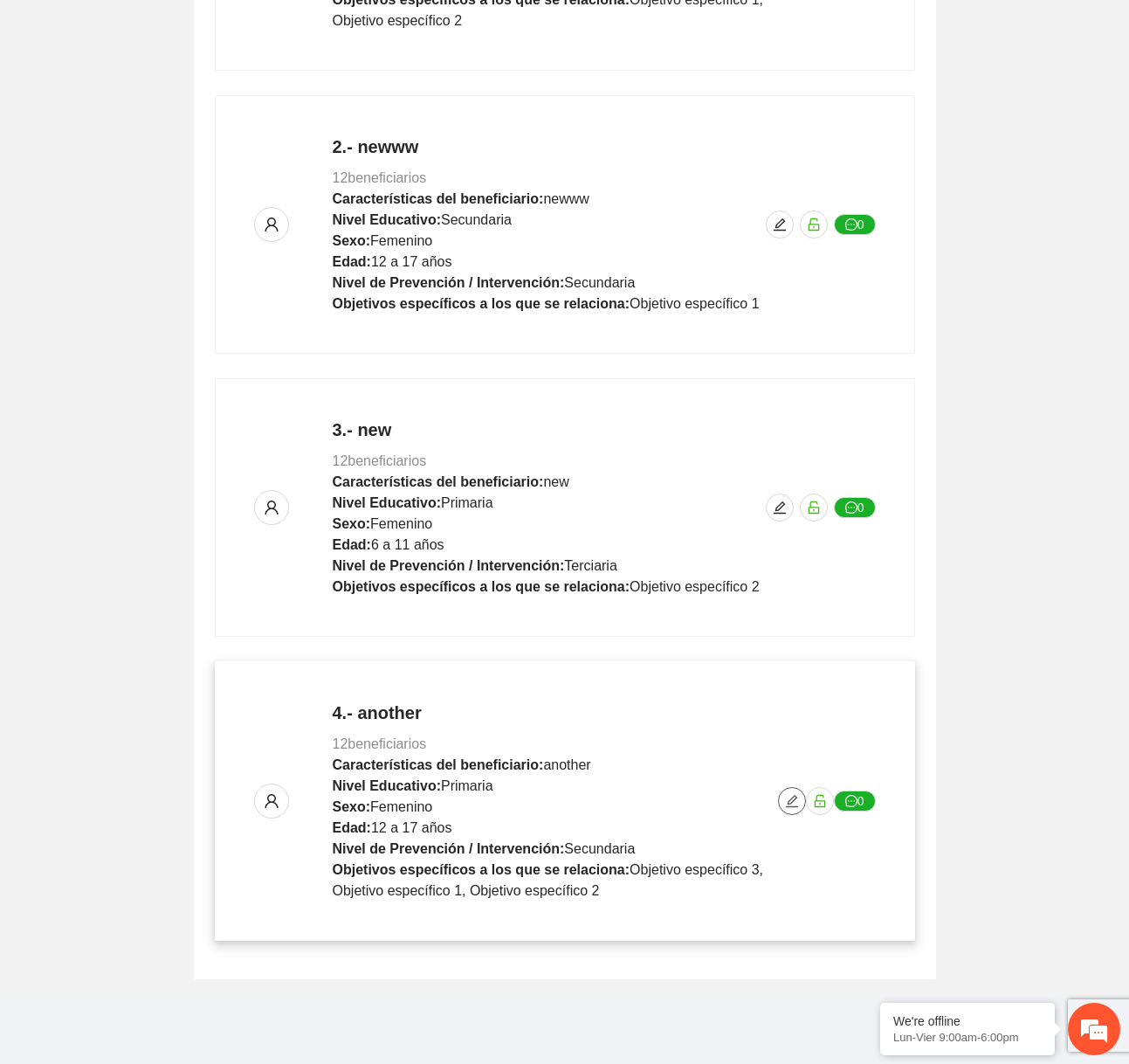
click at [785, 798] on icon "edit" at bounding box center [792, 800] width 14 height 14
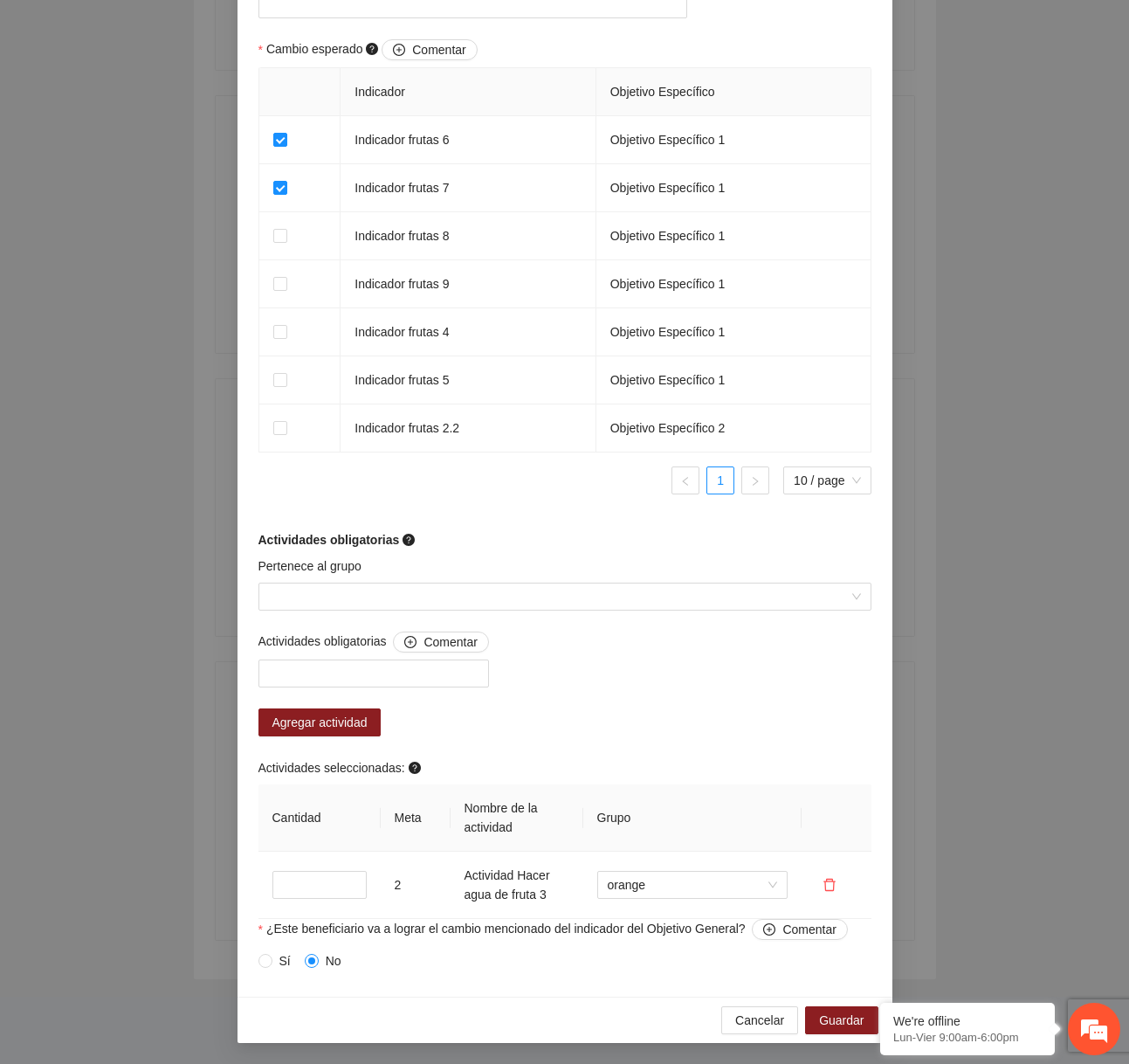
scroll to position [1092, 0]
click at [450, 668] on div at bounding box center [373, 673] width 222 height 21
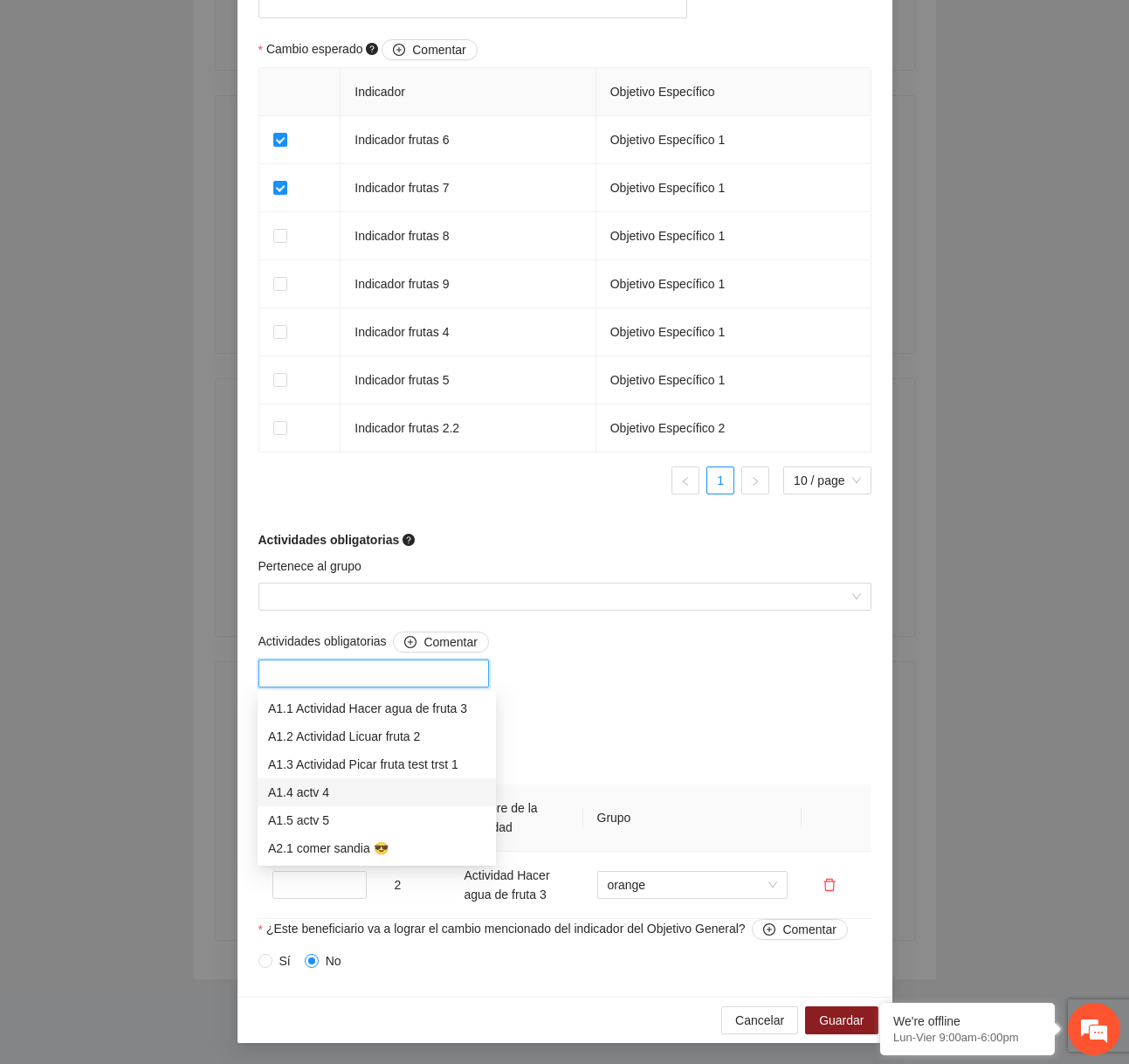
click at [357, 783] on div "A1.4 actv 4" at bounding box center [377, 792] width 218 height 20
click at [704, 718] on div "Actividades obligatorias Comentar A1.4 actv 4 Agregar actividad Actividades sel…" at bounding box center [564, 774] width 622 height 287
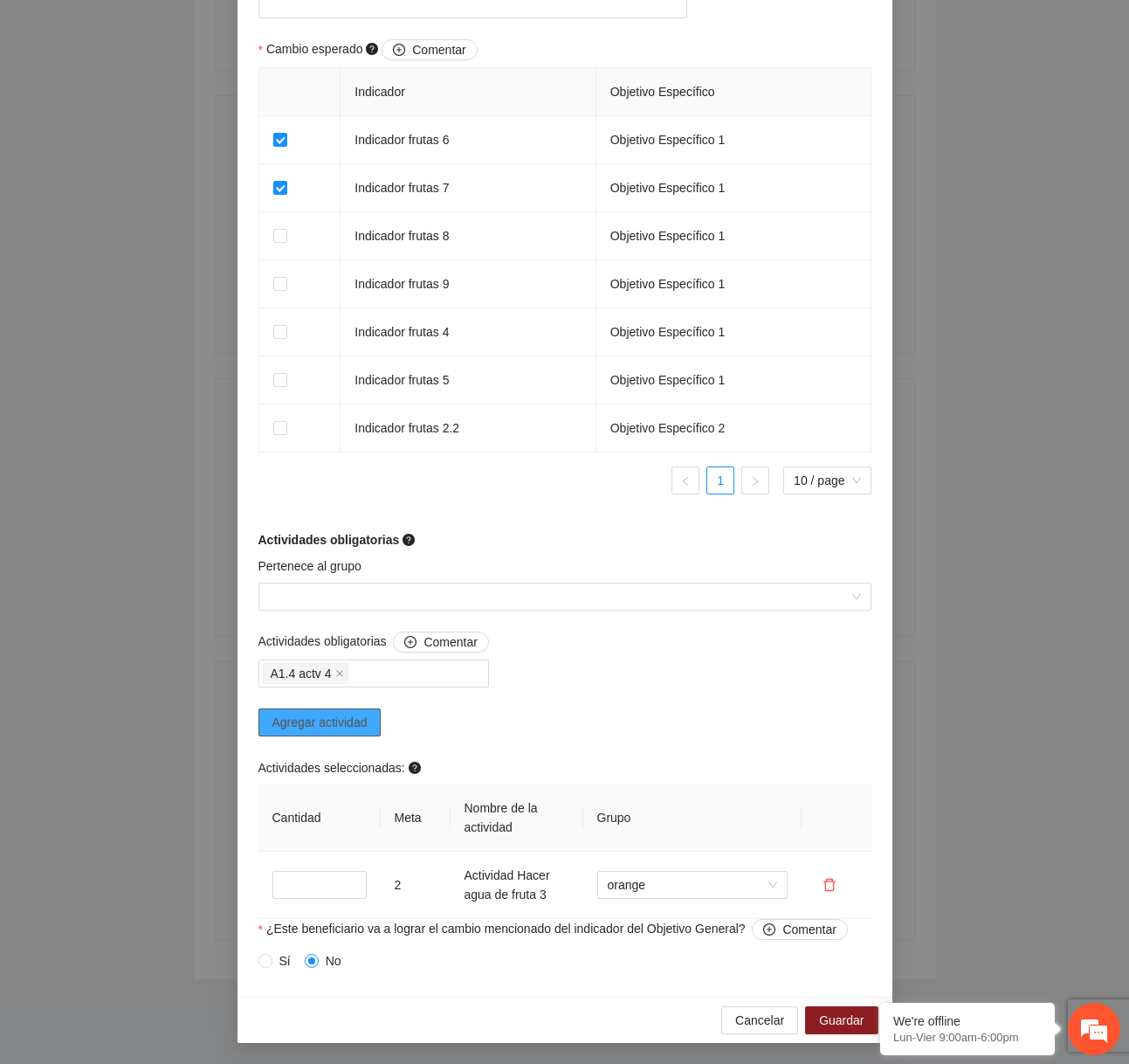
click at [371, 731] on button "Agregar actividad" at bounding box center [320, 722] width 123 height 28
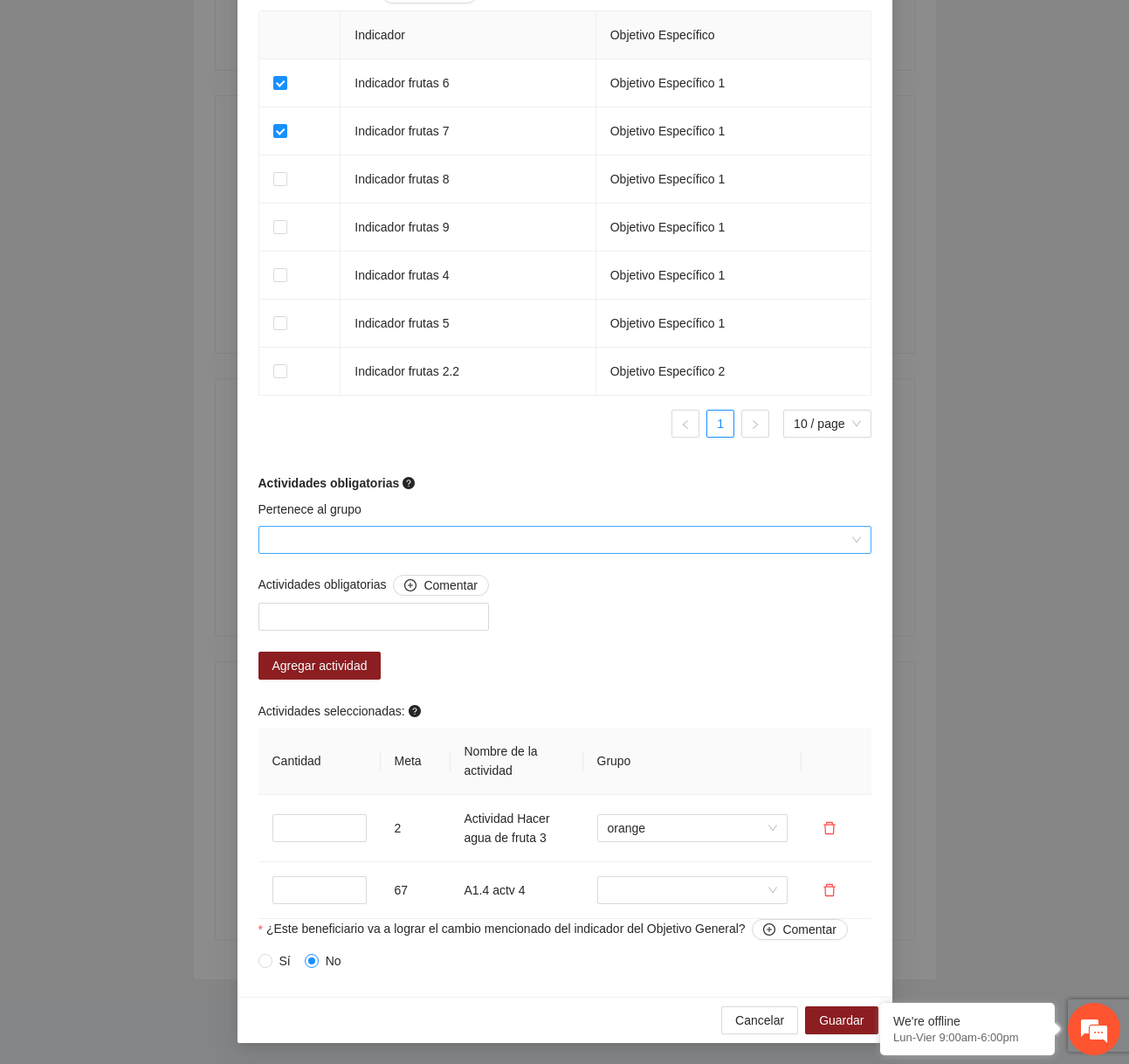
click at [488, 553] on input "Pertenece al grupo" at bounding box center [559, 539] width 579 height 26
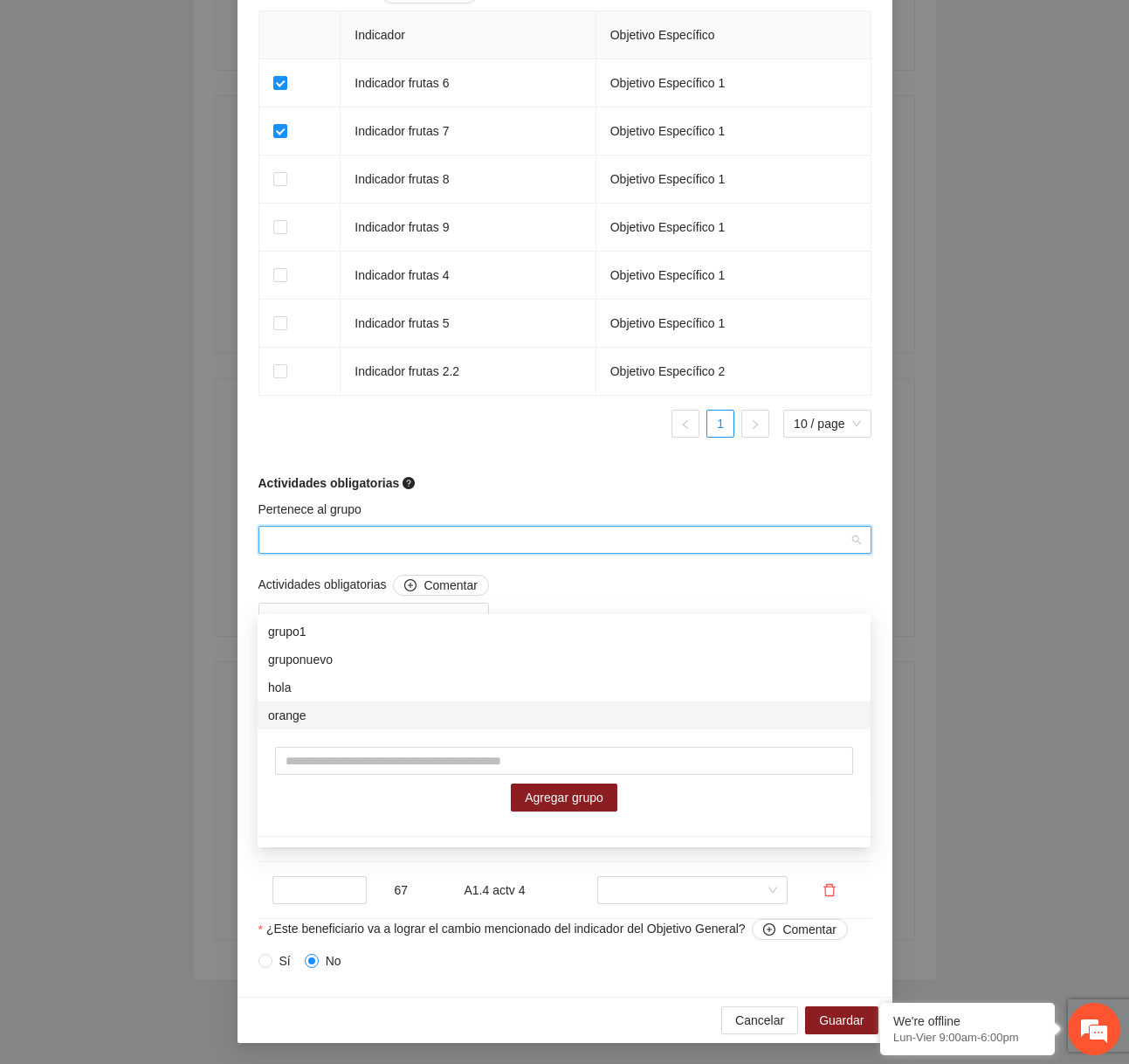
click at [393, 706] on div "orange" at bounding box center [564, 715] width 592 height 20
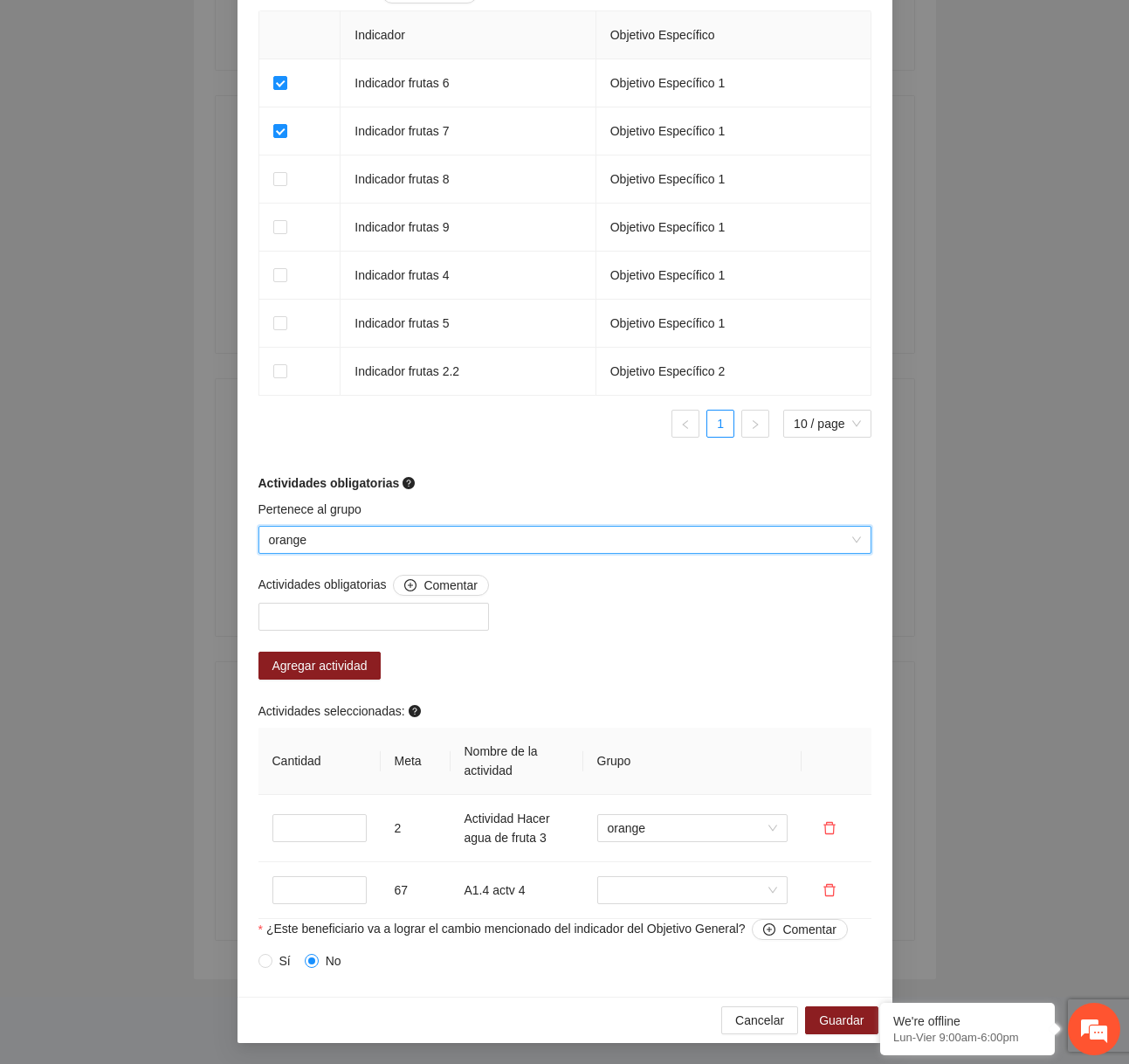
click at [536, 452] on div "Indicador Objetivo Específico Indicador frutas 6 Objetivo Específico 1 Indicado…" at bounding box center [564, 231] width 613 height 441
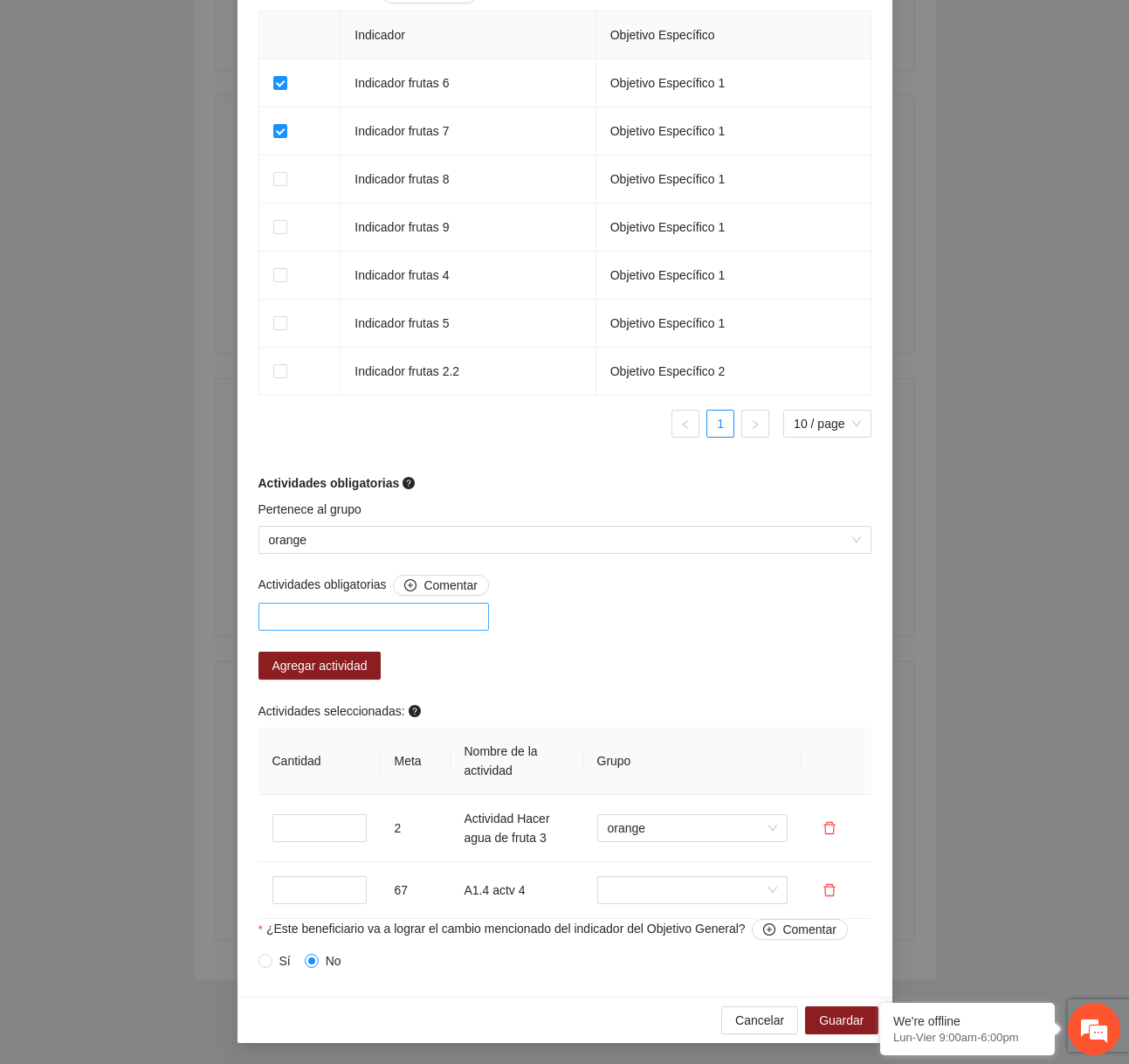
click at [390, 627] on div at bounding box center [373, 616] width 222 height 21
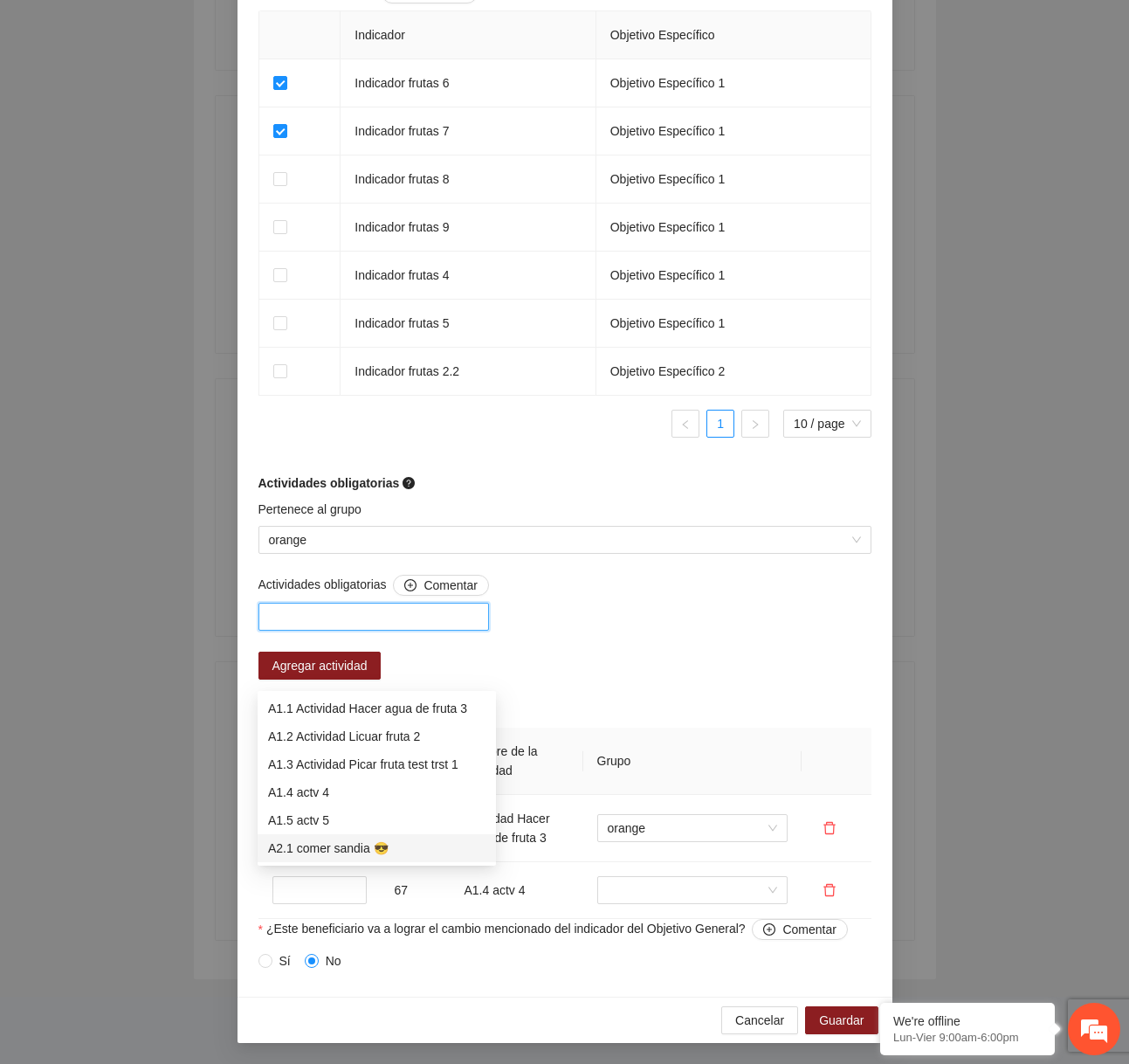
click at [391, 839] on div "A2.1 comer sandia 😎" at bounding box center [377, 848] width 218 height 20
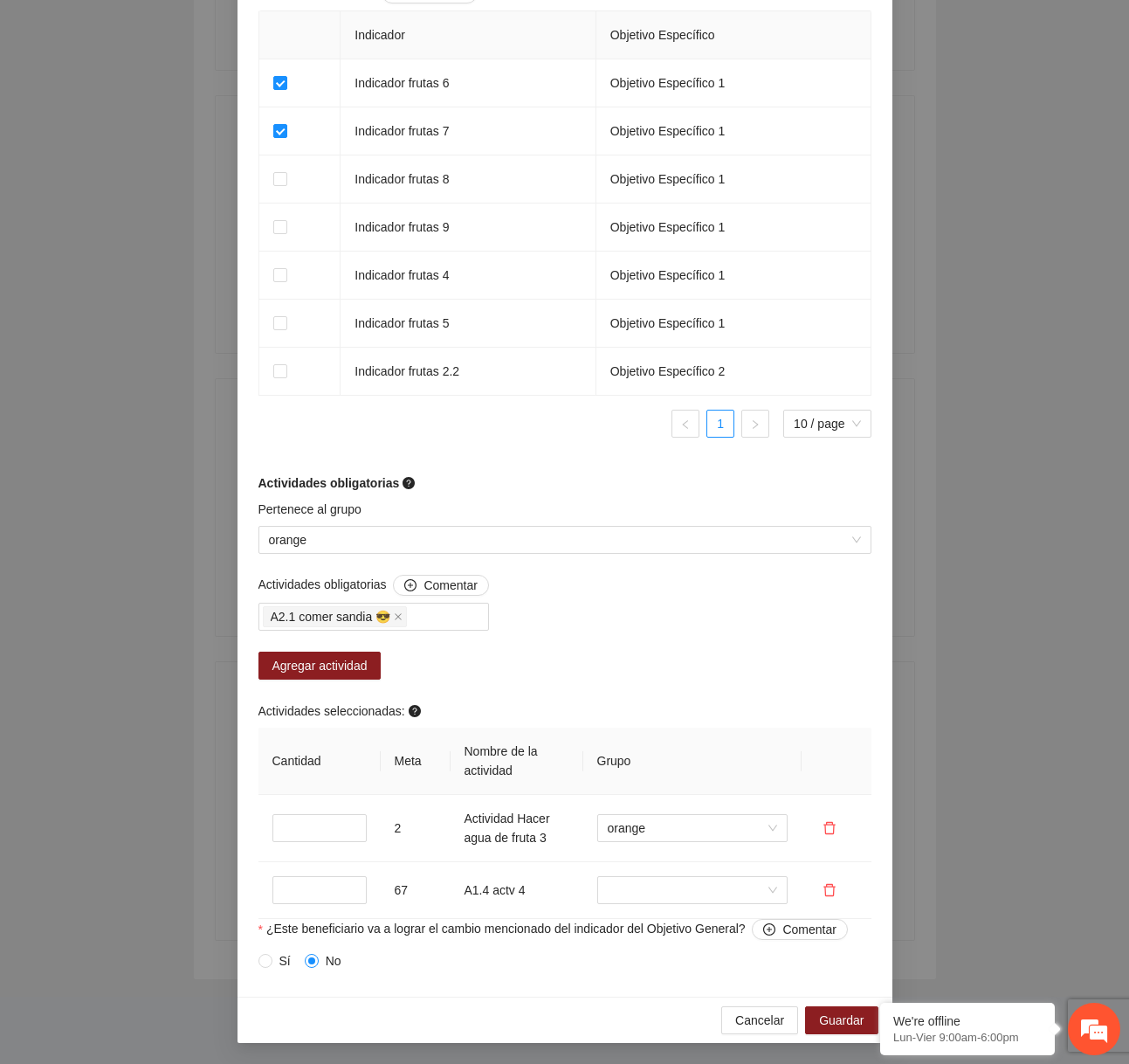
click at [594, 701] on div "Actividades obligatorias Comentar A2.1 [PERSON_NAME] 😎 Agregar actividad Activi…" at bounding box center [564, 747] width 622 height 344
click at [357, 675] on span "Agregar actividad" at bounding box center [320, 665] width 95 height 20
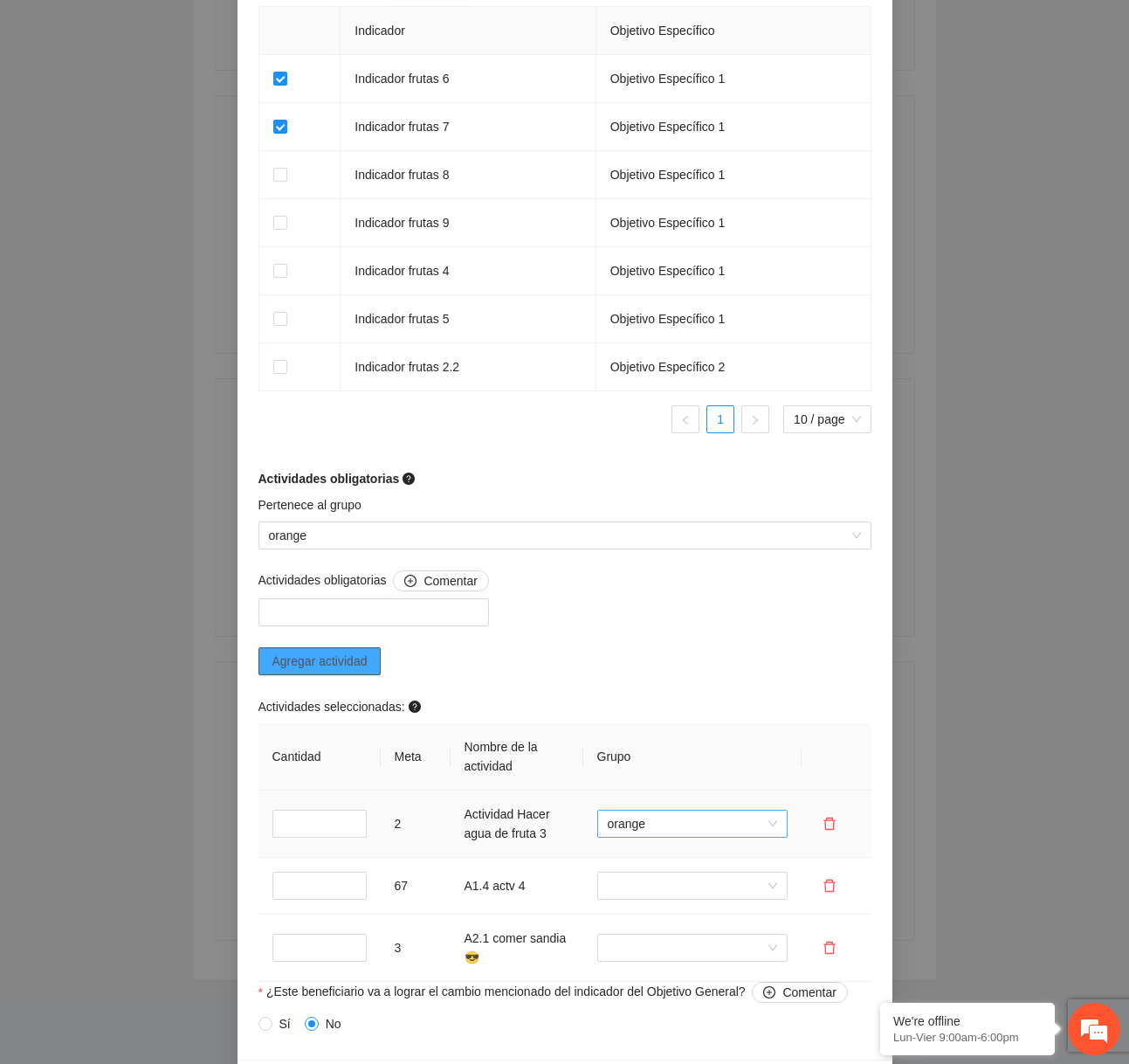
scroll to position [1215, 0]
